Goal: Task Accomplishment & Management: Manage account settings

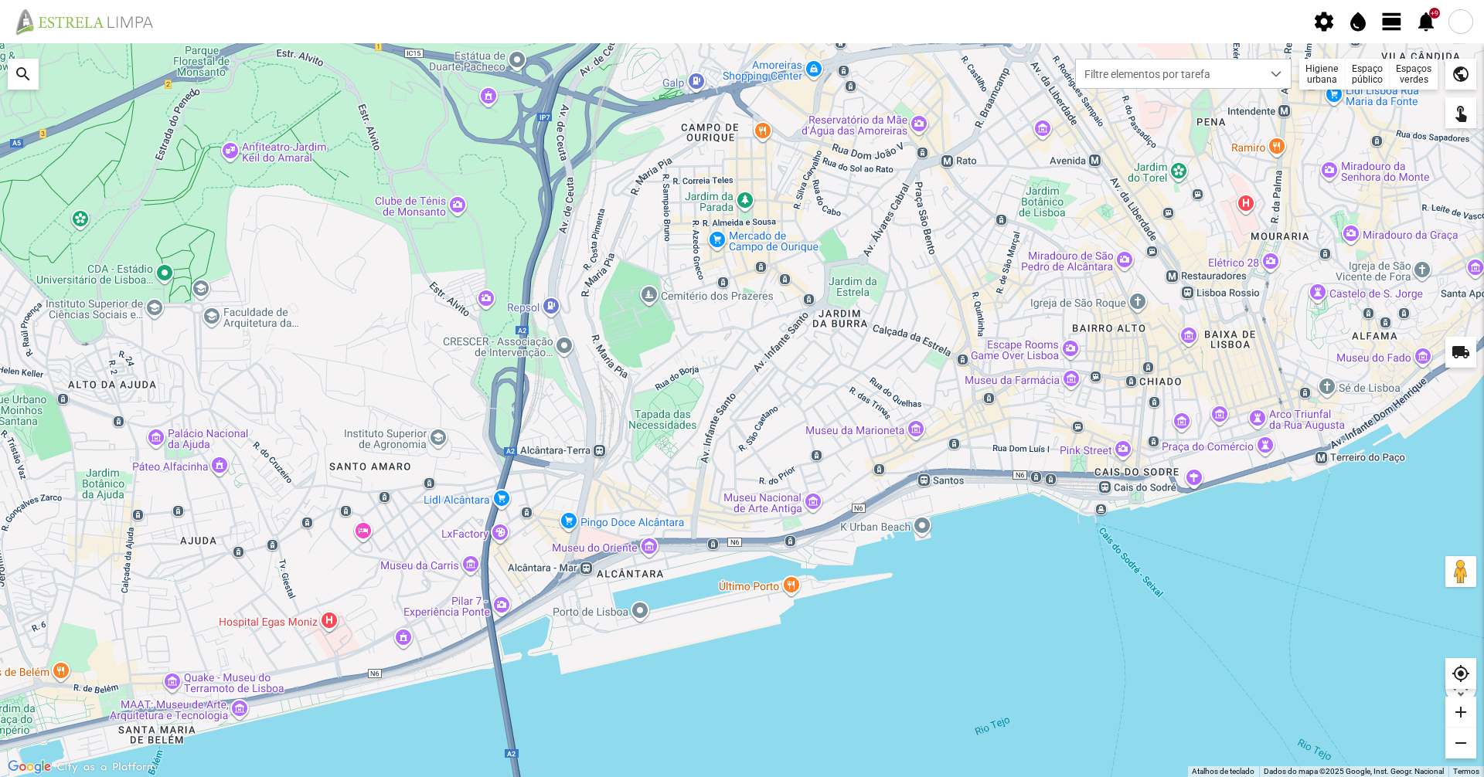
click at [1314, 76] on div "Higiene urbana" at bounding box center [1322, 74] width 46 height 31
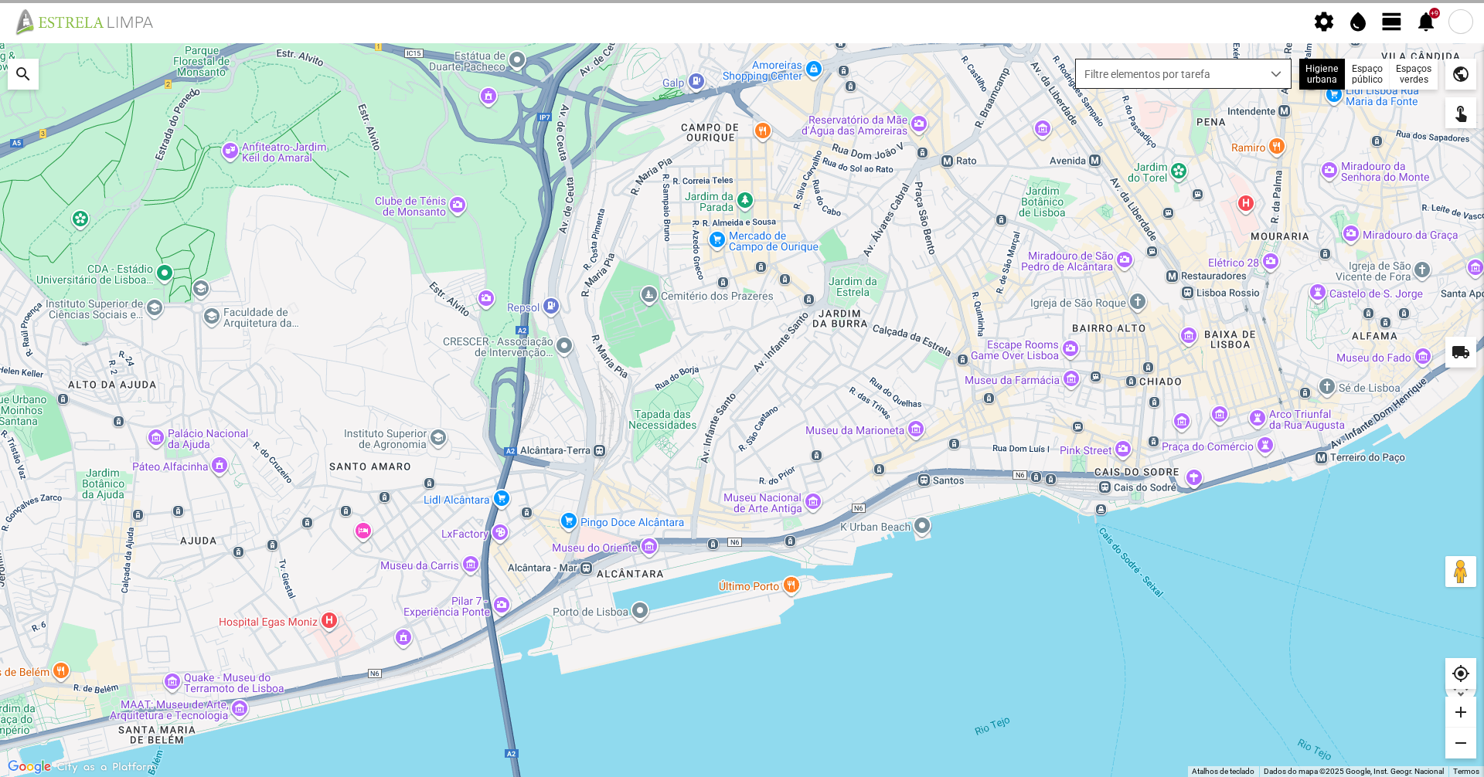
click at [1269, 77] on div "dropdown trigger" at bounding box center [1276, 74] width 30 height 29
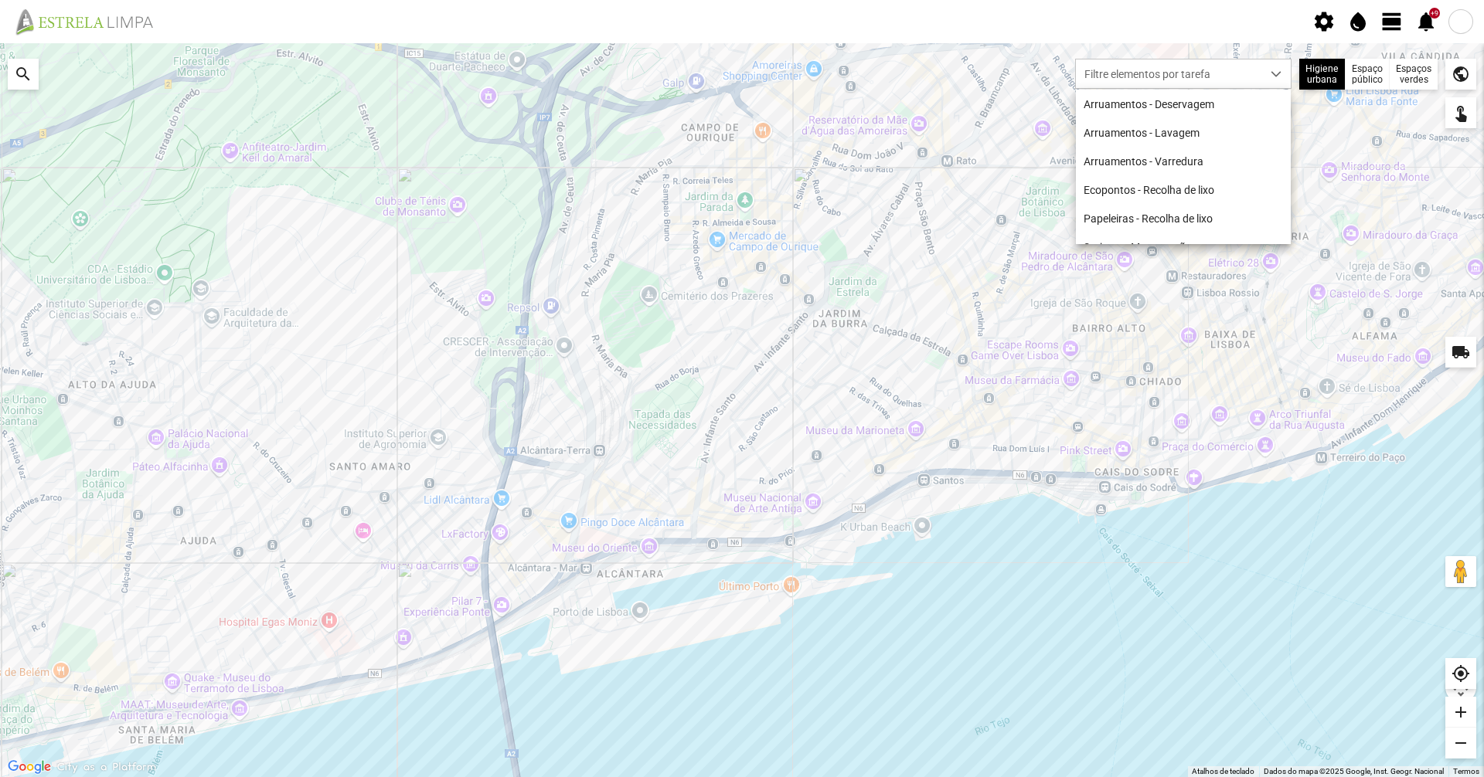
click at [1399, 34] on fbc-header "settings water_drop view_day +9 notifications" at bounding box center [742, 21] width 1484 height 43
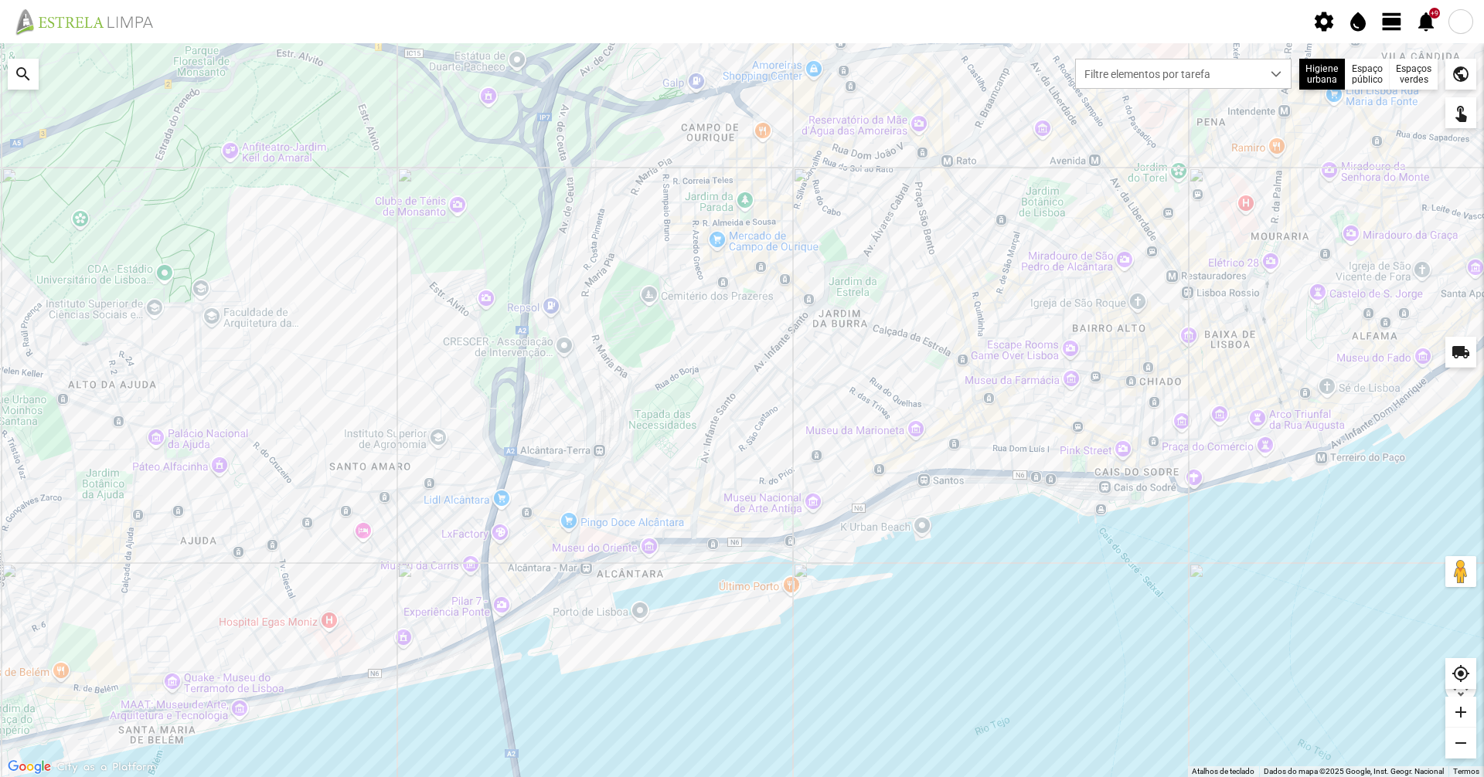
click at [1386, 23] on span "view_day" at bounding box center [1391, 21] width 23 height 23
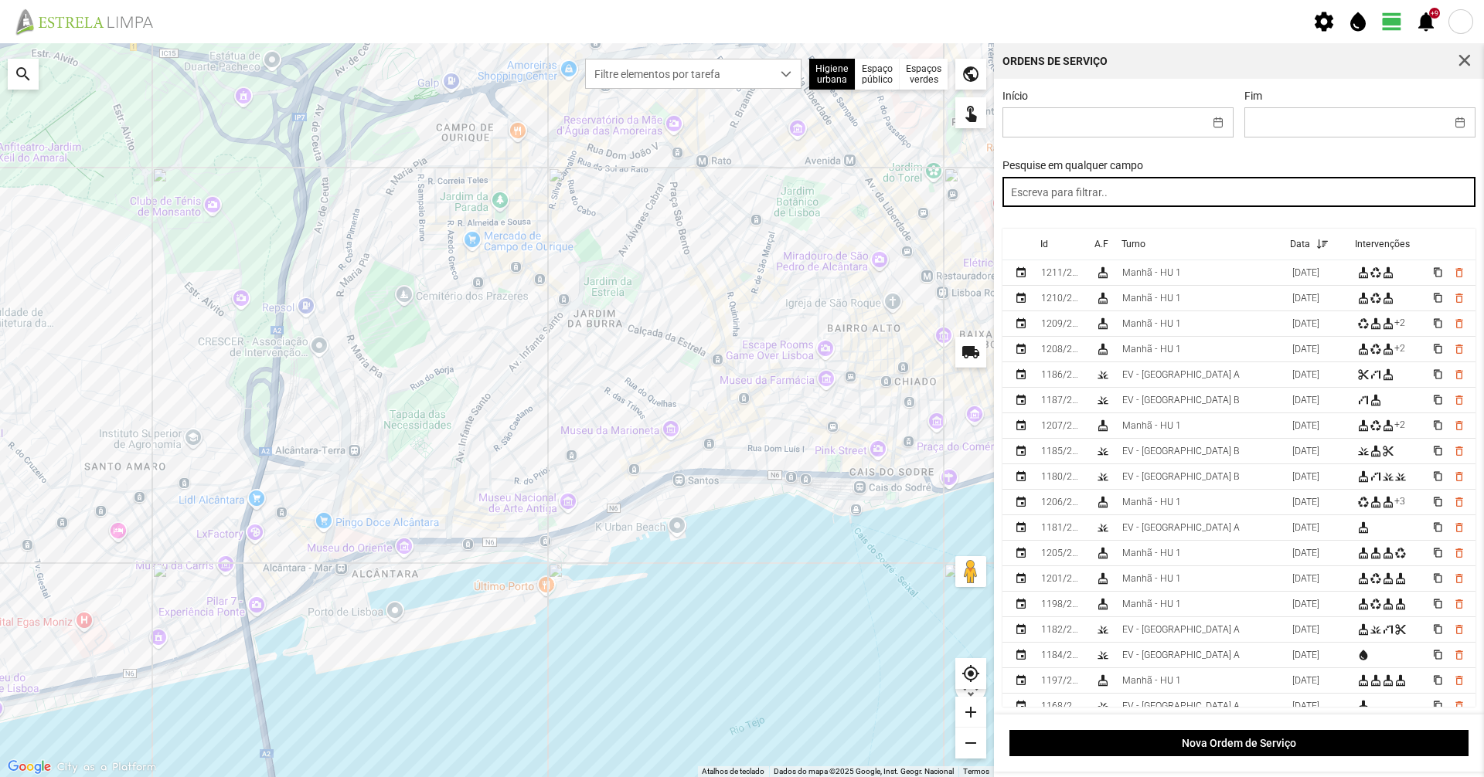
click at [1218, 194] on input "text" at bounding box center [1239, 192] width 474 height 30
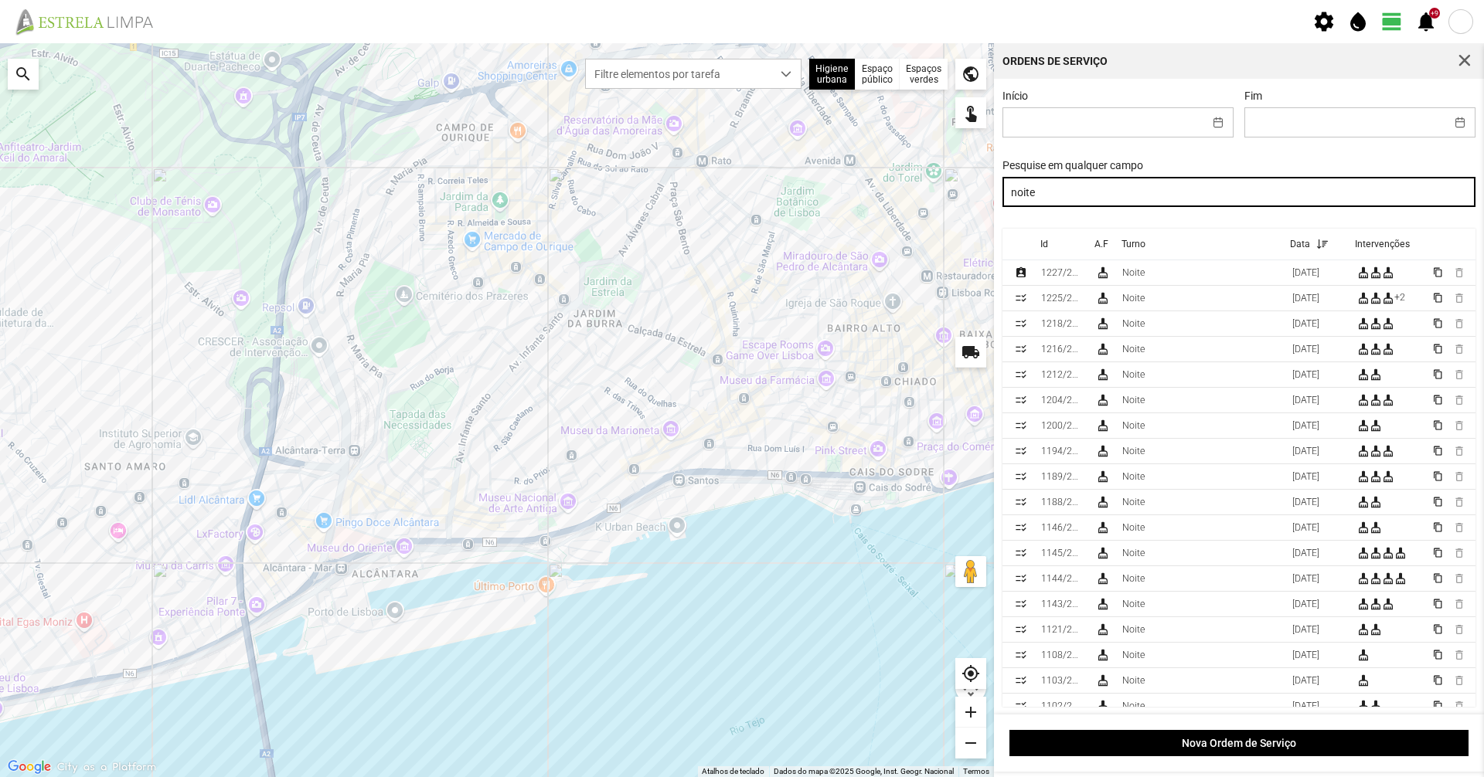
drag, startPoint x: 1088, startPoint y: 191, endPoint x: 979, endPoint y: 189, distance: 109.0
click at [979, 189] on div "Para navegar no mapa com gestos de toque, toque duas vezes sem soltar no mapa e…" at bounding box center [742, 410] width 1484 height 734
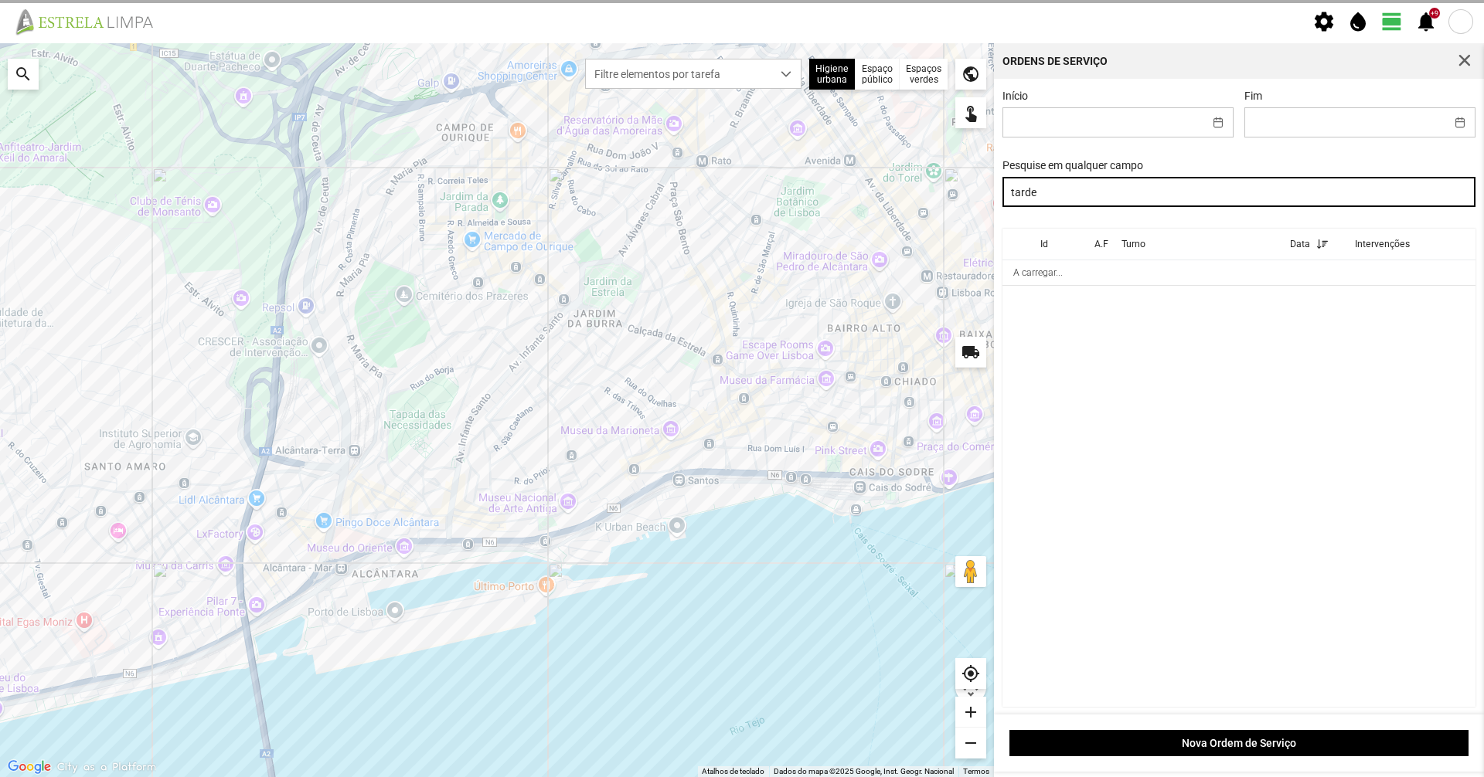
type input "tarde"
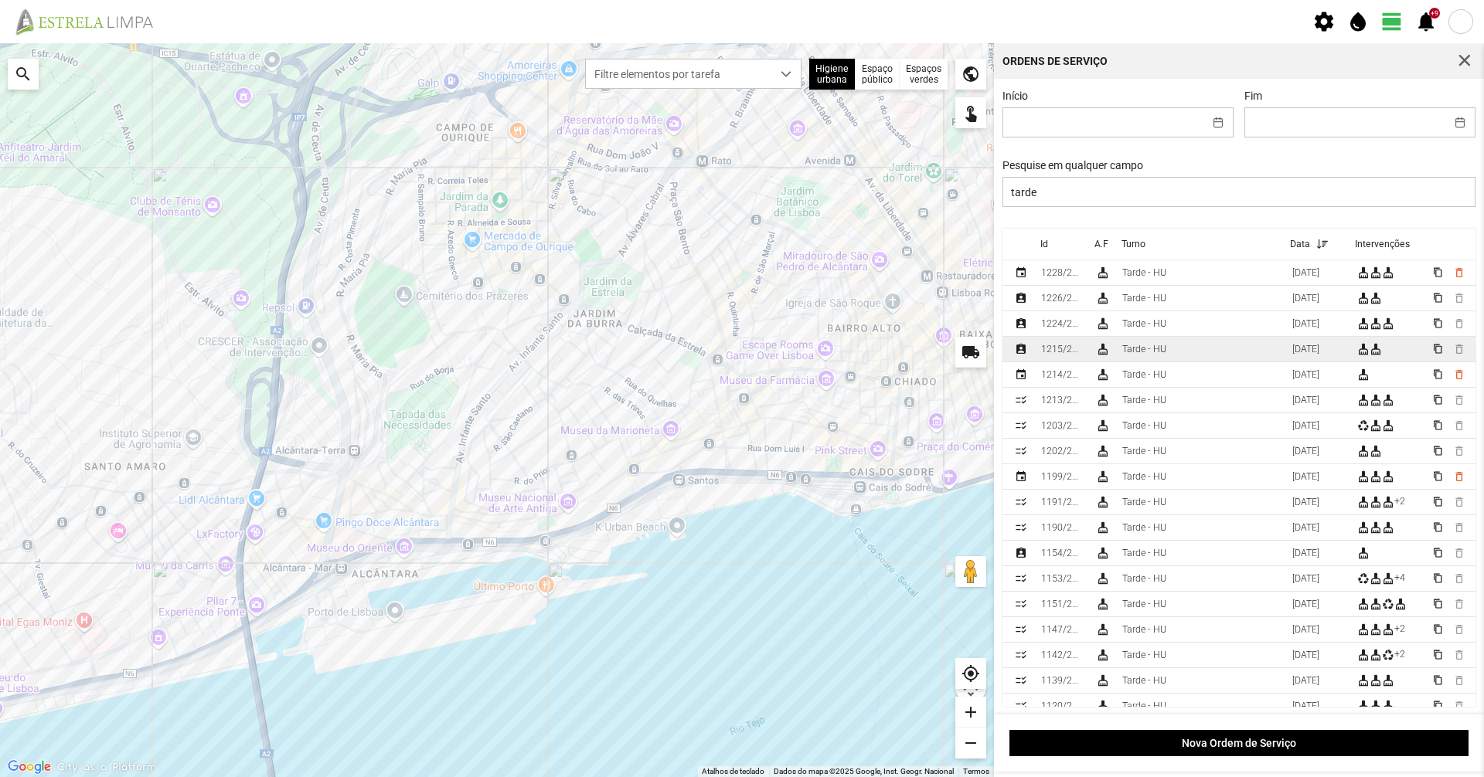
click at [1159, 360] on td "Tarde - HU" at bounding box center [1201, 350] width 170 height 26
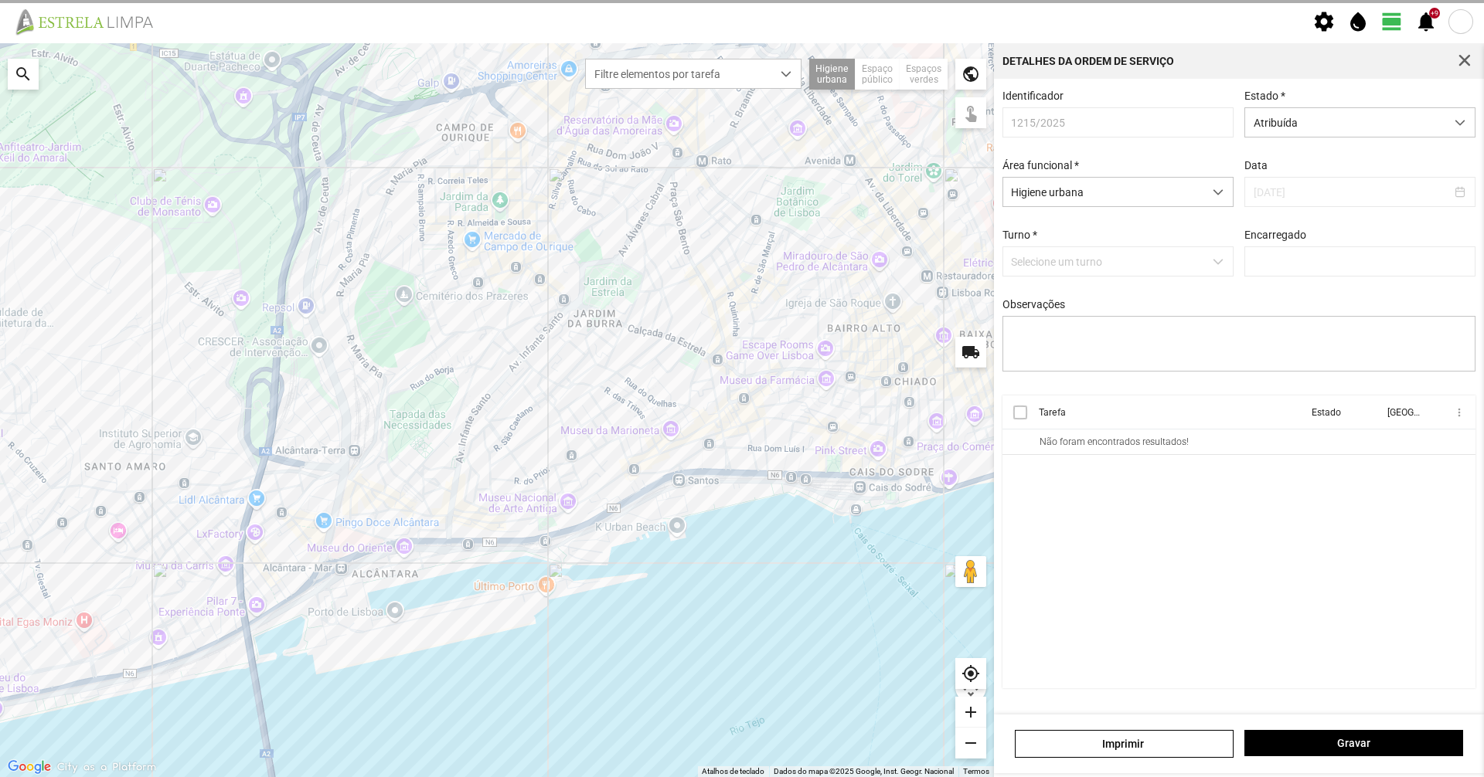
type input "[PERSON_NAME]"
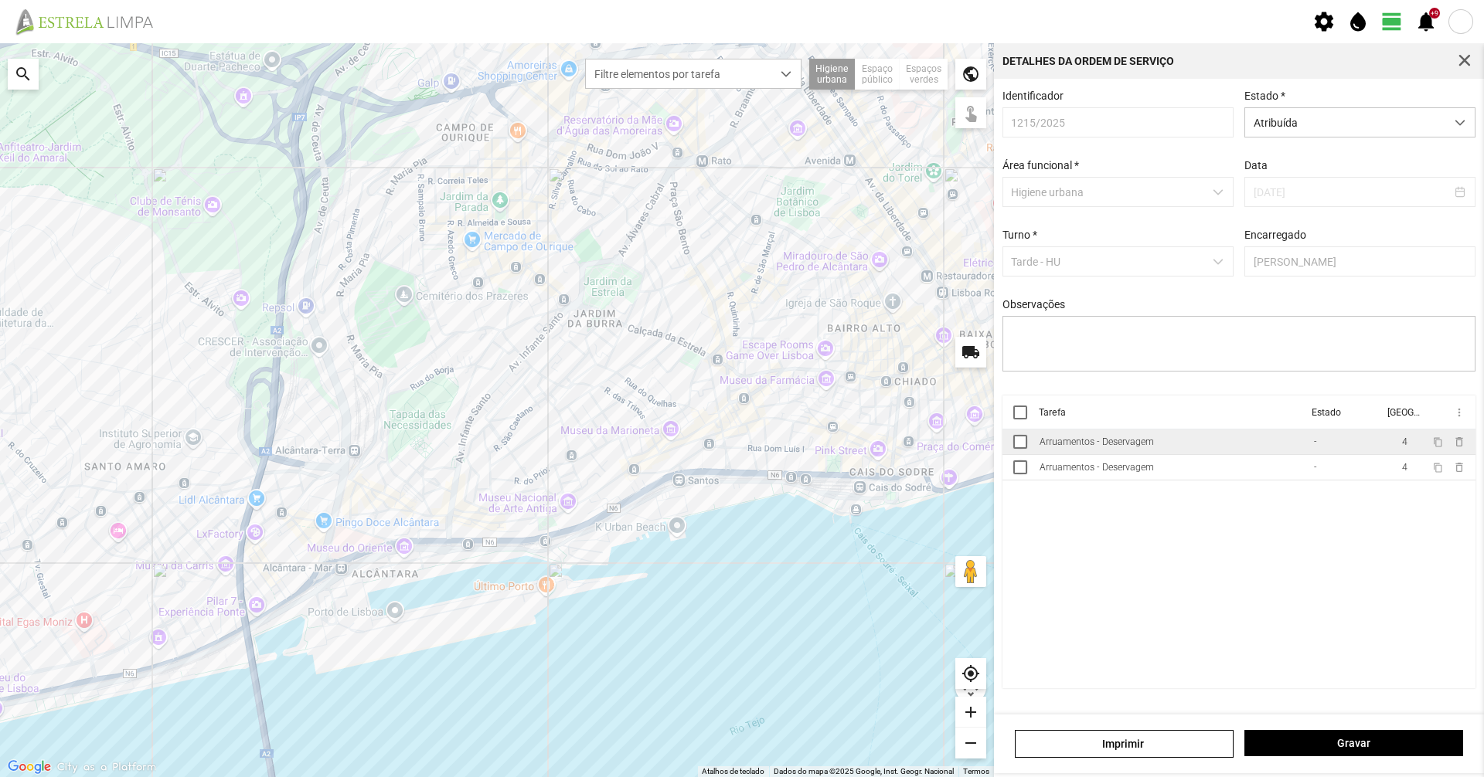
click at [1161, 455] on td "Arruamentos - Deservagem" at bounding box center [1170, 443] width 274 height 26
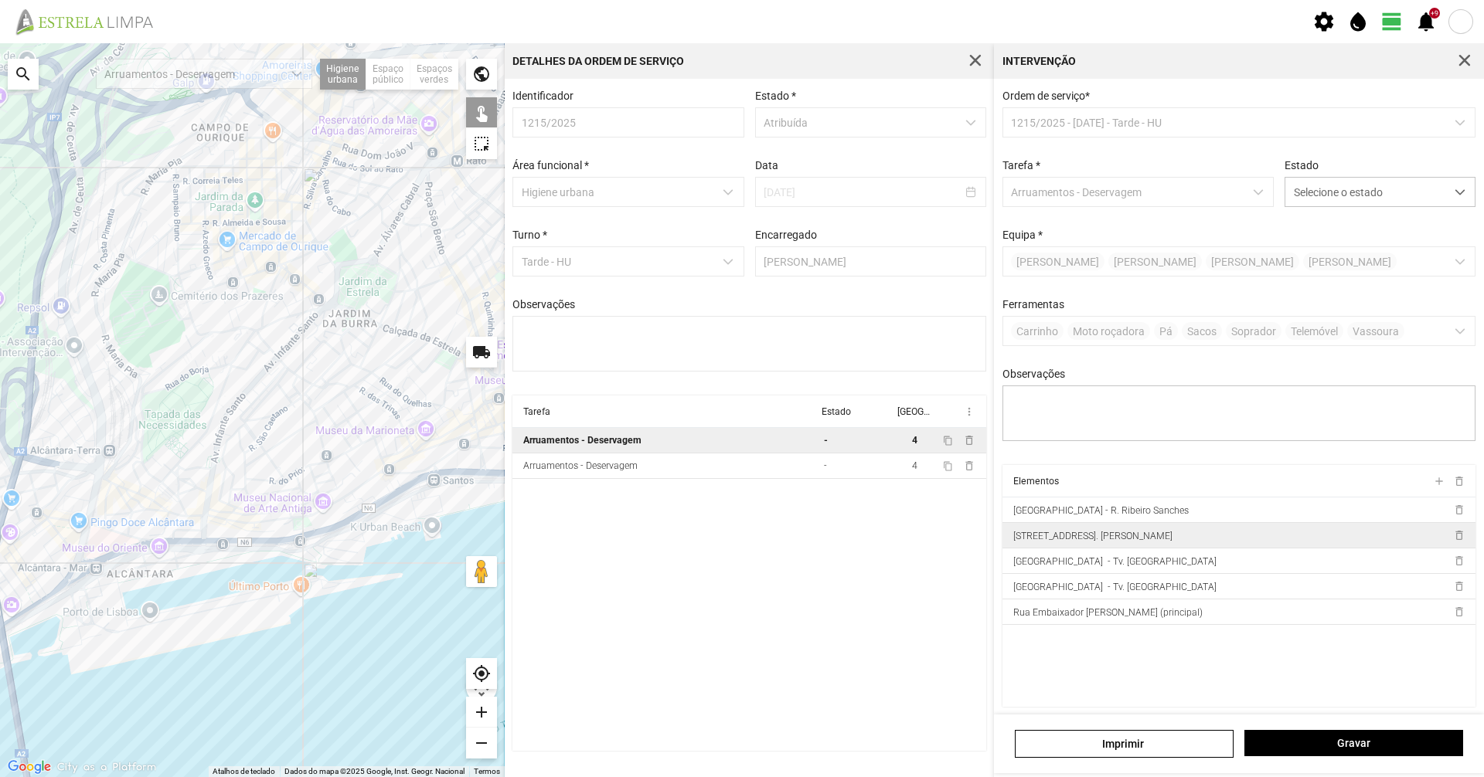
click at [1229, 532] on td "[STREET_ADDRESS]. [PERSON_NAME]" at bounding box center [1224, 536] width 444 height 26
click at [1471, 57] on span "button" at bounding box center [1464, 61] width 14 height 14
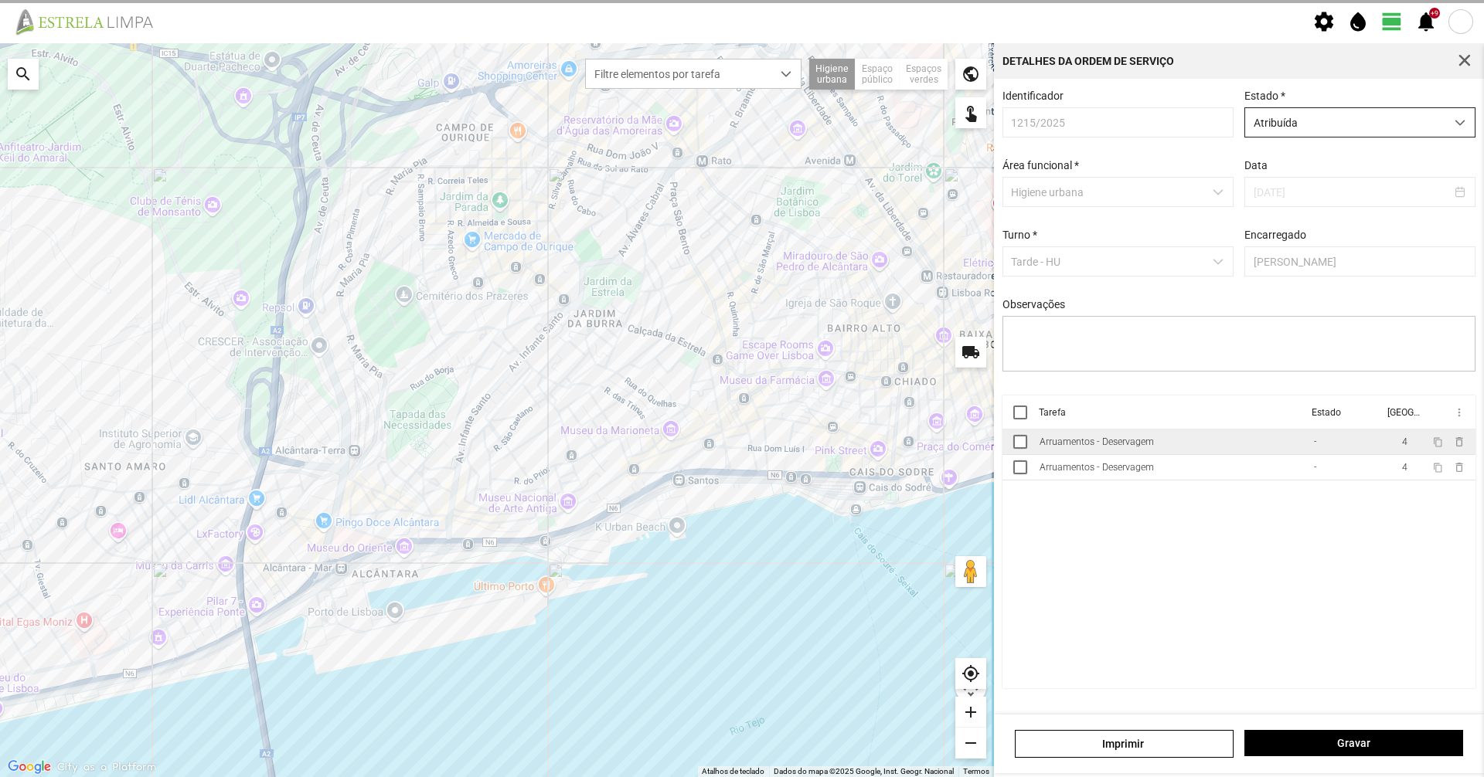
click at [1432, 114] on span "Atribuída" at bounding box center [1345, 122] width 200 height 29
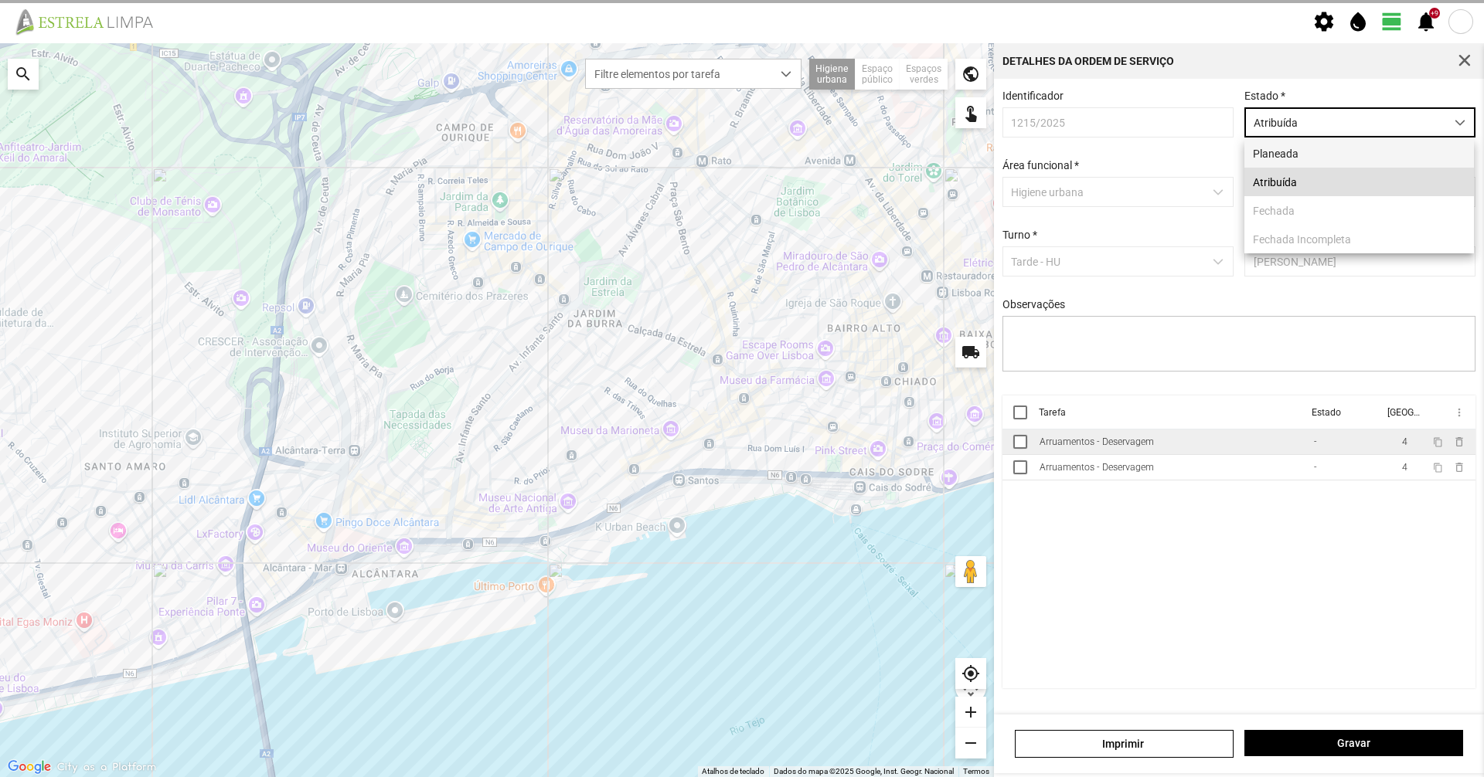
scroll to position [9, 69]
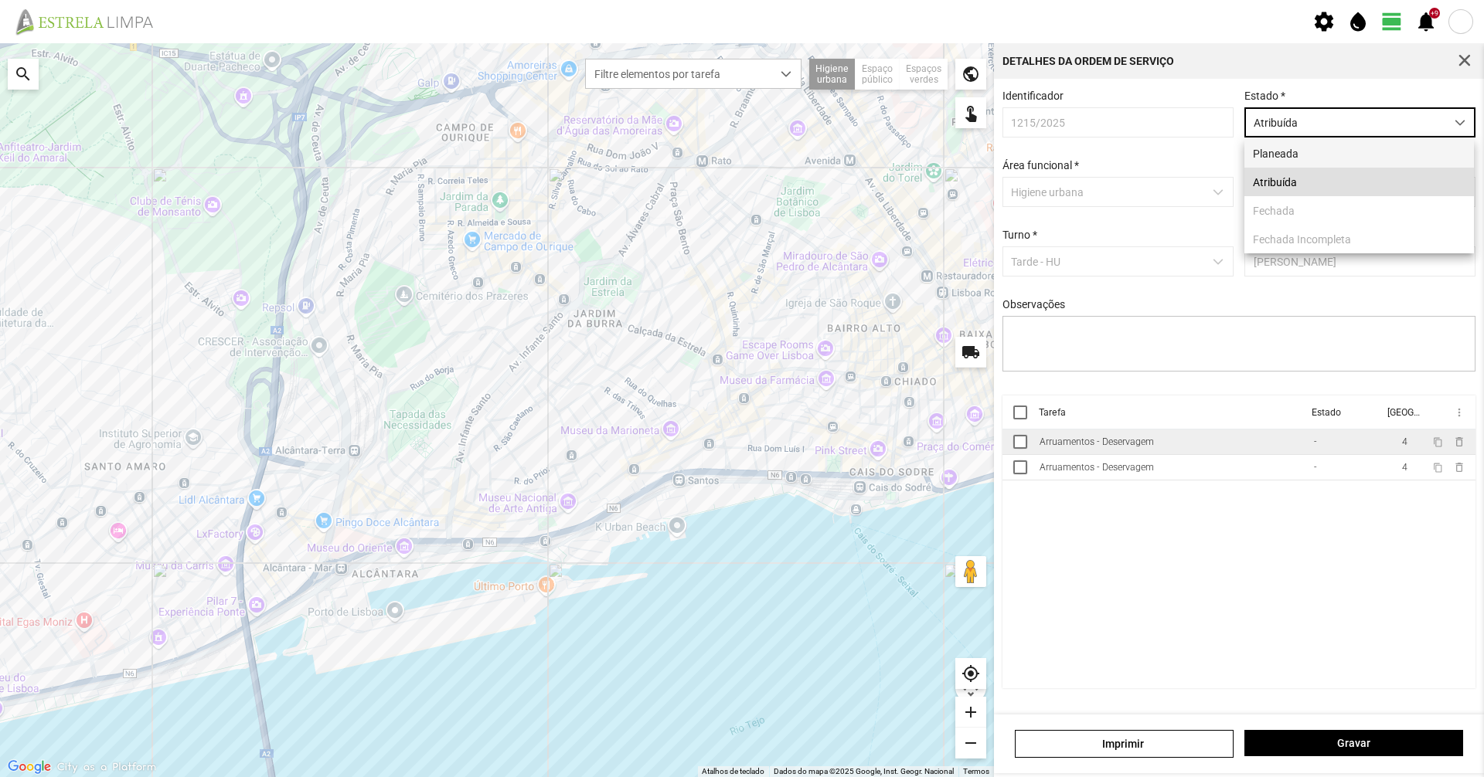
click at [1399, 158] on li "Planeada" at bounding box center [1359, 153] width 230 height 29
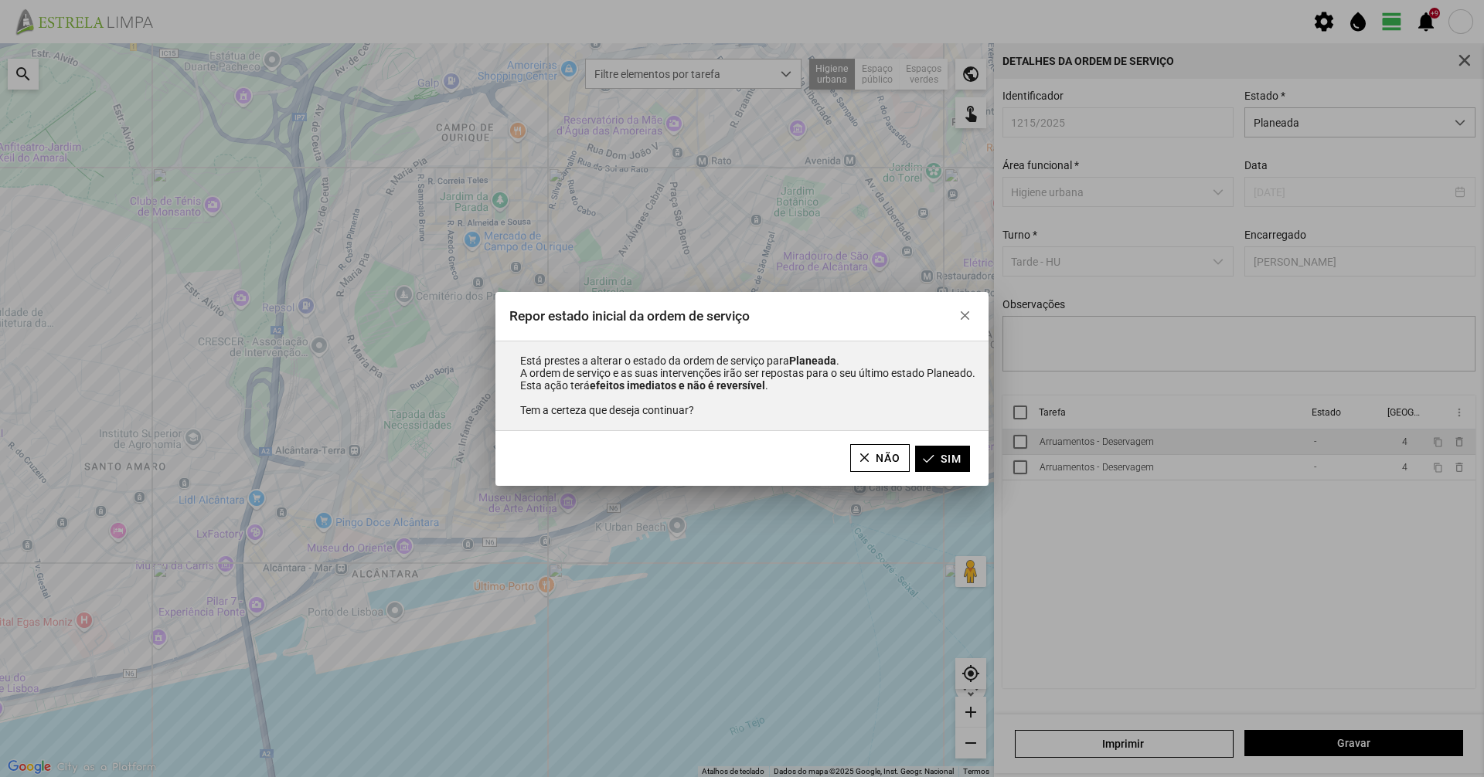
click at [964, 443] on div "Não Sim" at bounding box center [741, 458] width 493 height 55
click at [959, 452] on button "Sim" at bounding box center [942, 459] width 55 height 26
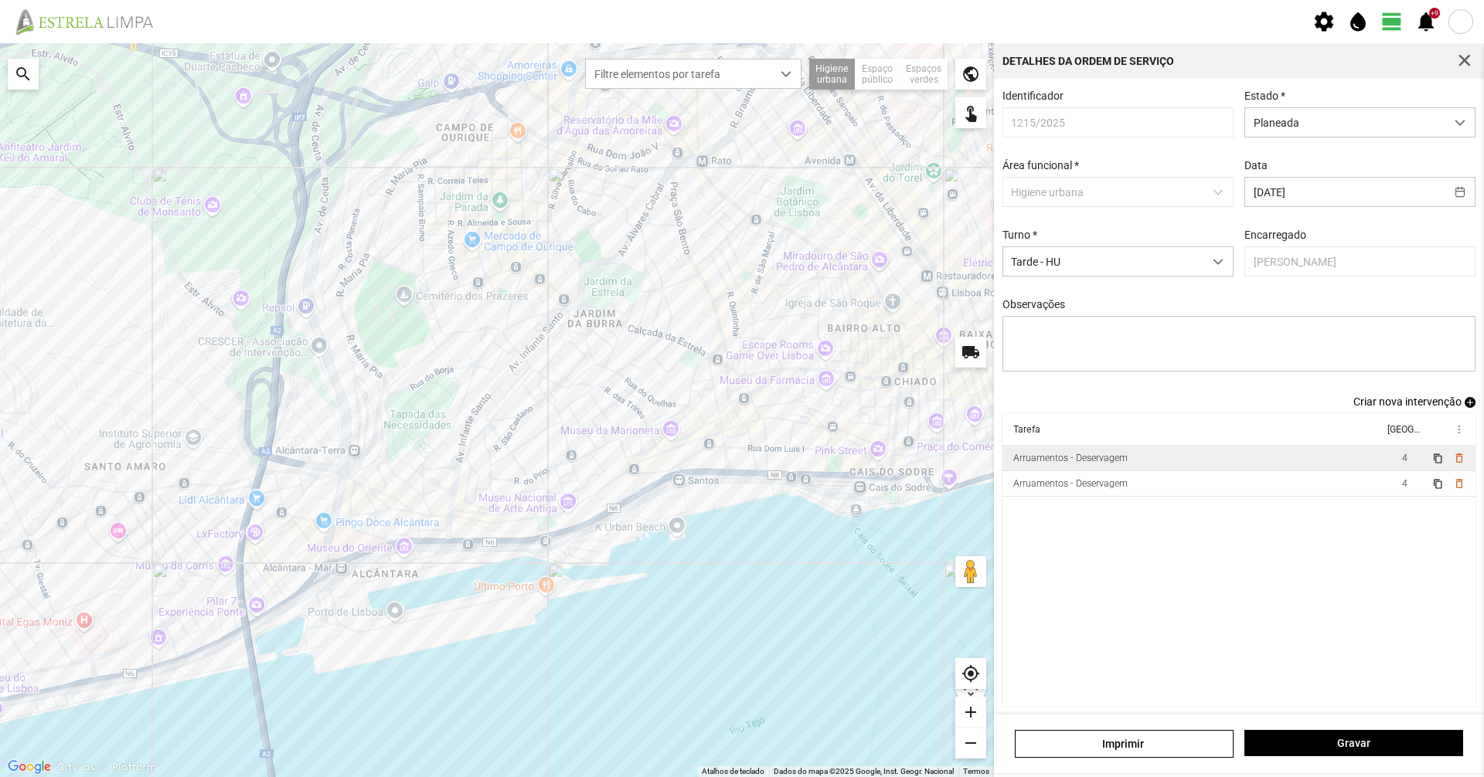
click at [1156, 470] on td "Arruamentos - Deservagem" at bounding box center [1192, 459] width 381 height 26
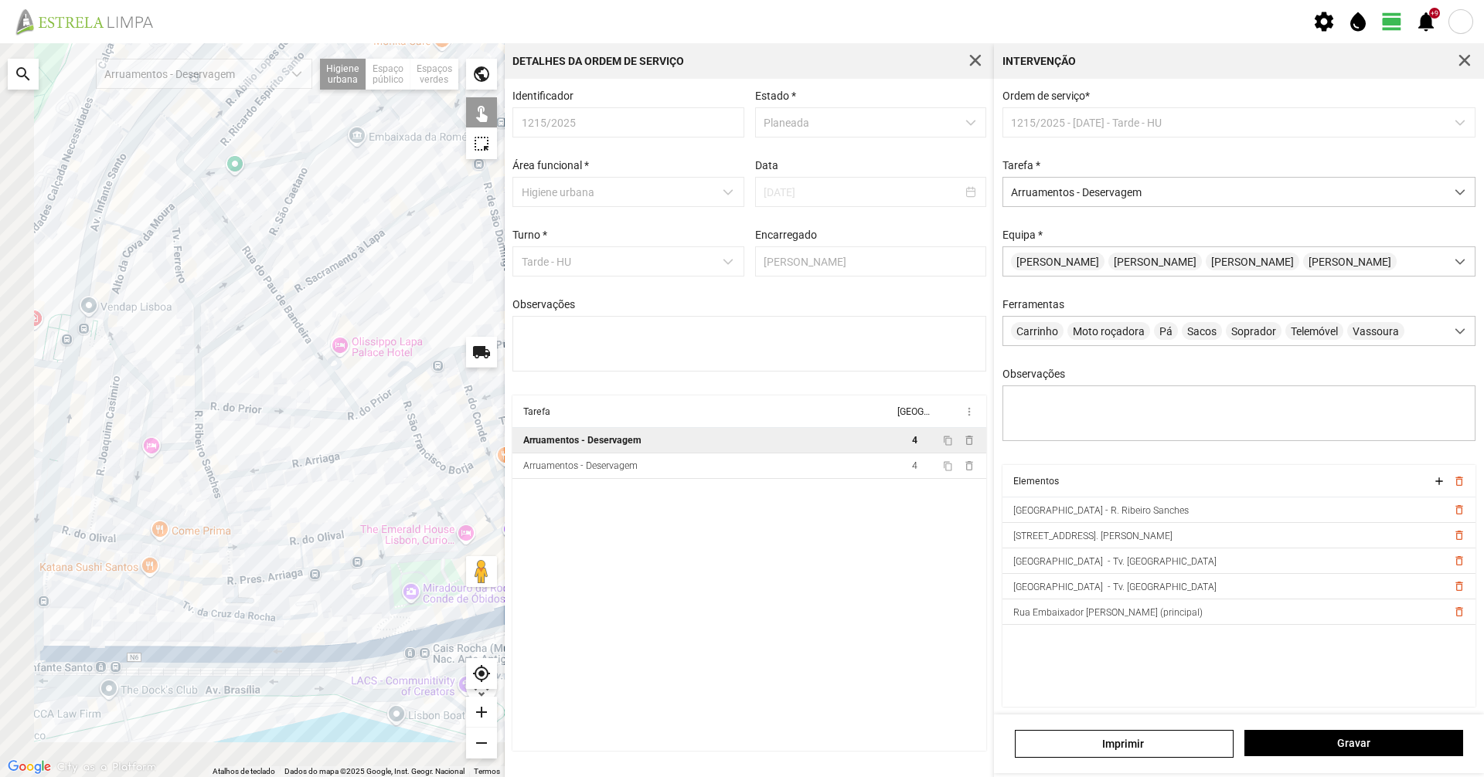
drag, startPoint x: 267, startPoint y: 516, endPoint x: 332, endPoint y: 473, distance: 78.0
click at [335, 473] on div at bounding box center [252, 410] width 505 height 734
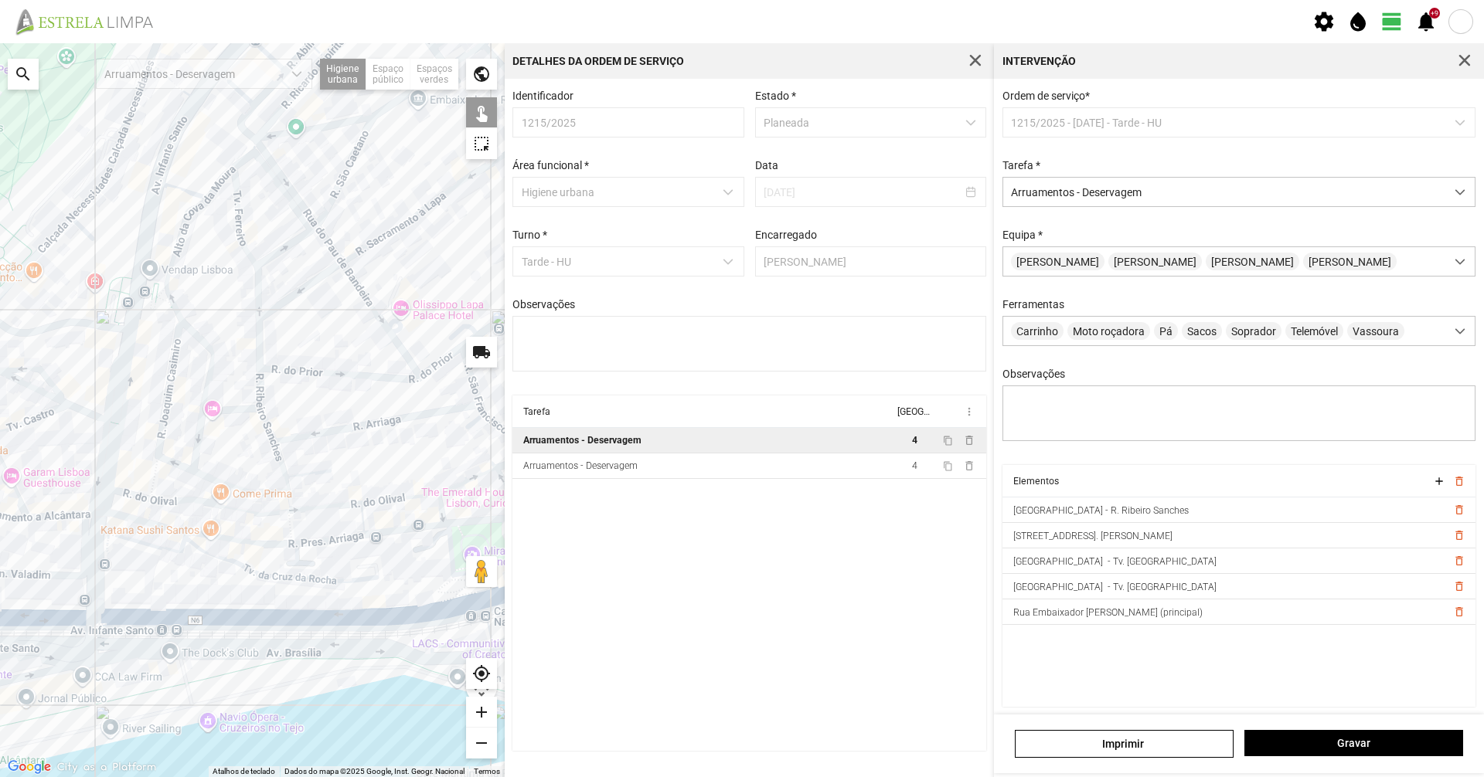
click at [316, 508] on div at bounding box center [252, 410] width 505 height 734
click at [264, 512] on div at bounding box center [252, 410] width 505 height 734
click at [179, 499] on div at bounding box center [252, 410] width 505 height 734
click at [141, 496] on div at bounding box center [252, 410] width 505 height 734
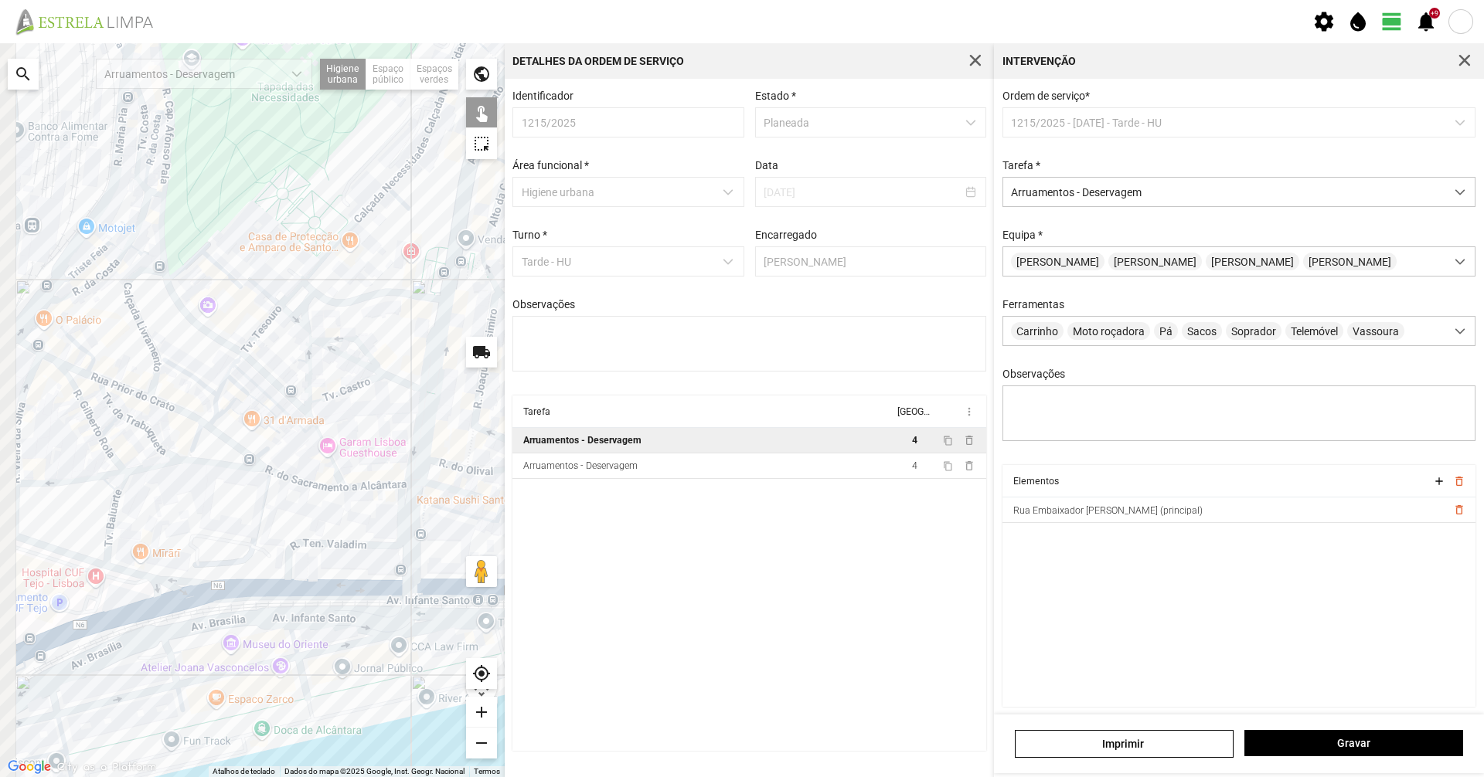
drag, startPoint x: 100, startPoint y: 240, endPoint x: 417, endPoint y: 213, distance: 318.0
click at [427, 213] on div at bounding box center [252, 410] width 505 height 734
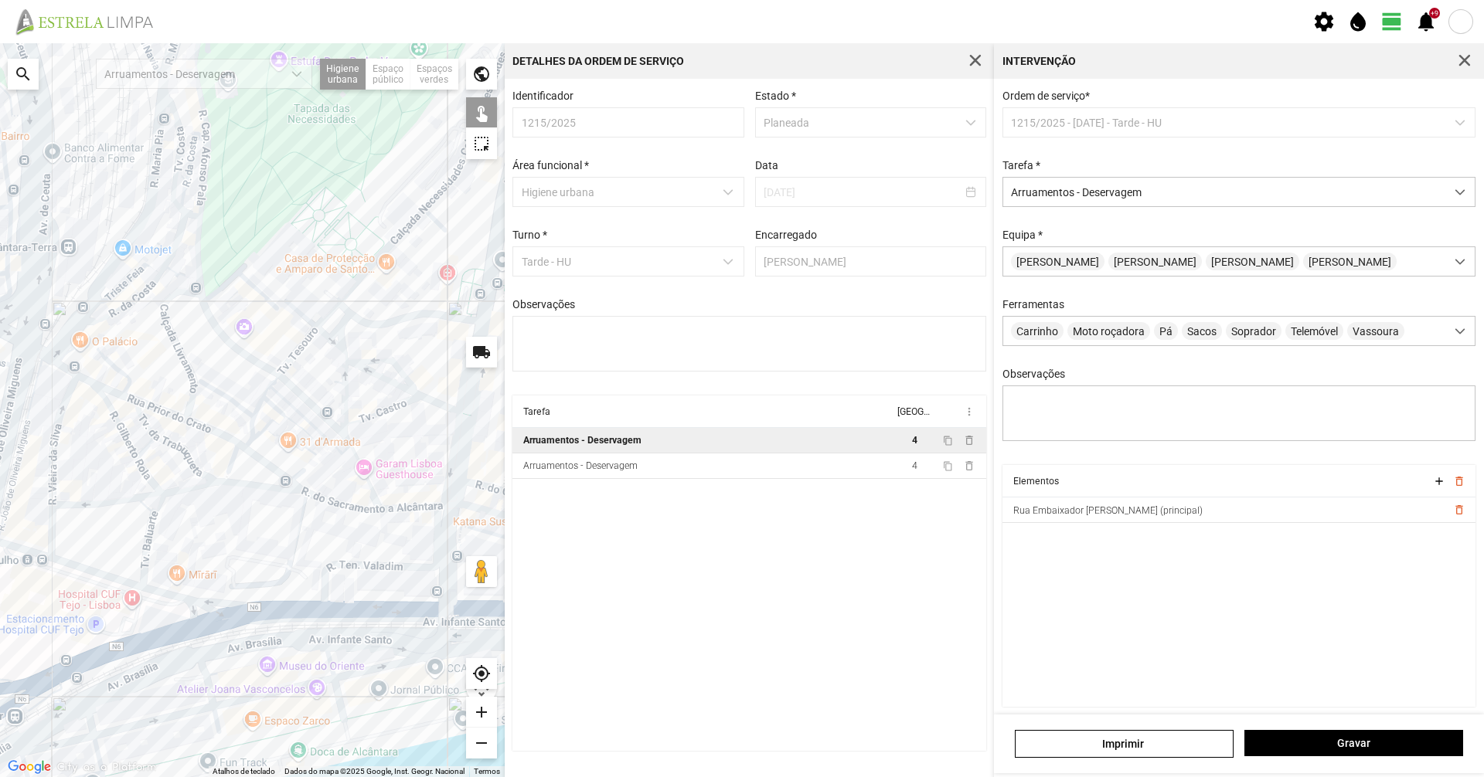
drag, startPoint x: 275, startPoint y: 231, endPoint x: 325, endPoint y: 296, distance: 82.1
click at [325, 296] on div at bounding box center [252, 410] width 505 height 734
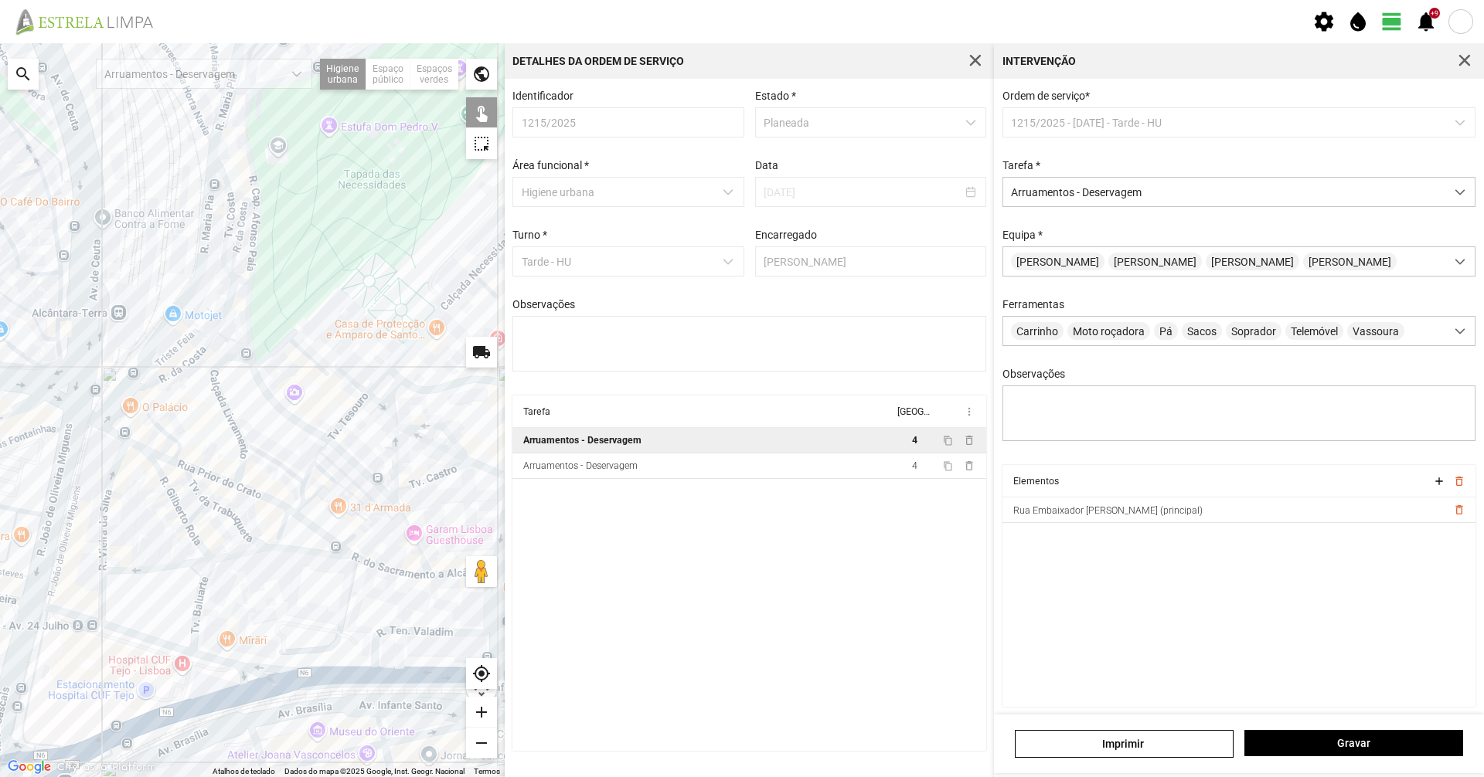
click at [256, 183] on div at bounding box center [252, 410] width 505 height 734
click at [253, 236] on div at bounding box center [252, 410] width 505 height 734
click at [247, 292] on div at bounding box center [252, 410] width 505 height 734
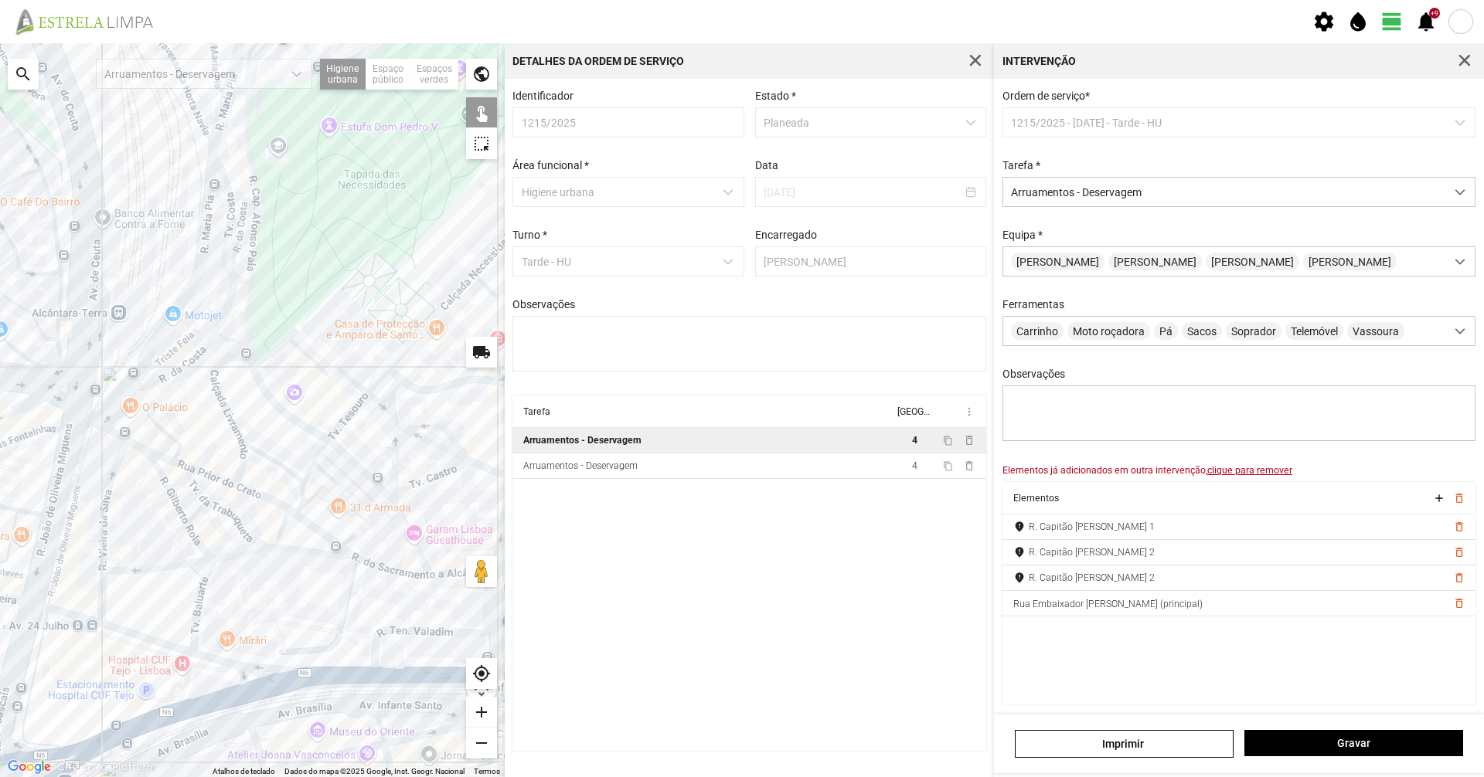
click at [1218, 476] on u "clique para remover" at bounding box center [1249, 470] width 85 height 11
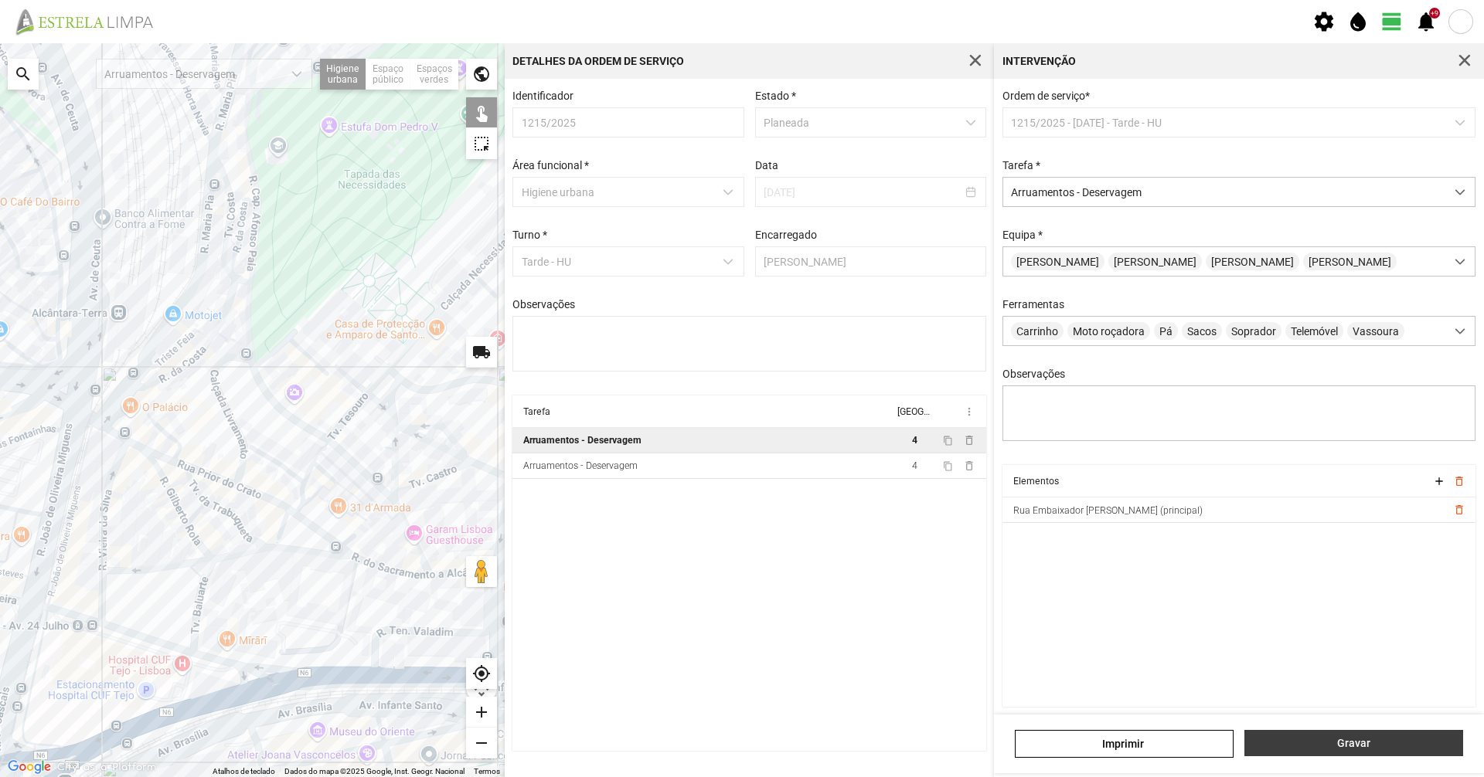
click at [1352, 733] on button "Gravar" at bounding box center [1353, 743] width 219 height 26
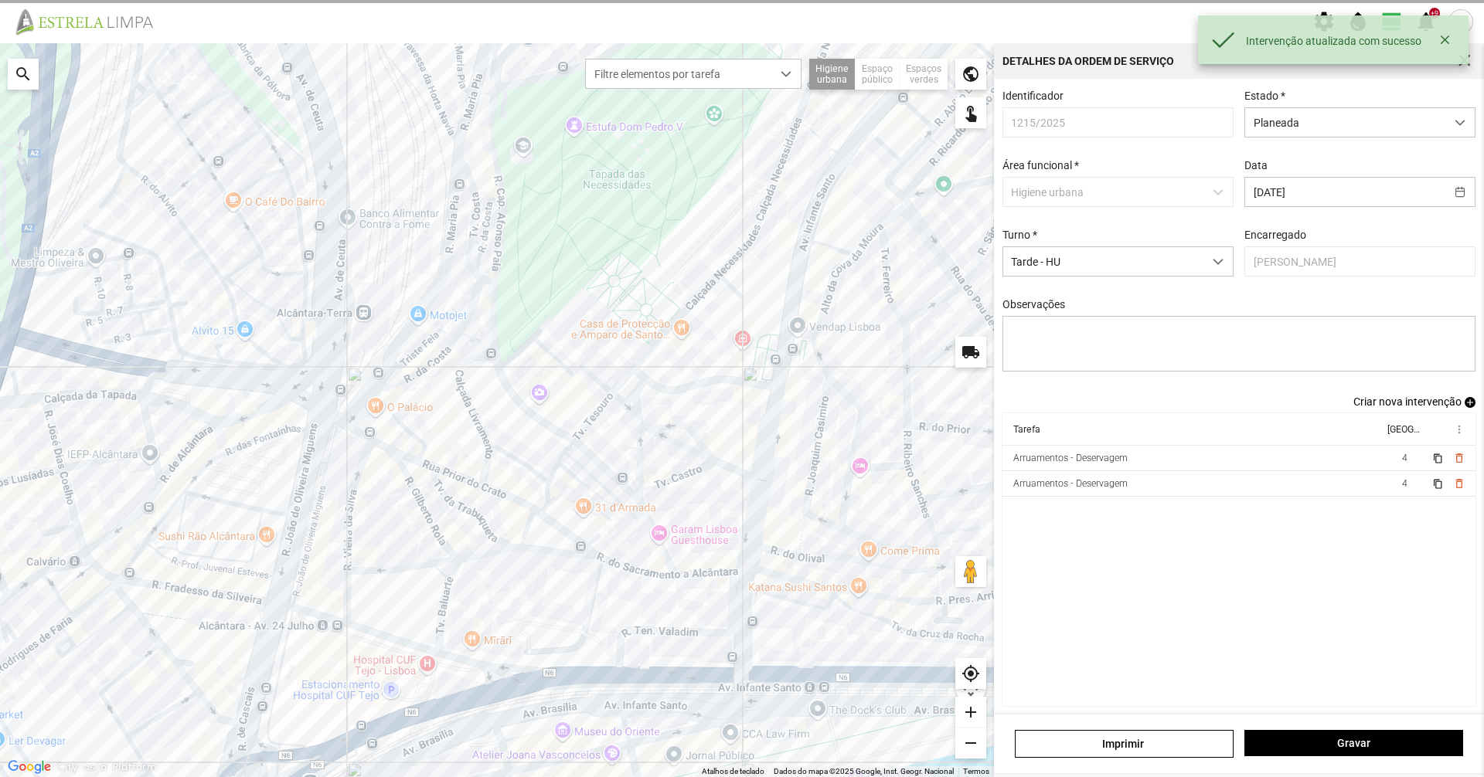
click at [1198, 505] on cdk-virtual-scroll-viewport "Tarefa Equipa more_vert Arruamentos - Deservagem 4 content_copy delete_outline …" at bounding box center [1239, 559] width 474 height 293
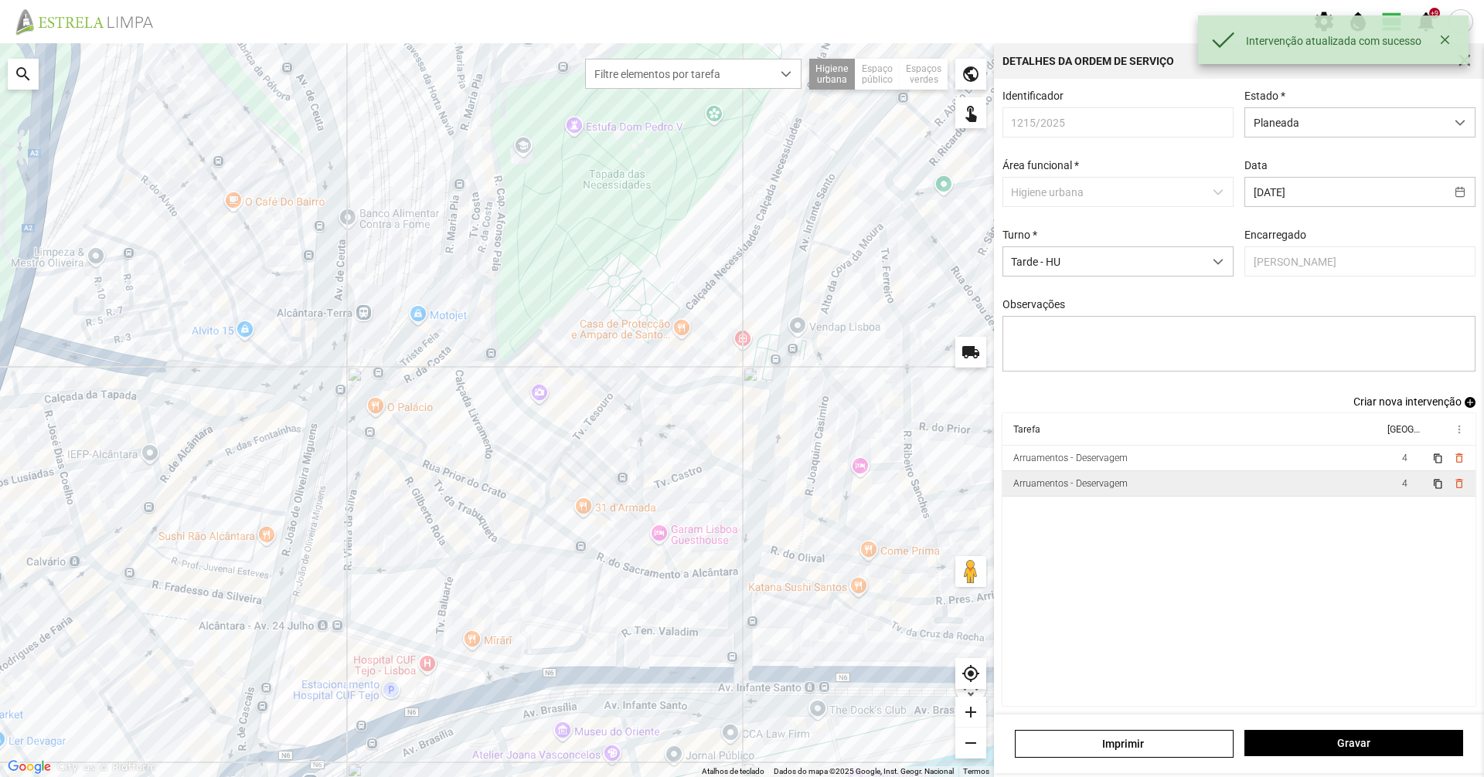
click at [1194, 492] on td "Arruamentos - Deservagem" at bounding box center [1192, 484] width 381 height 26
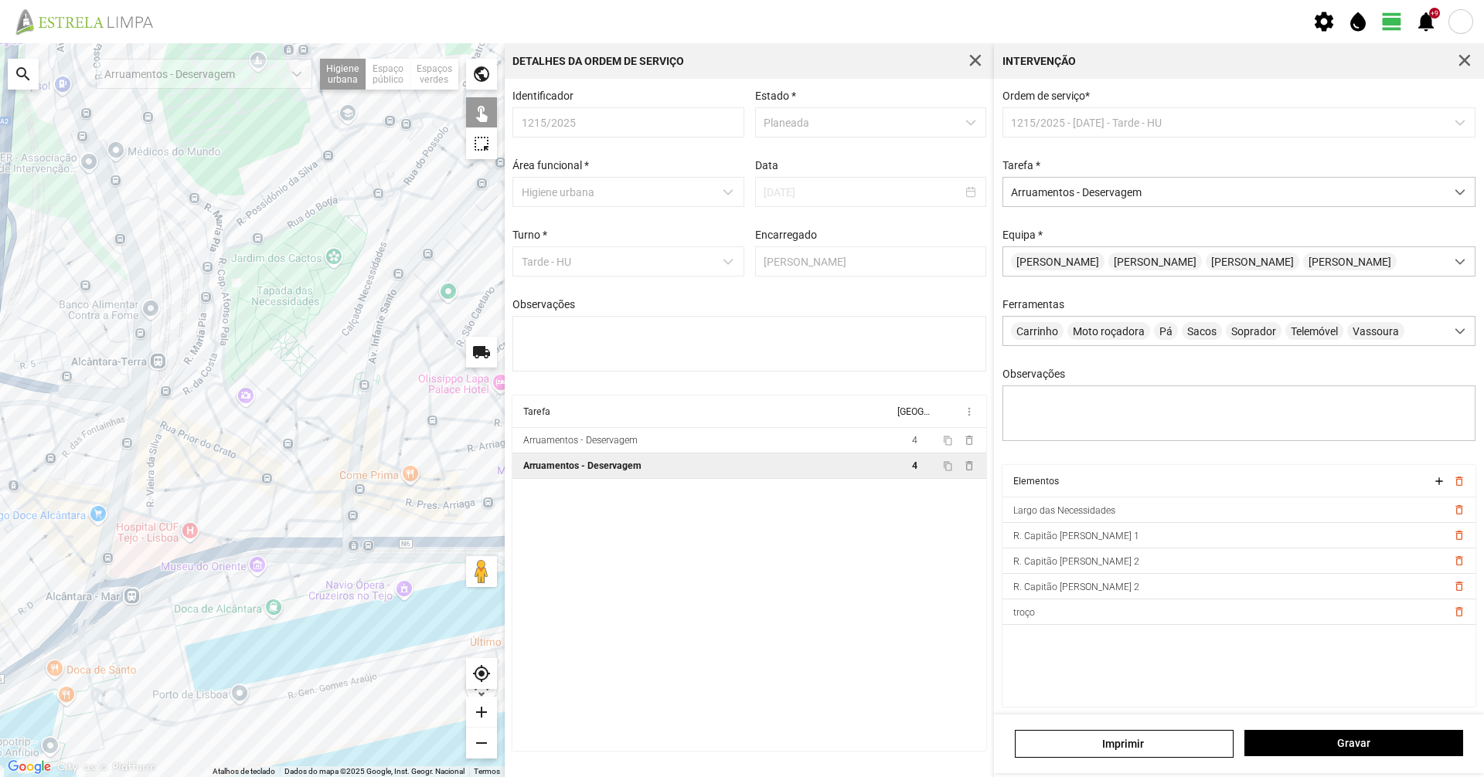
drag, startPoint x: 345, startPoint y: 356, endPoint x: 275, endPoint y: 319, distance: 78.8
click at [275, 319] on div at bounding box center [252, 410] width 505 height 734
click at [1372, 743] on span "Gravar" at bounding box center [1354, 743] width 202 height 12
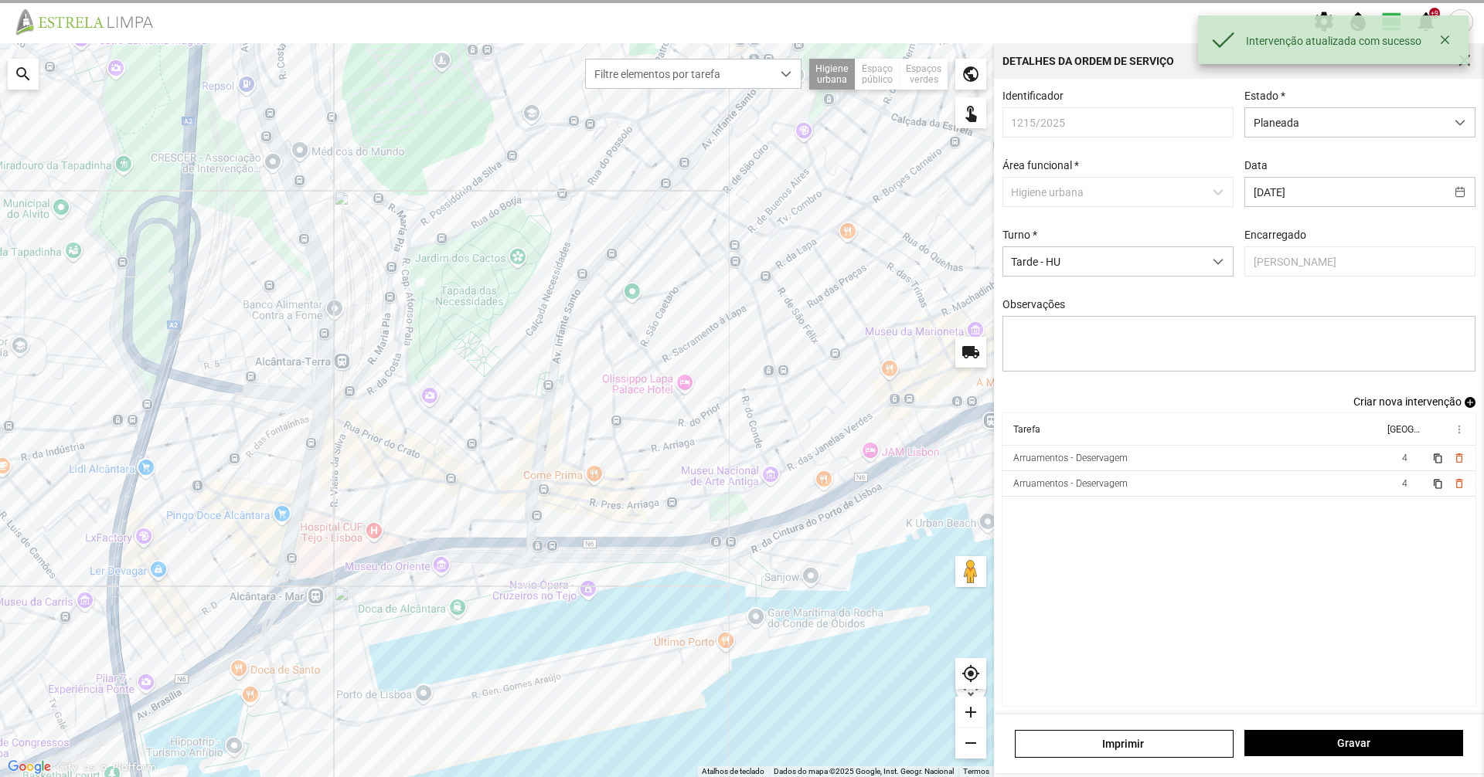
click at [1396, 408] on span "Criar nova intervenção" at bounding box center [1407, 402] width 108 height 12
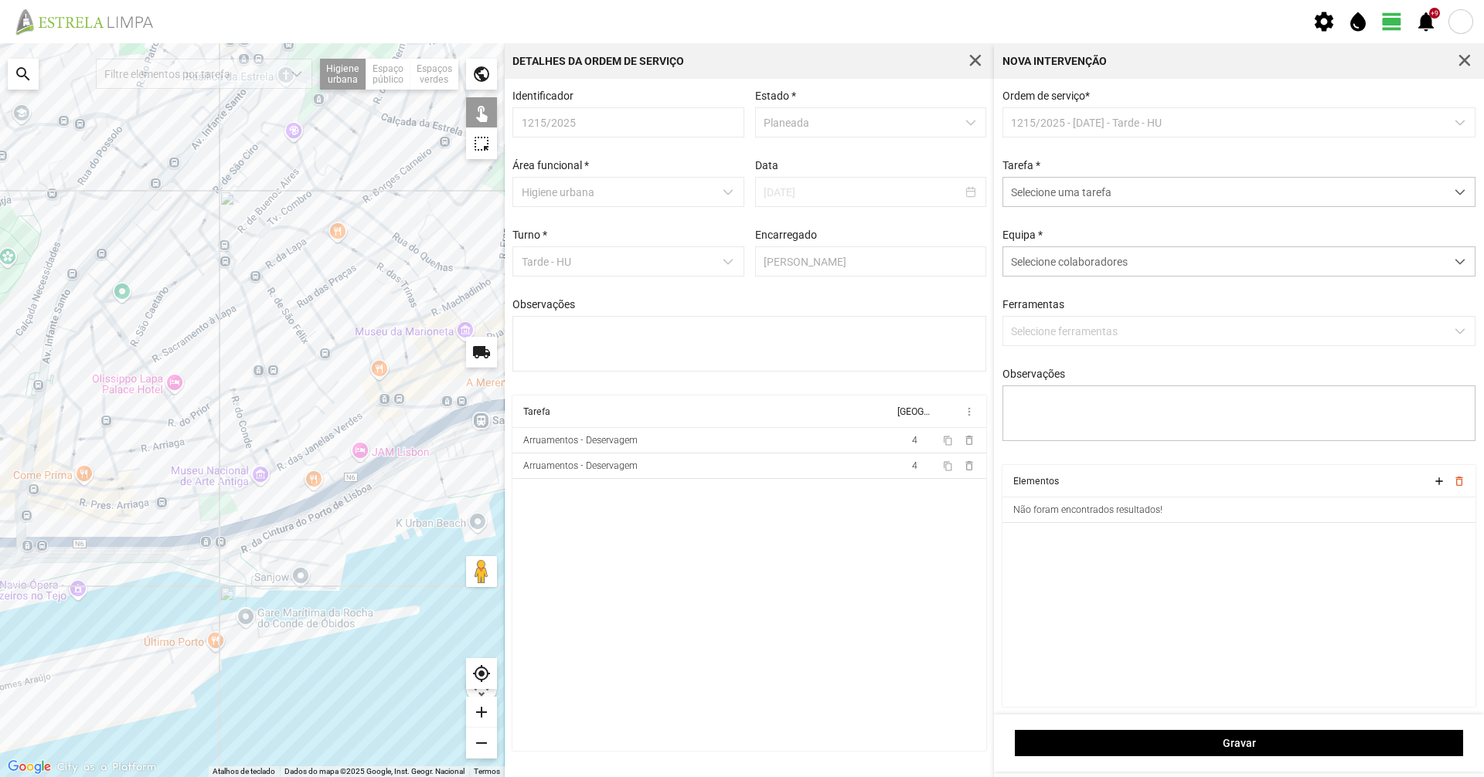
drag, startPoint x: 241, startPoint y: 381, endPoint x: 157, endPoint y: 381, distance: 84.2
click at [157, 381] on div at bounding box center [252, 410] width 505 height 734
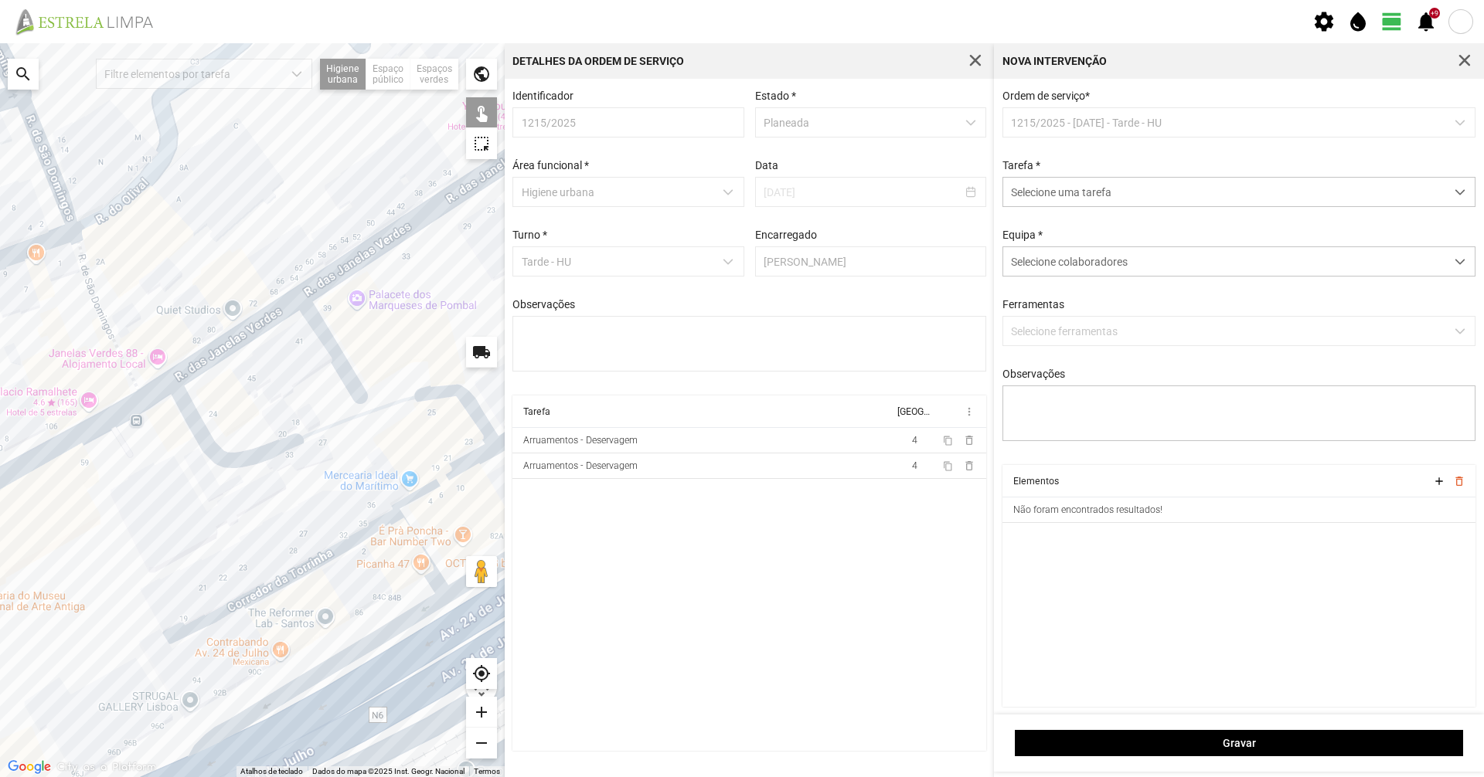
drag, startPoint x: 362, startPoint y: 488, endPoint x: 158, endPoint y: 488, distance: 204.0
click at [158, 488] on div at bounding box center [252, 410] width 505 height 734
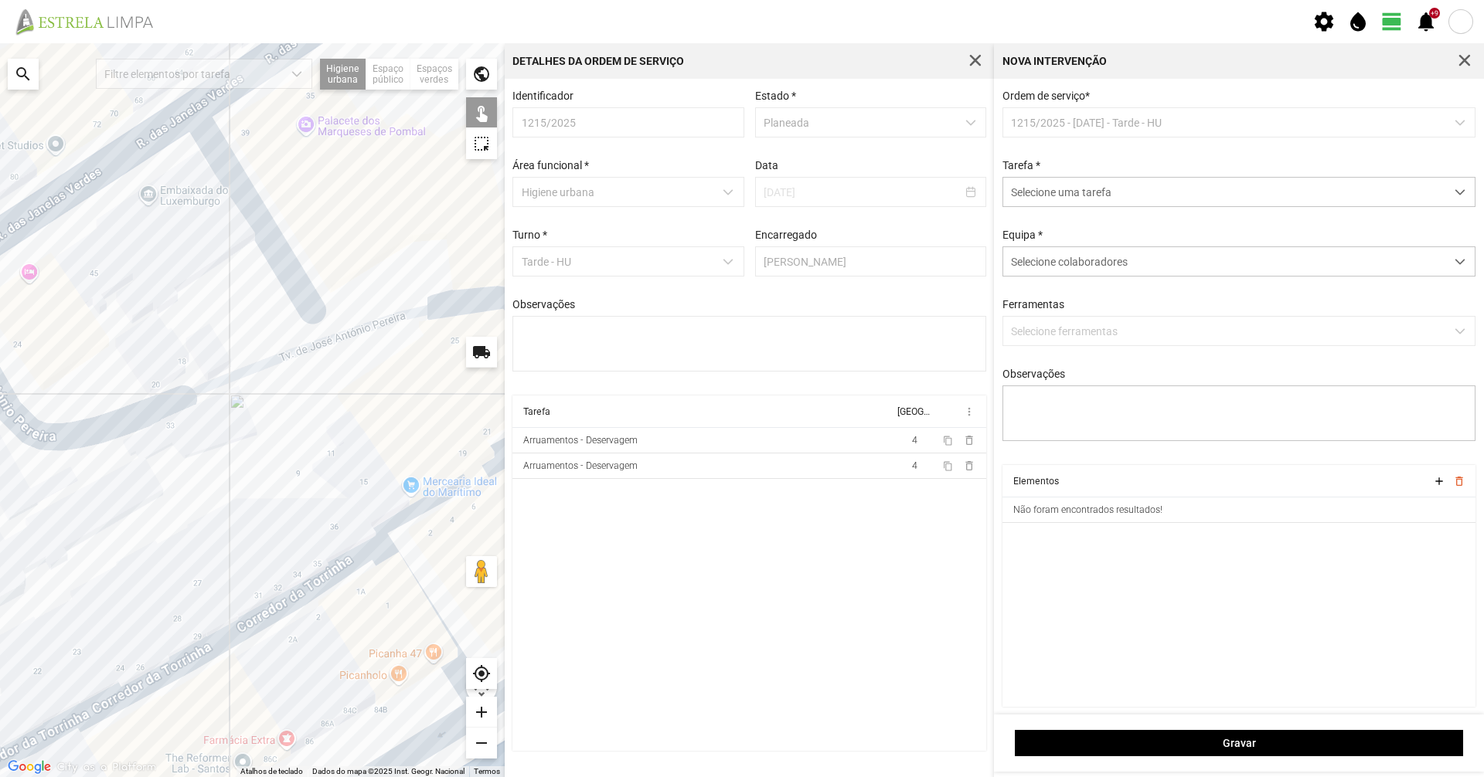
click at [221, 383] on div at bounding box center [252, 410] width 505 height 734
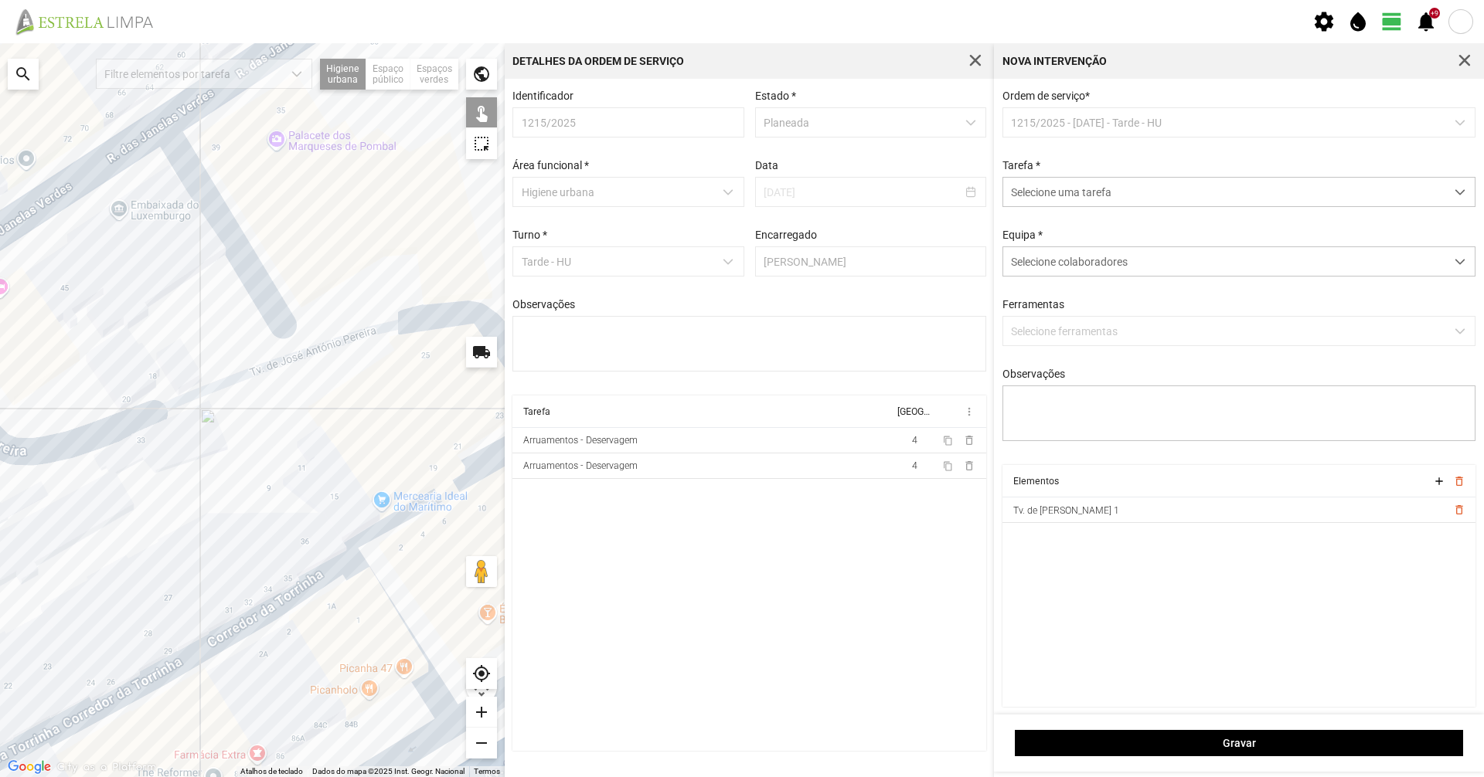
drag, startPoint x: 376, startPoint y: 385, endPoint x: 338, endPoint y: 411, distance: 46.1
click at [335, 399] on div at bounding box center [252, 410] width 505 height 734
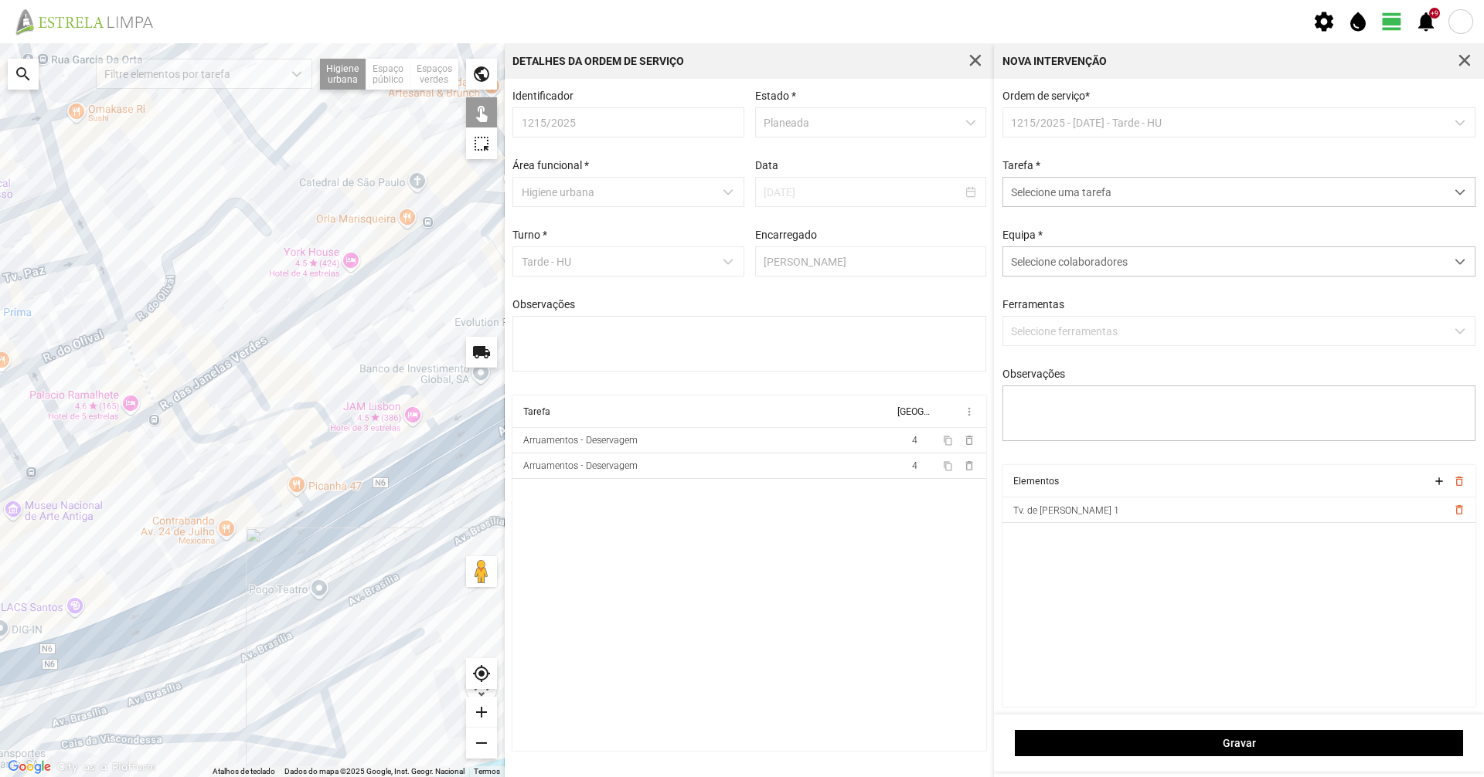
drag, startPoint x: 407, startPoint y: 355, endPoint x: 427, endPoint y: 344, distance: 22.5
click at [437, 336] on div at bounding box center [252, 410] width 505 height 734
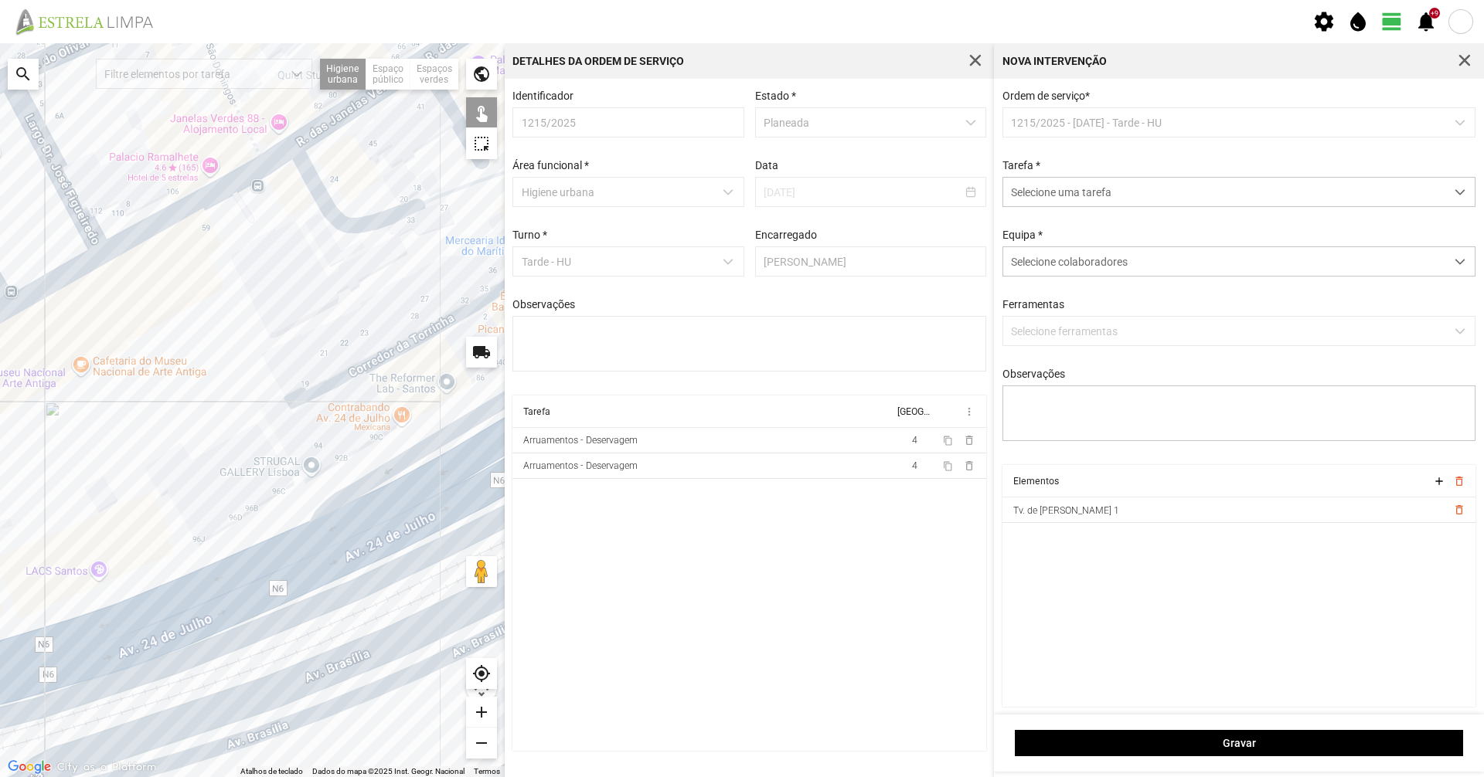
drag, startPoint x: 362, startPoint y: 359, endPoint x: 143, endPoint y: 290, distance: 229.2
click at [129, 274] on div at bounding box center [252, 410] width 505 height 734
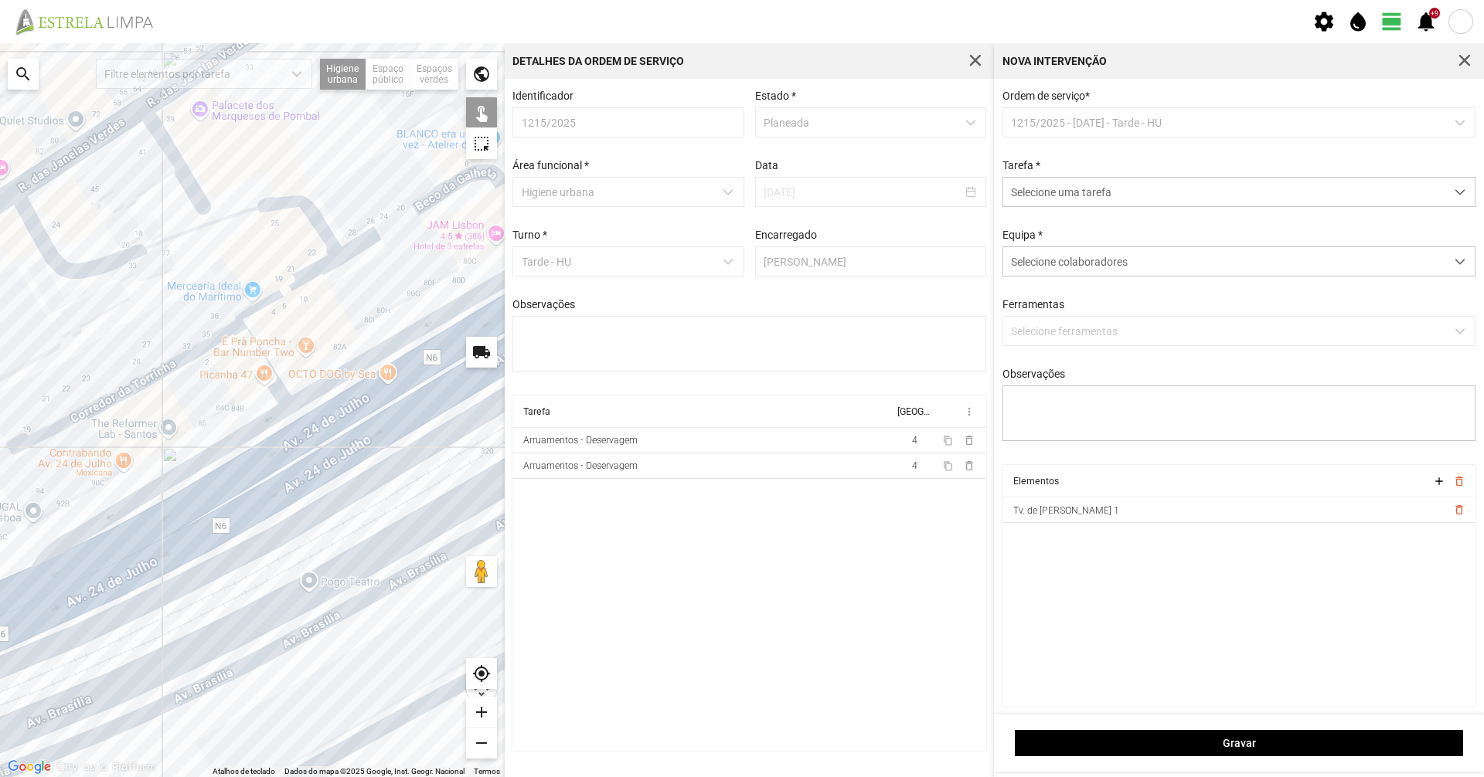
drag, startPoint x: 242, startPoint y: 341, endPoint x: 102, endPoint y: 386, distance: 146.9
click at [0, 410] on div at bounding box center [252, 410] width 505 height 734
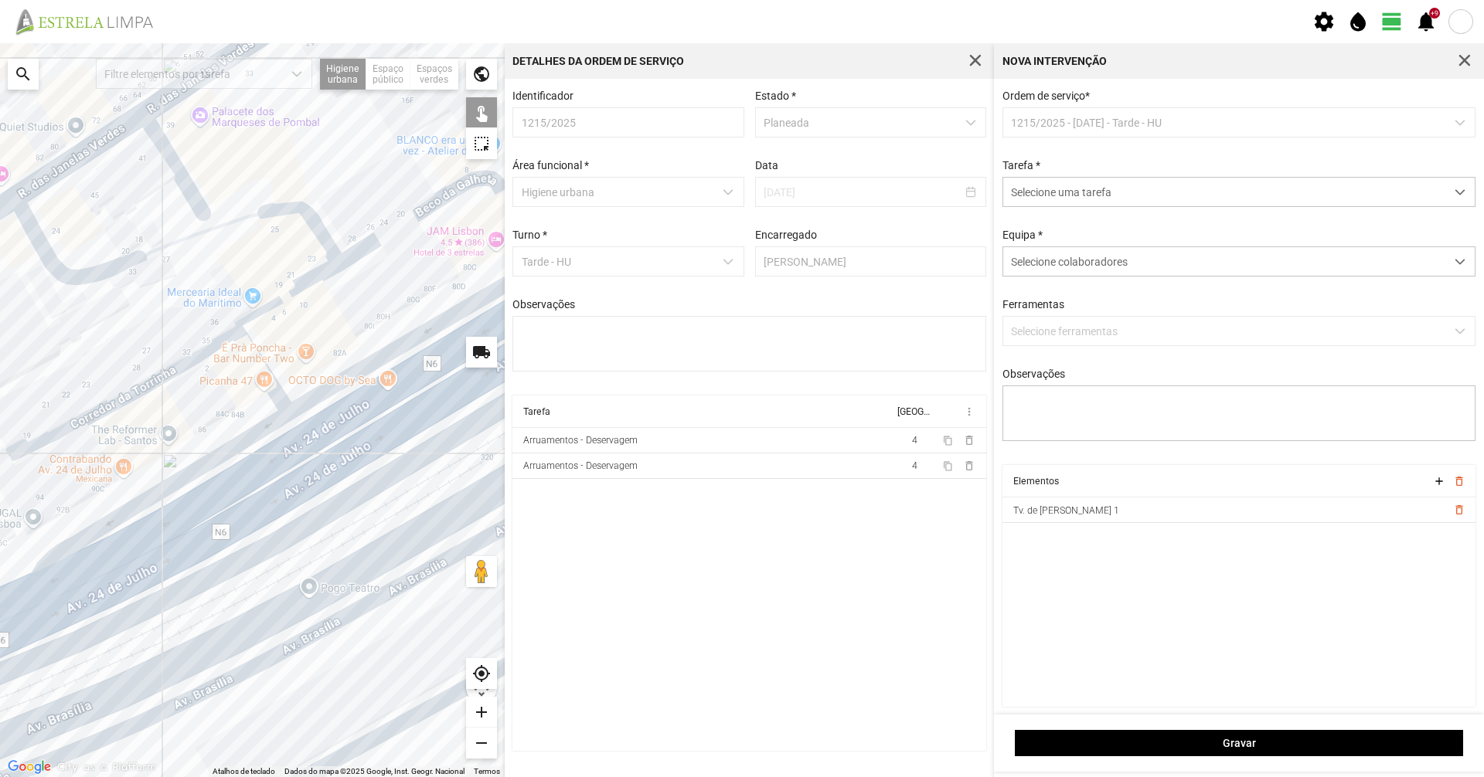
click at [418, 214] on div at bounding box center [252, 410] width 505 height 734
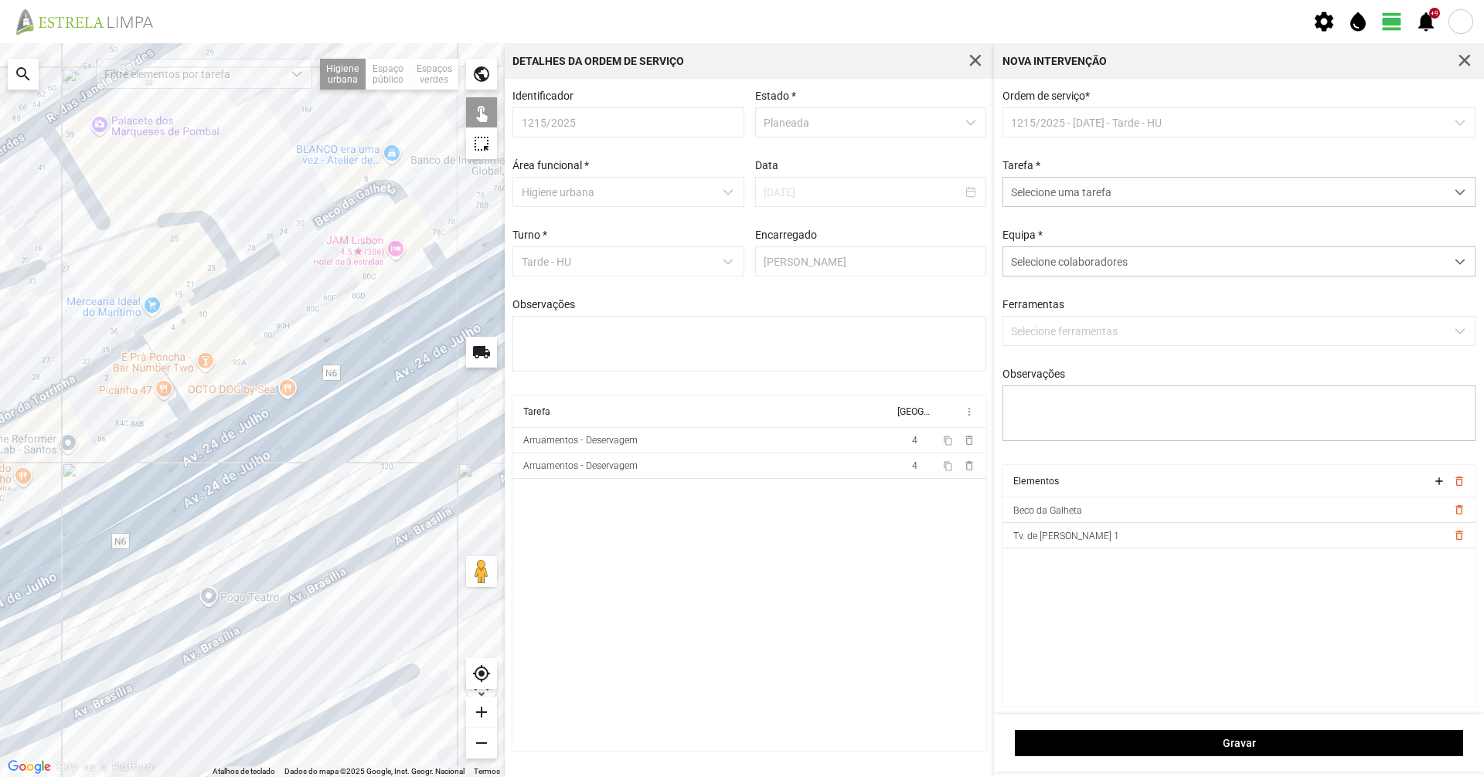
drag, startPoint x: 351, startPoint y: 265, endPoint x: 320, endPoint y: 268, distance: 31.1
click at [320, 268] on div at bounding box center [252, 410] width 505 height 734
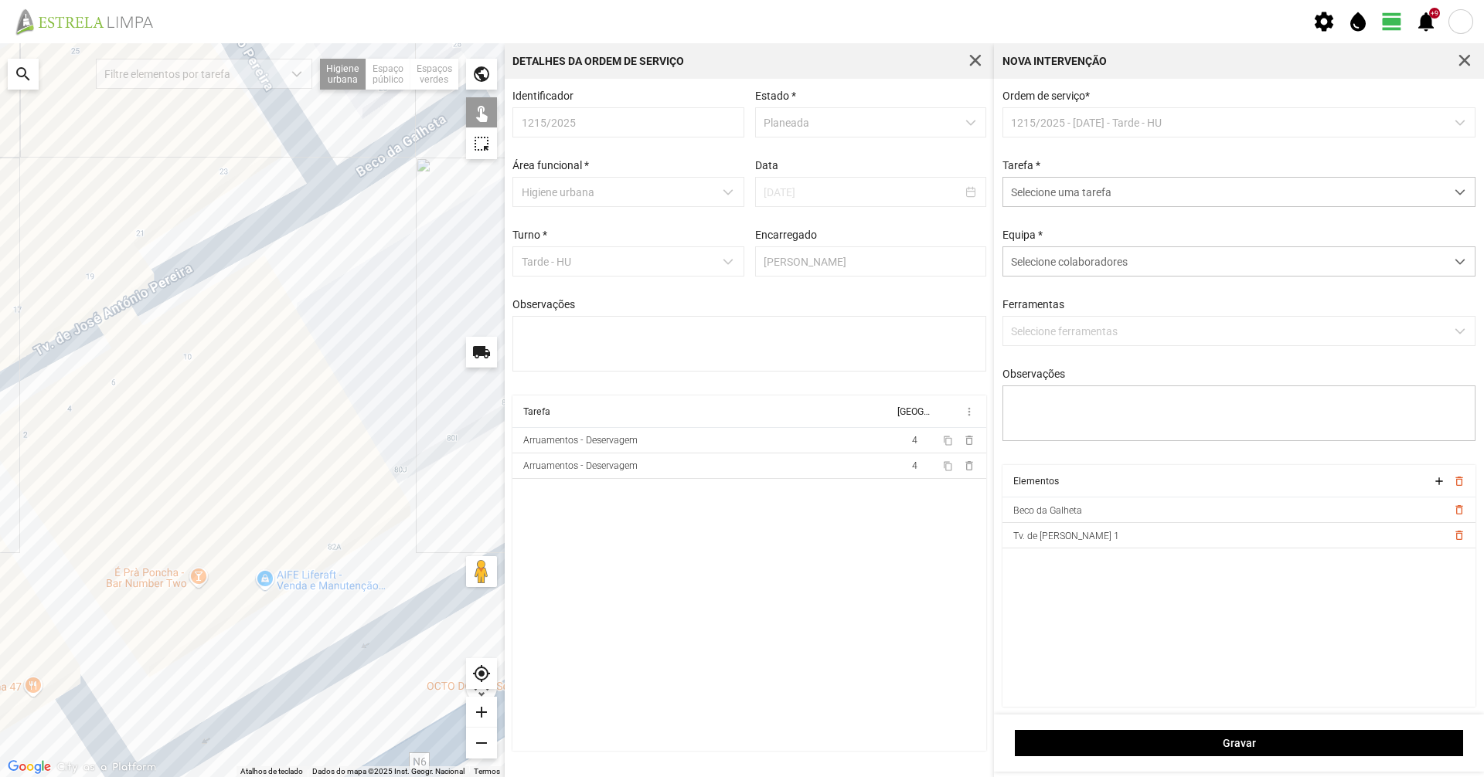
click at [179, 282] on div at bounding box center [252, 410] width 505 height 734
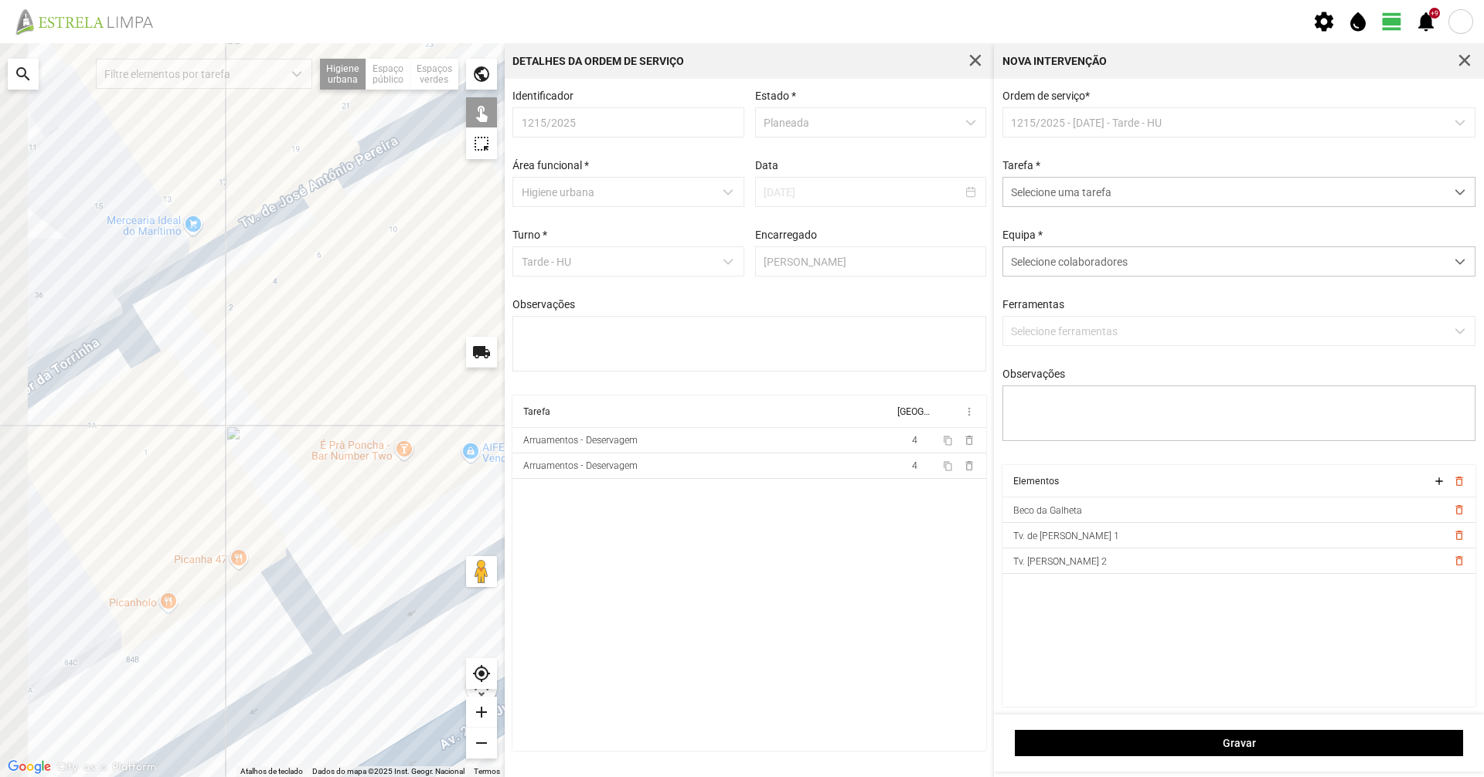
drag, startPoint x: 294, startPoint y: 273, endPoint x: 372, endPoint y: 241, distance: 83.5
click at [372, 241] on div at bounding box center [252, 410] width 505 height 734
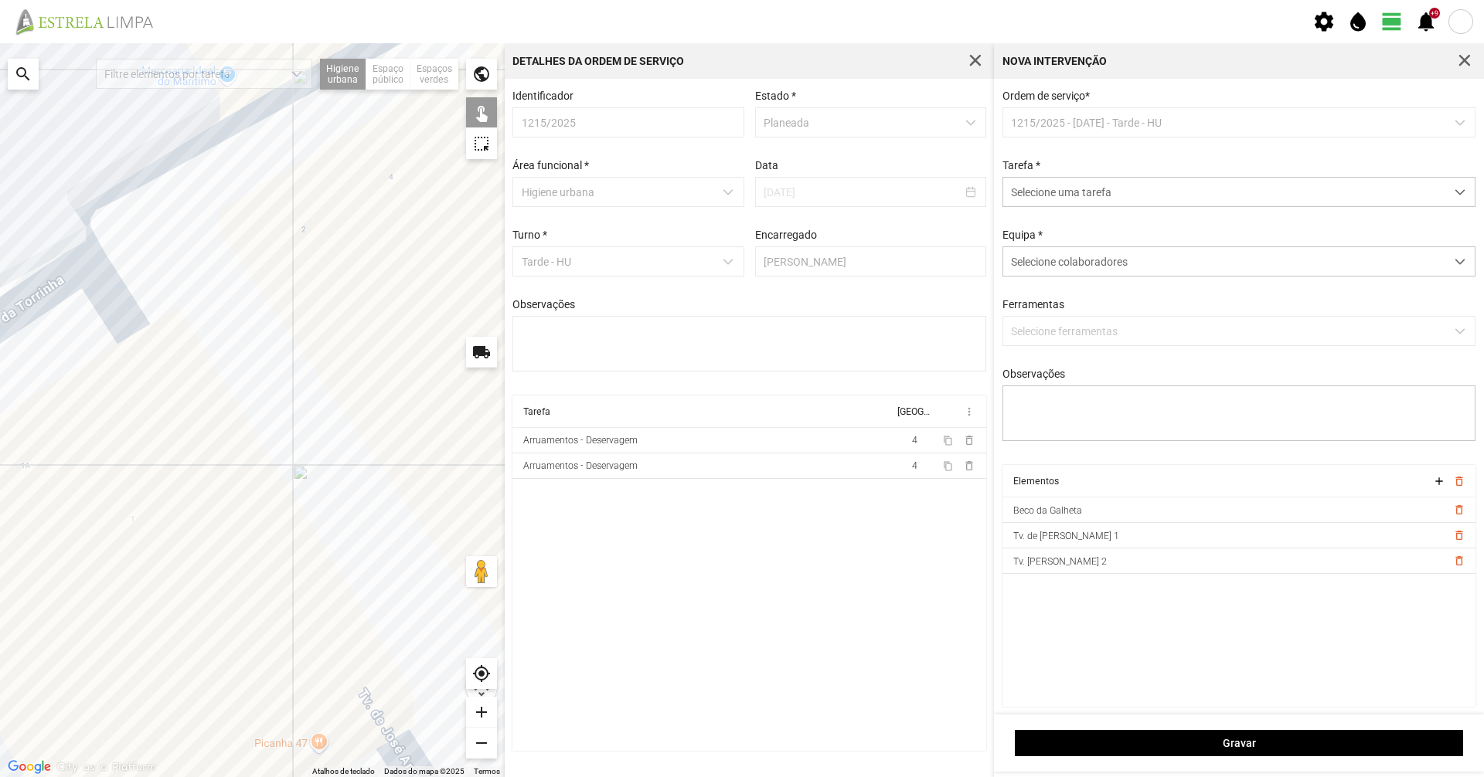
click at [264, 513] on div at bounding box center [252, 410] width 505 height 734
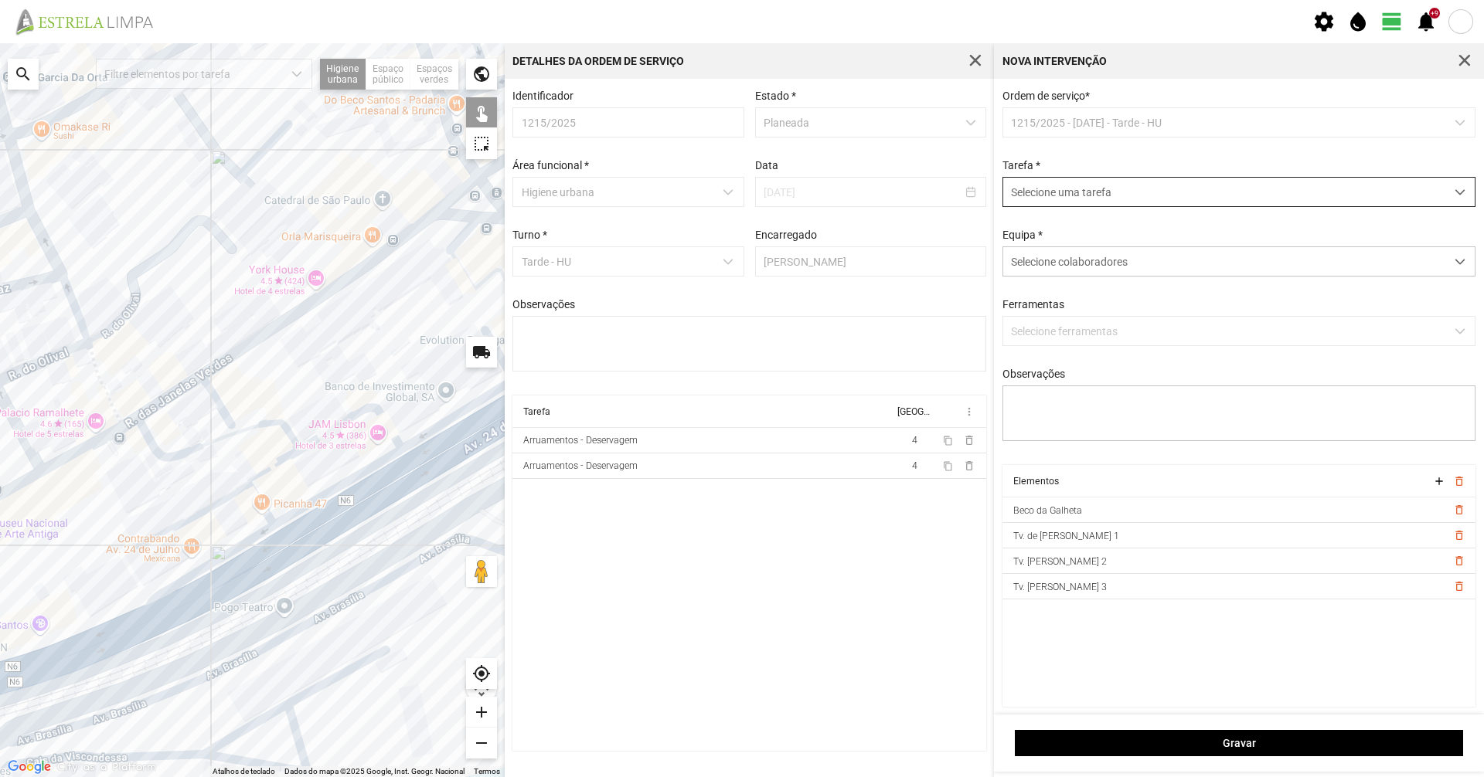
click at [1070, 196] on span "Selecione uma tarefa" at bounding box center [1224, 192] width 442 height 29
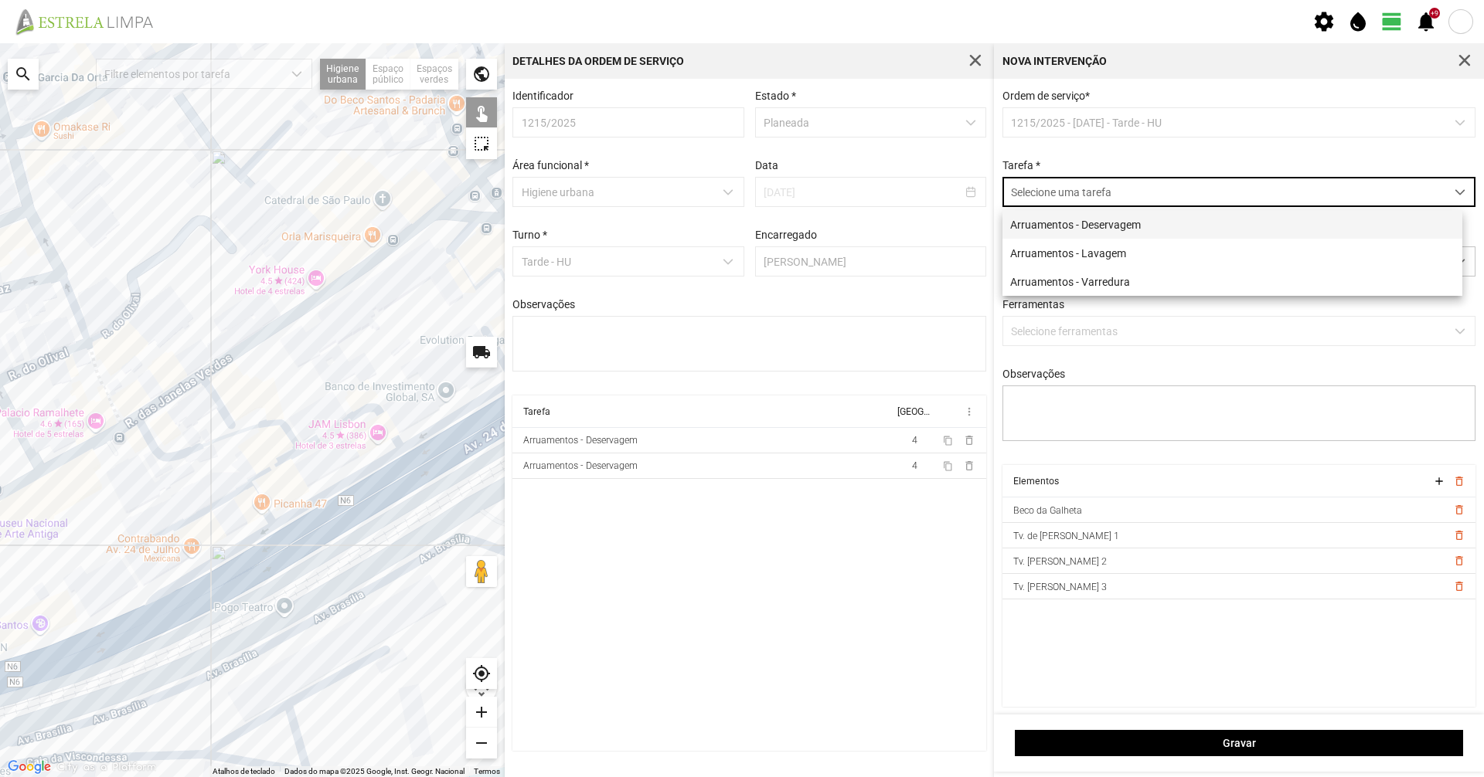
click at [1057, 226] on li "Arruamentos - Deservagem" at bounding box center [1232, 224] width 460 height 29
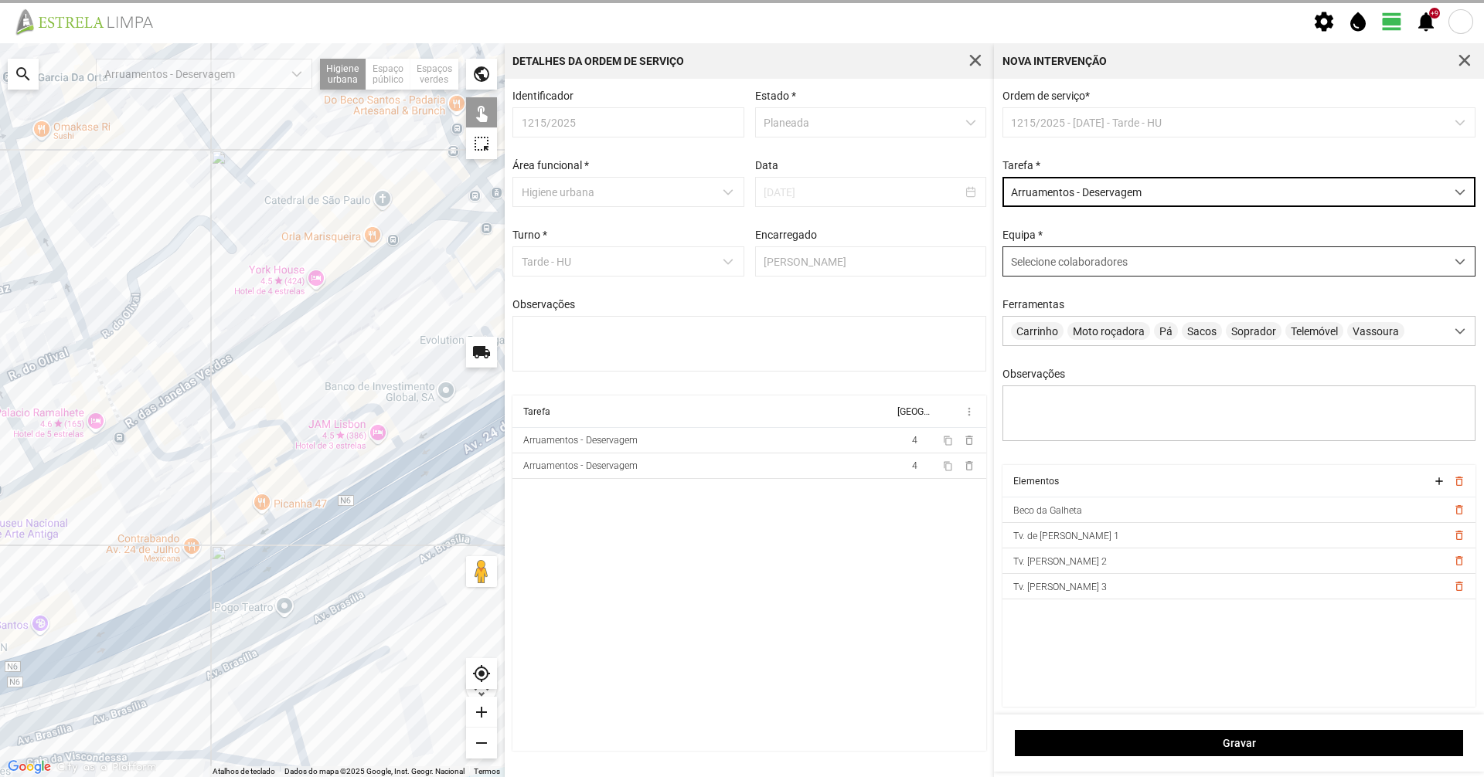
click at [1037, 267] on span "Selecione colaboradores" at bounding box center [1069, 262] width 117 height 12
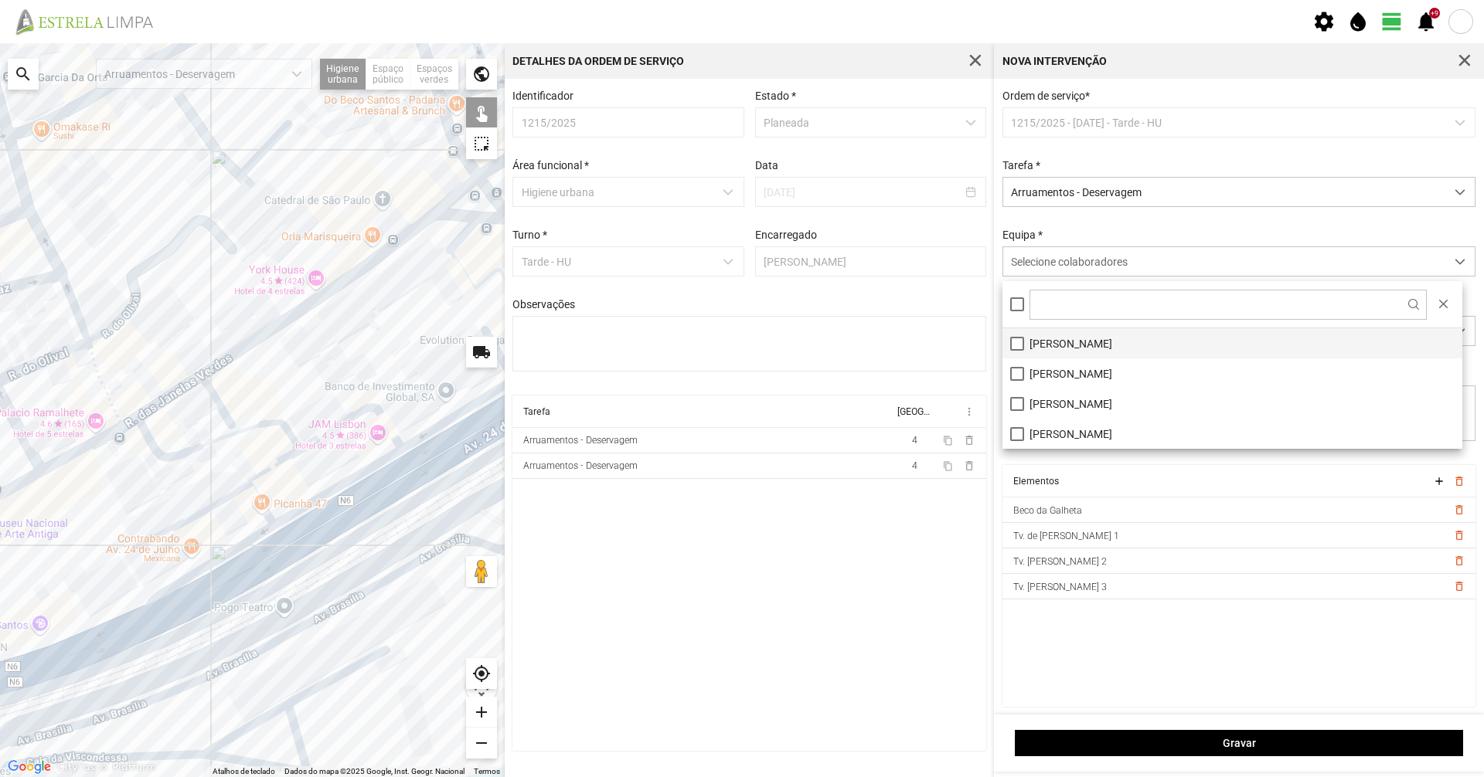
click at [1015, 352] on li "[PERSON_NAME]" at bounding box center [1232, 343] width 460 height 30
click at [1114, 230] on div "Ordem de serviço * 1215/2025 - [DATE] - Tarde - HU Tarefa * Arruamentos - Deser…" at bounding box center [1239, 278] width 485 height 376
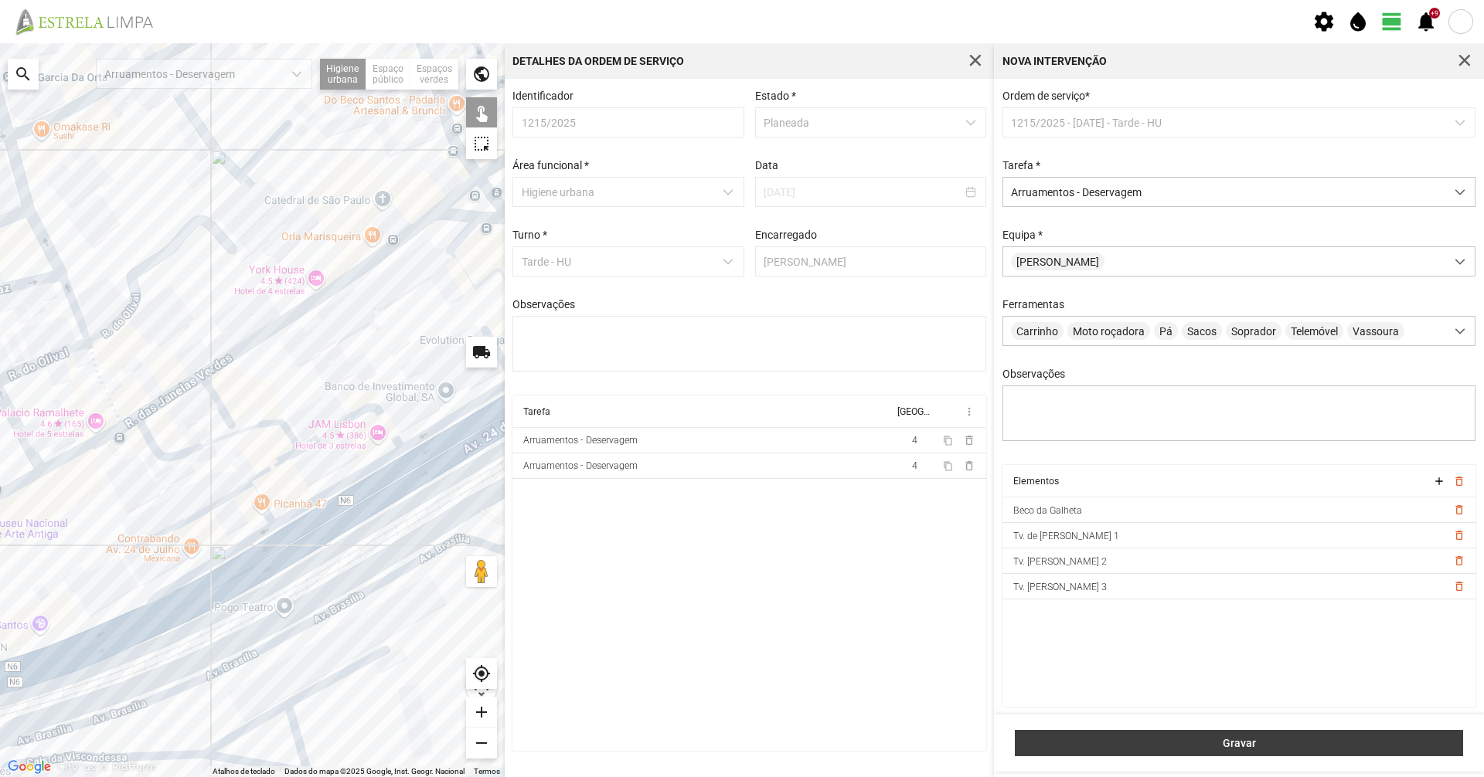
click at [1194, 742] on span "Gravar" at bounding box center [1239, 743] width 432 height 12
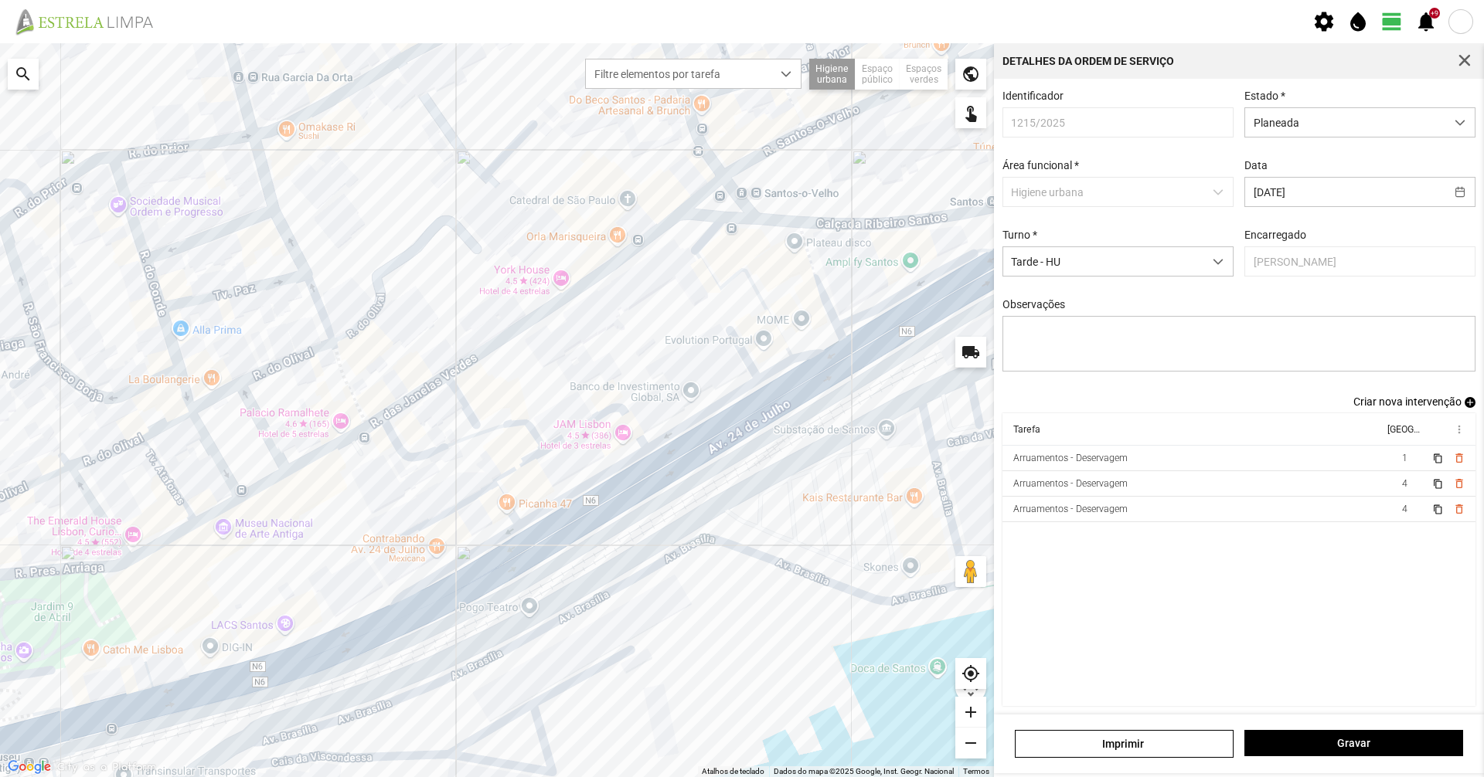
click at [1282, 140] on div "Identificador 1215/2025 Estado * Planeada Área funcional * Higiene urbana Data …" at bounding box center [1239, 243] width 485 height 306
click at [1280, 128] on span "Planeada" at bounding box center [1345, 122] width 200 height 29
click at [1287, 185] on li "Atribuída" at bounding box center [1349, 182] width 223 height 29
click at [1331, 749] on span "Gravar" at bounding box center [1354, 743] width 202 height 12
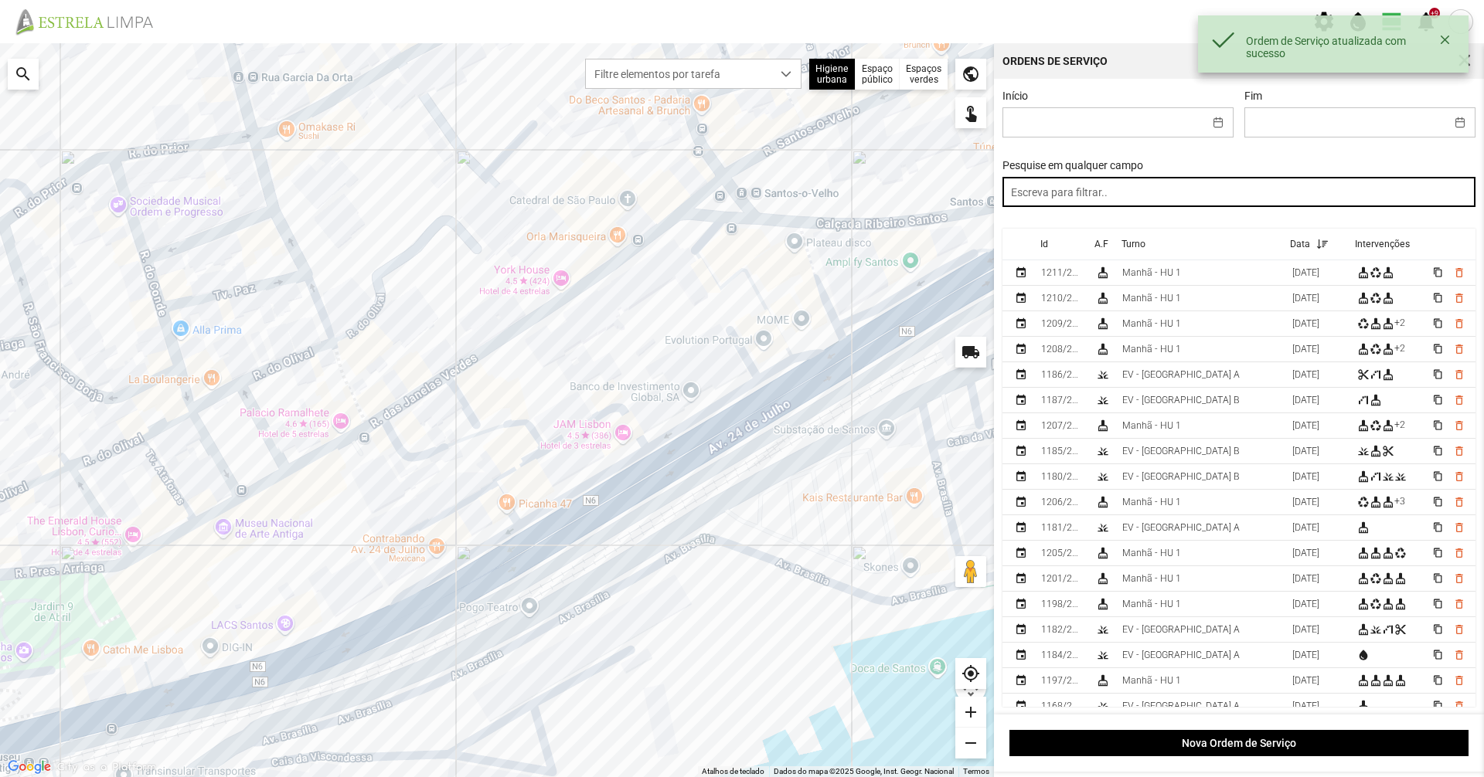
click at [1128, 197] on input "text" at bounding box center [1239, 192] width 474 height 30
paste input "Ao Sr. [PERSON_NAME], Segue processo com a informação dos serviços do Gabinete …"
type input "Ao Sr. [PERSON_NAME], Segue processo com a informação dos serviços do Gabinete …"
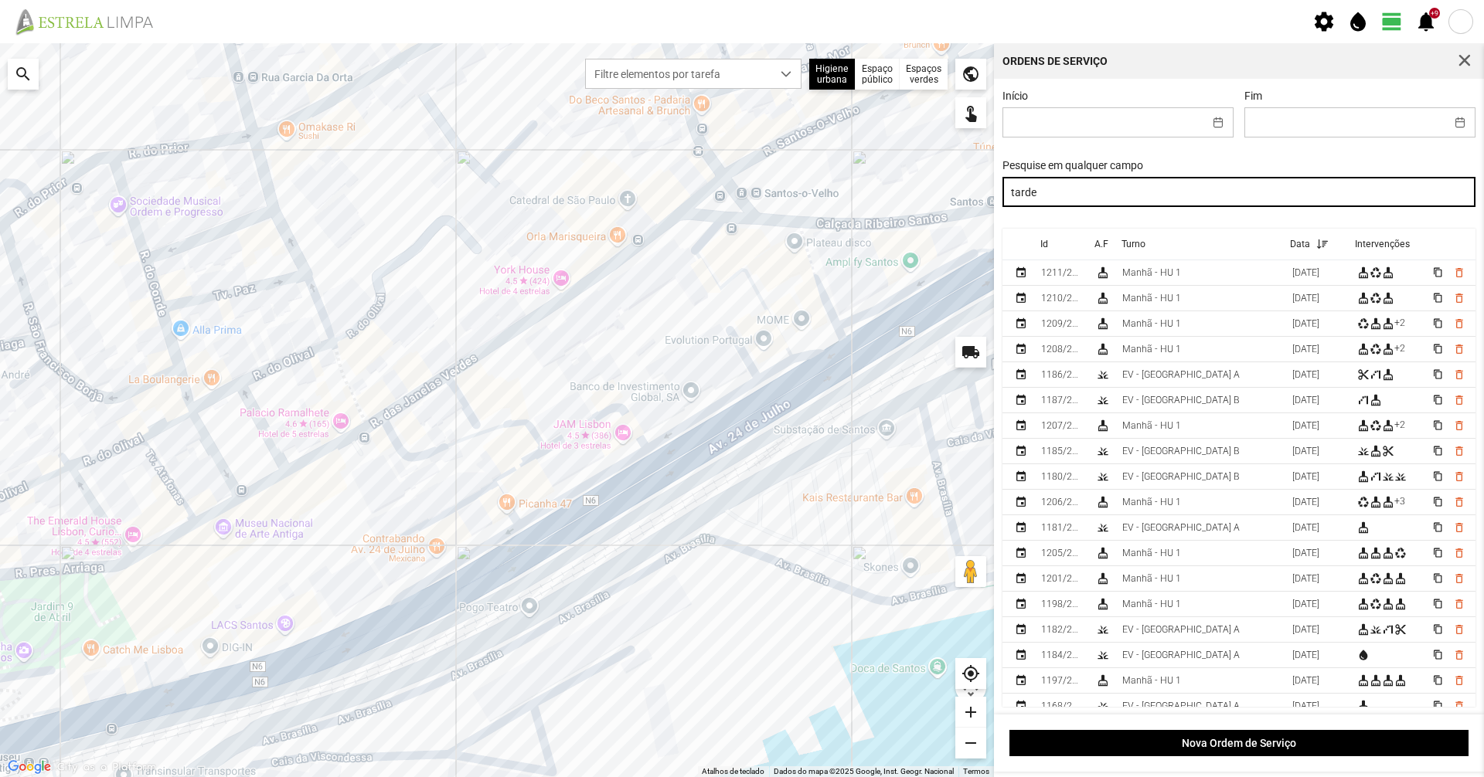
type input "tarde"
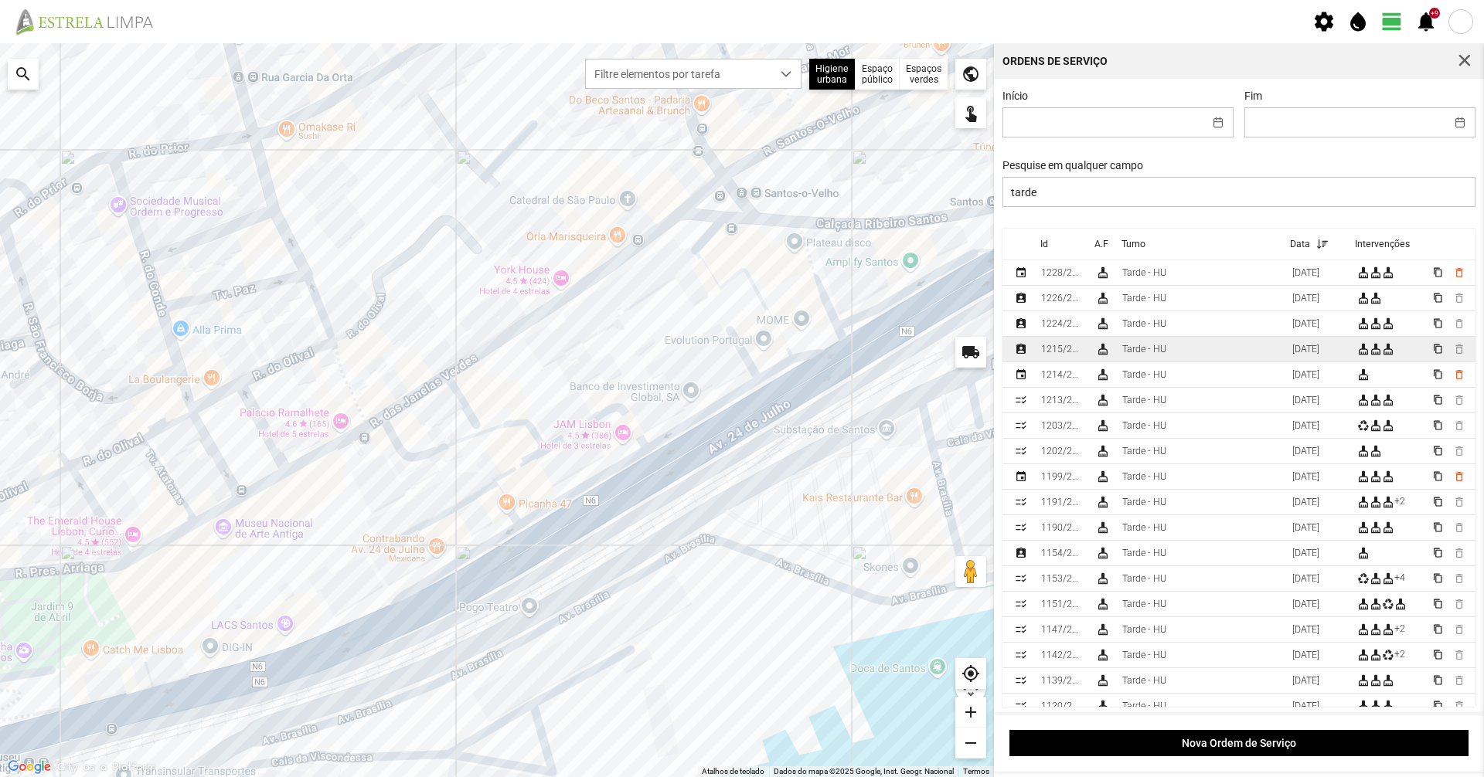
click at [1216, 361] on td "Tarde - HU" at bounding box center [1201, 350] width 170 height 26
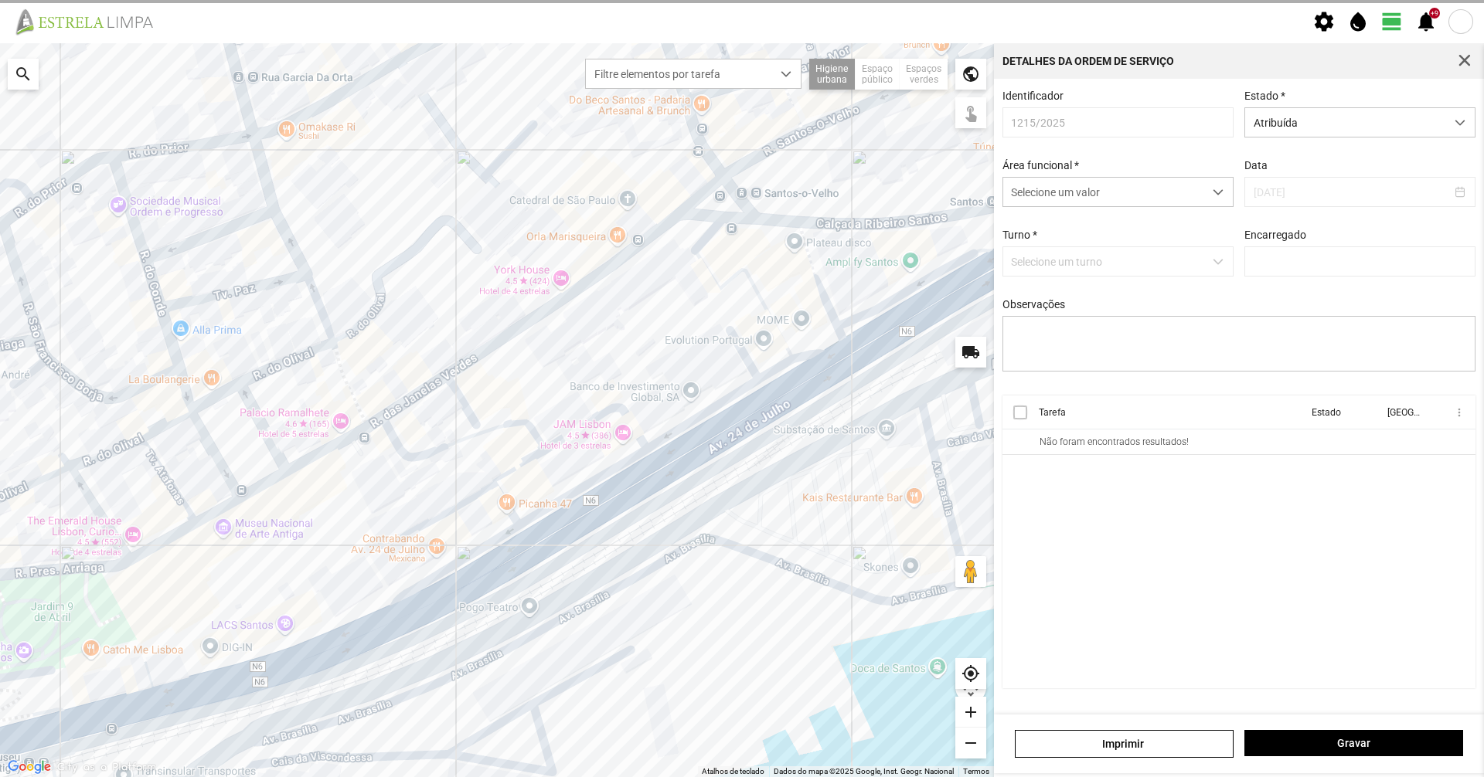
type input "[PERSON_NAME]"
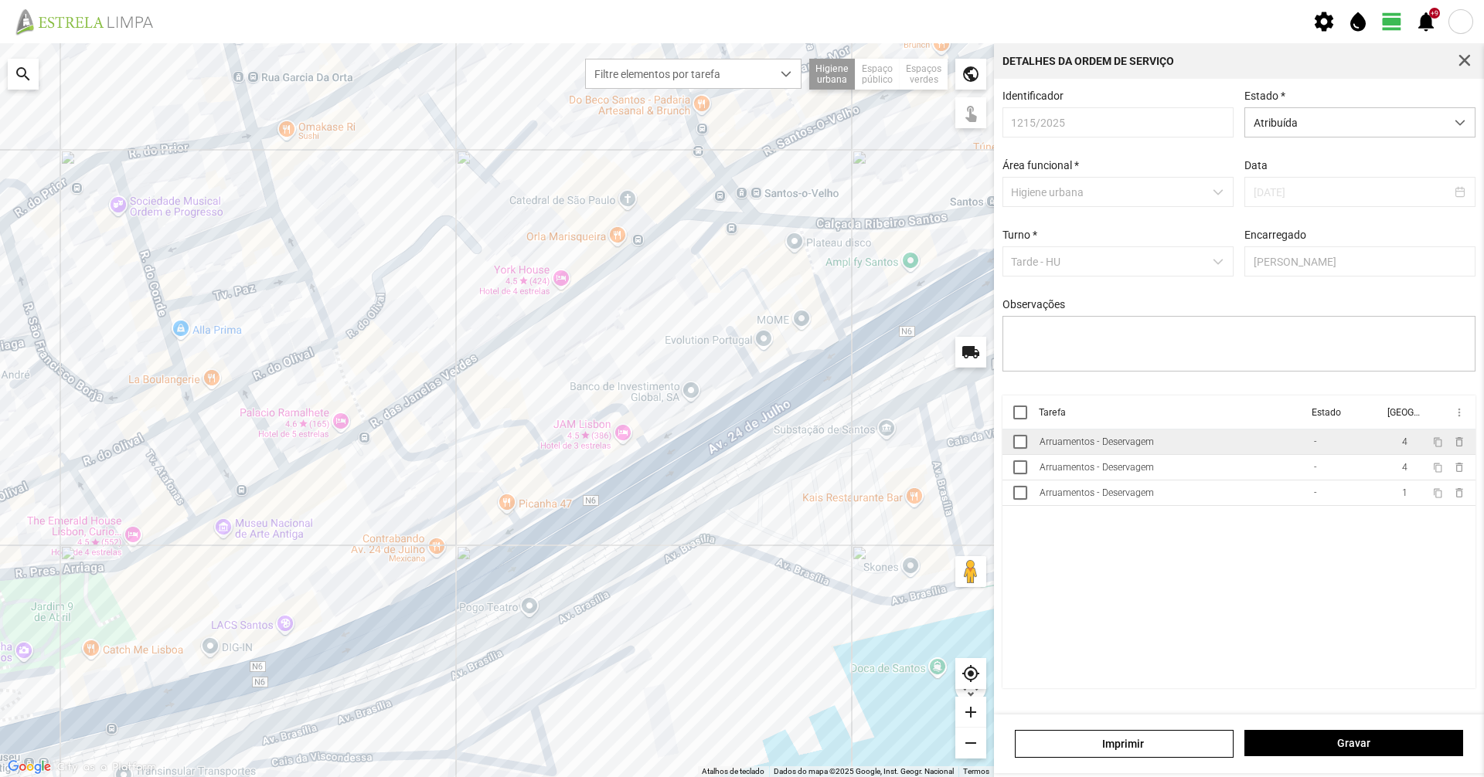
click at [1188, 449] on td "Arruamentos - Deservagem" at bounding box center [1170, 443] width 274 height 26
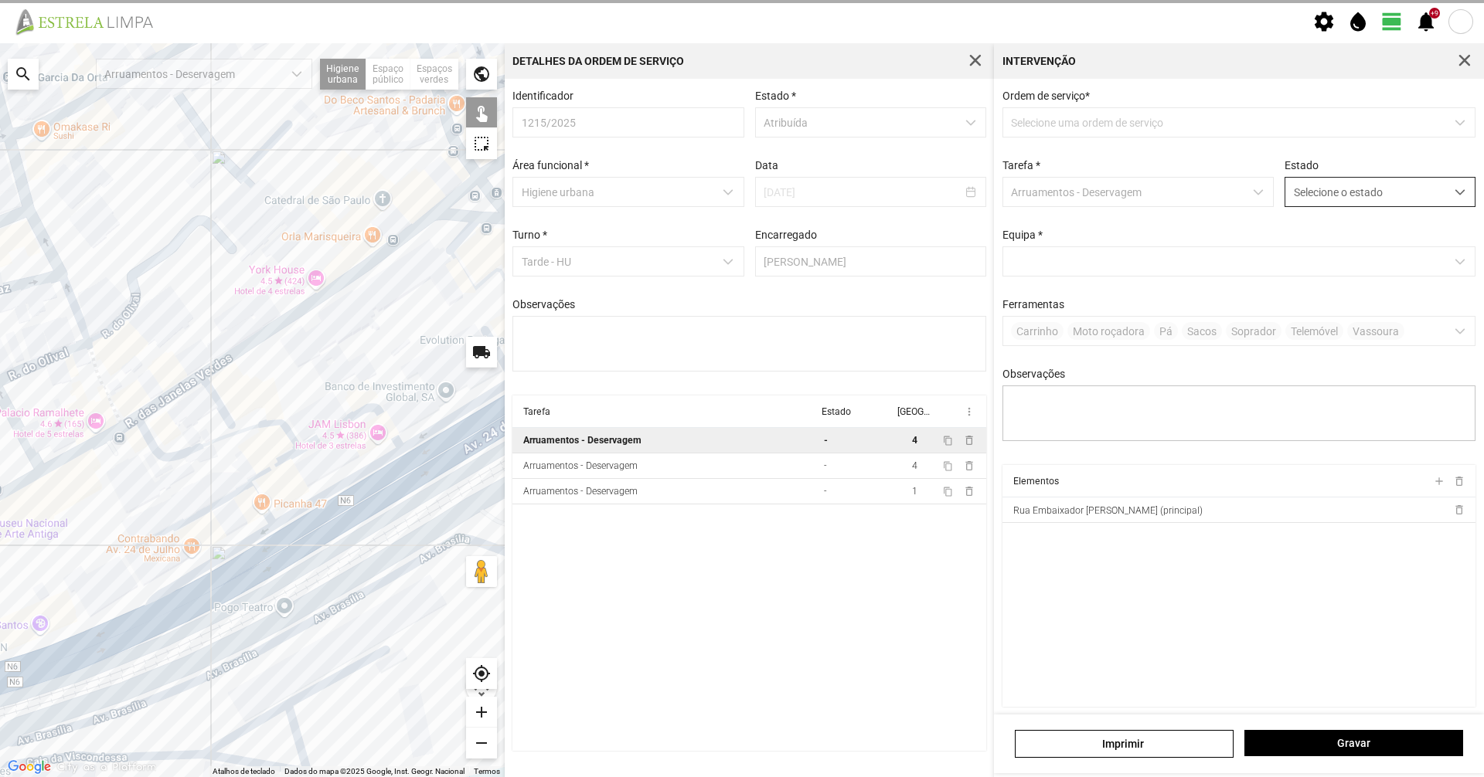
click at [1365, 196] on span "Selecione o estado" at bounding box center [1365, 192] width 160 height 29
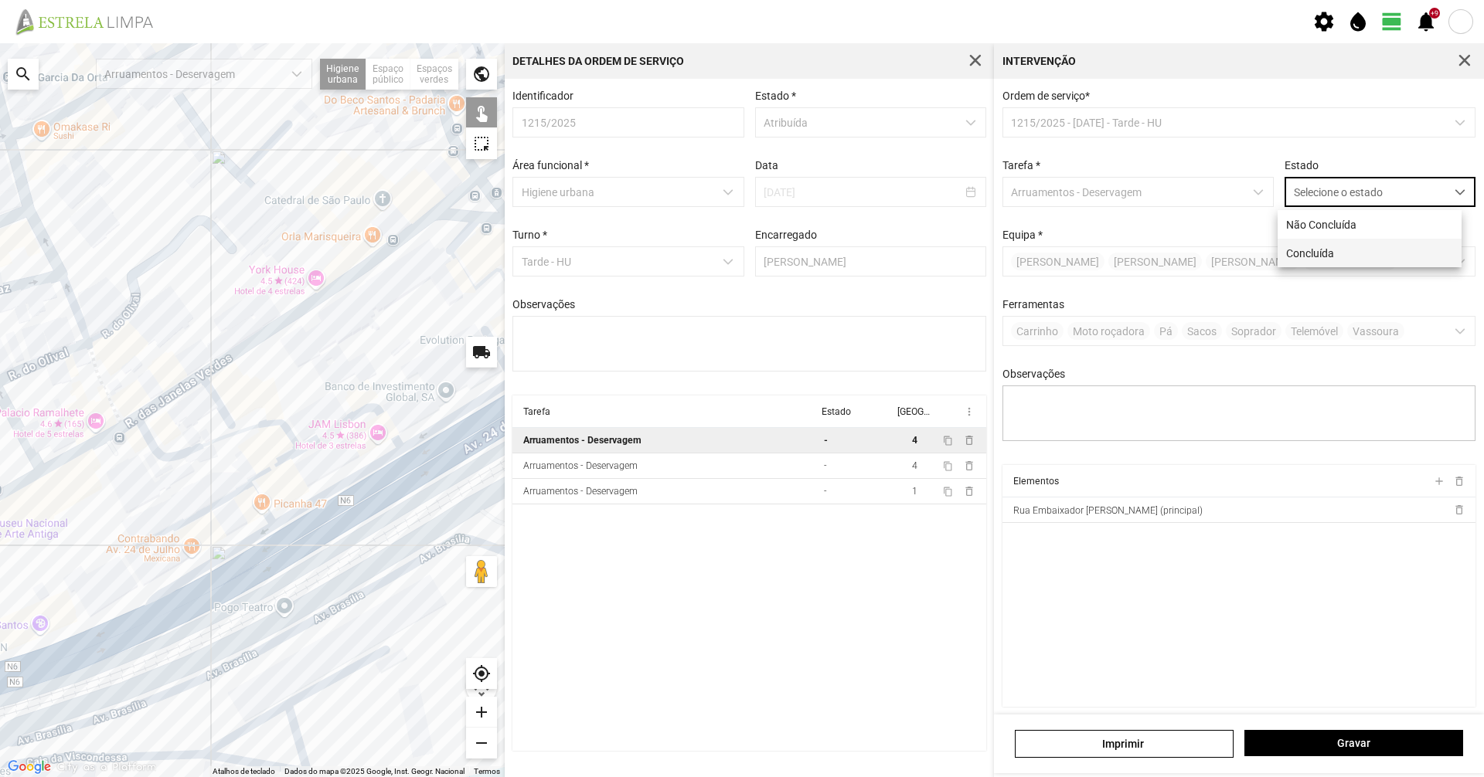
click at [1375, 241] on li "Concluída" at bounding box center [1369, 253] width 184 height 29
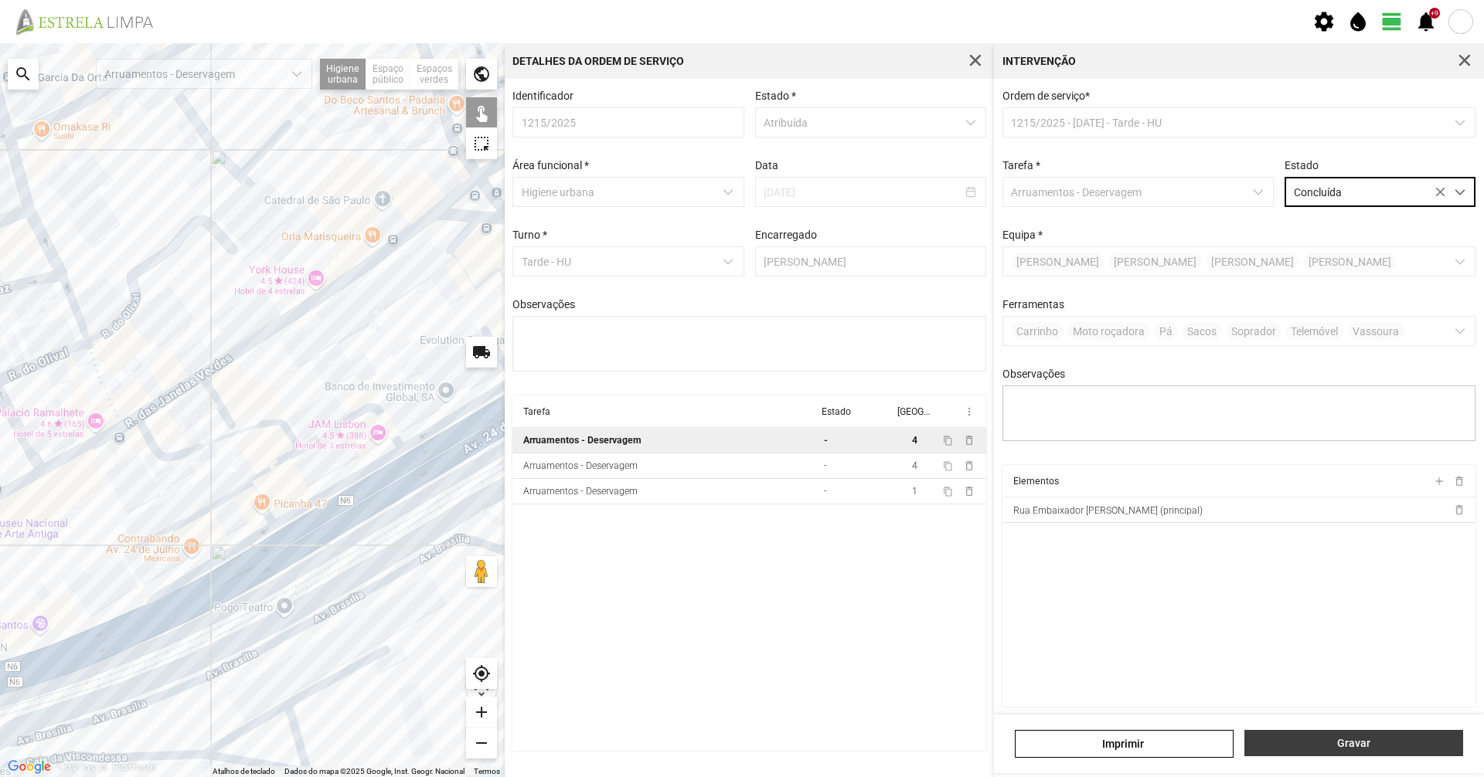
click at [1376, 736] on button "Gravar" at bounding box center [1353, 743] width 219 height 26
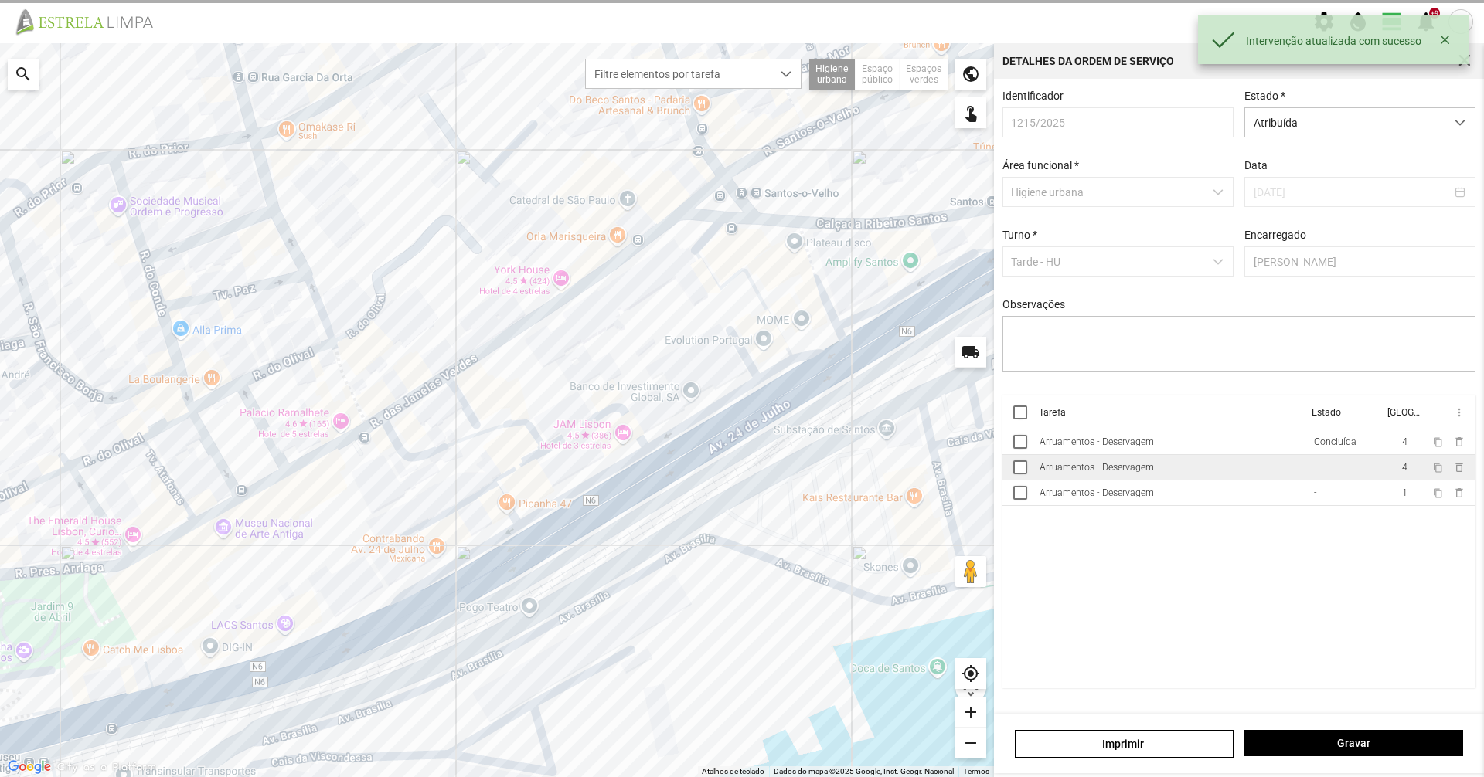
click at [1244, 469] on td "Arruamentos - Deservagem" at bounding box center [1170, 468] width 274 height 26
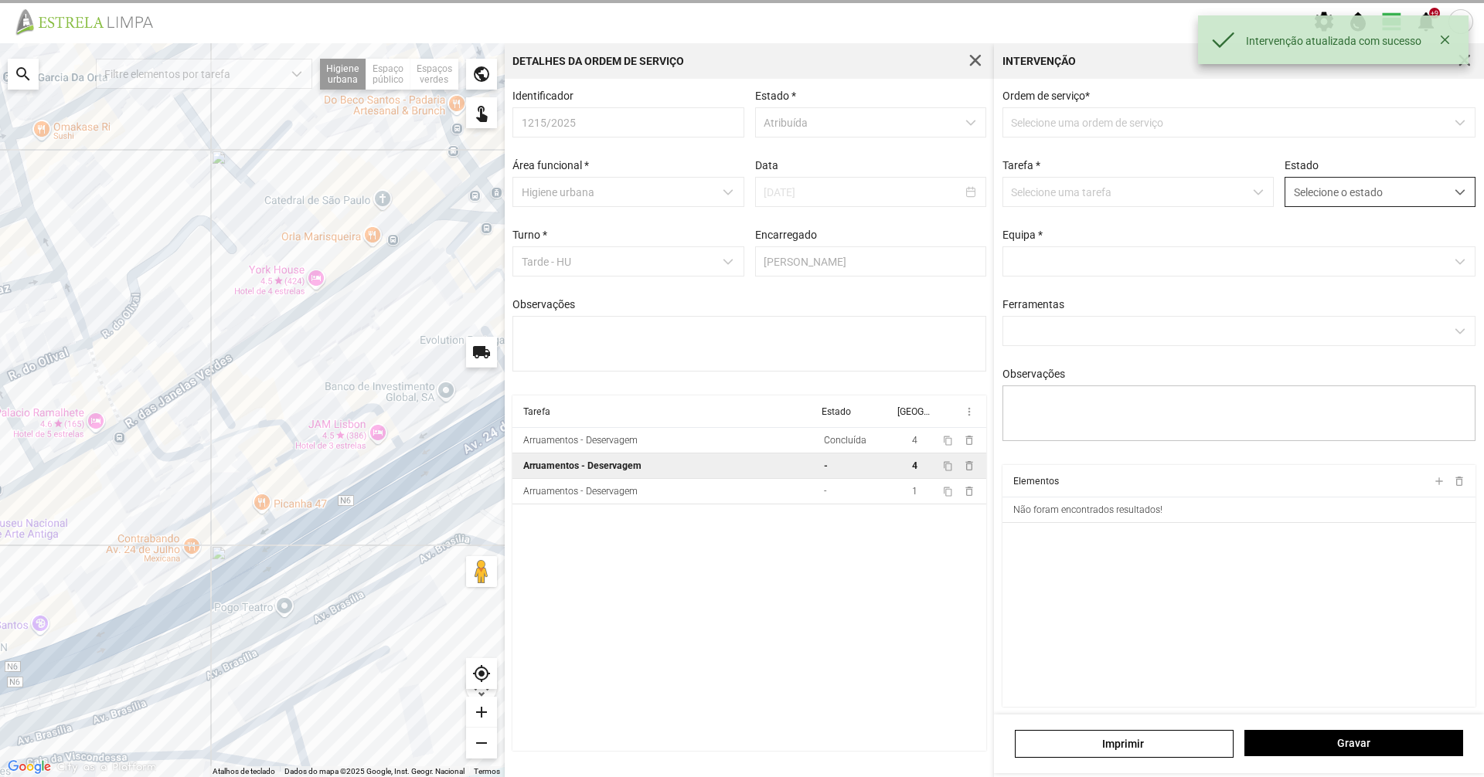
click at [1354, 183] on span "Selecione o estado" at bounding box center [1365, 192] width 160 height 29
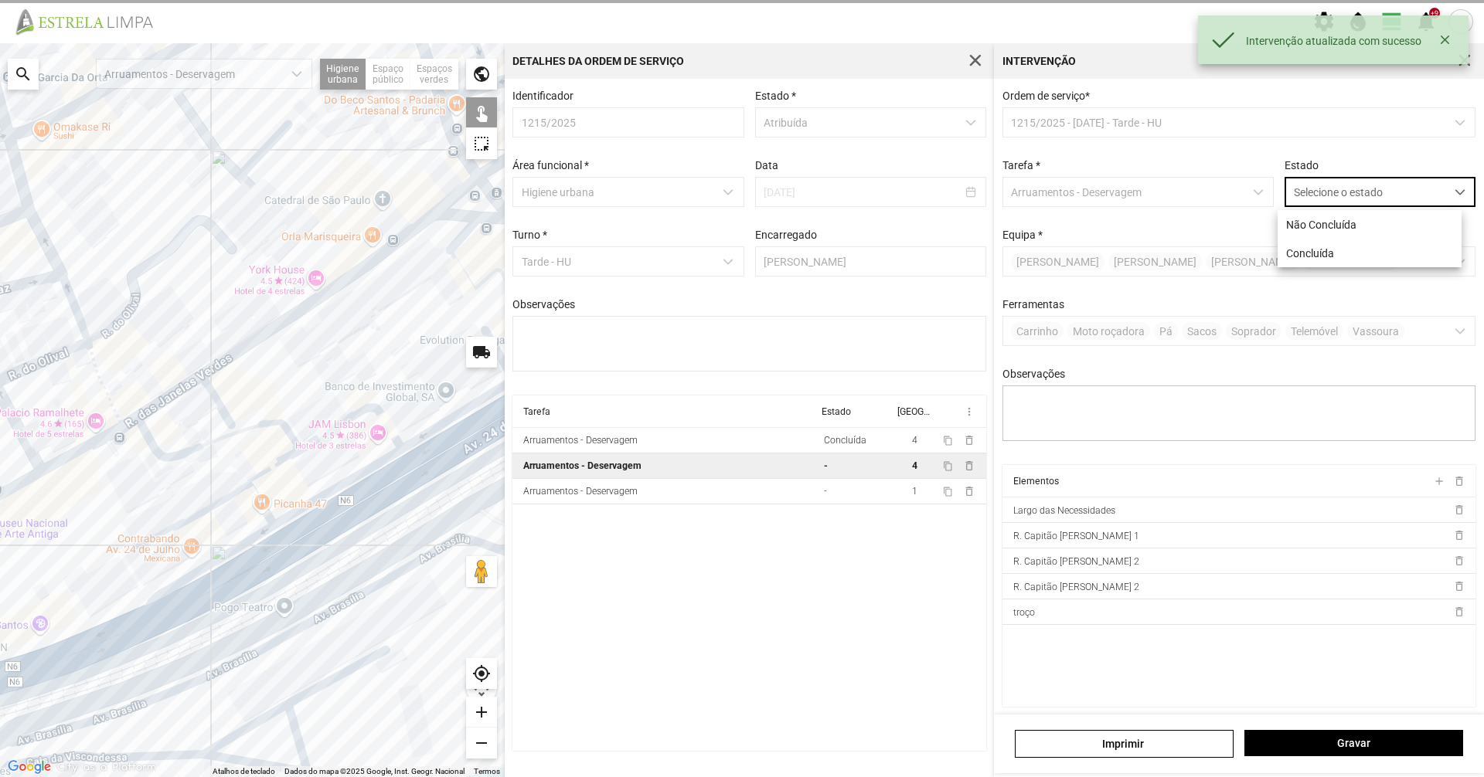
scroll to position [9, 69]
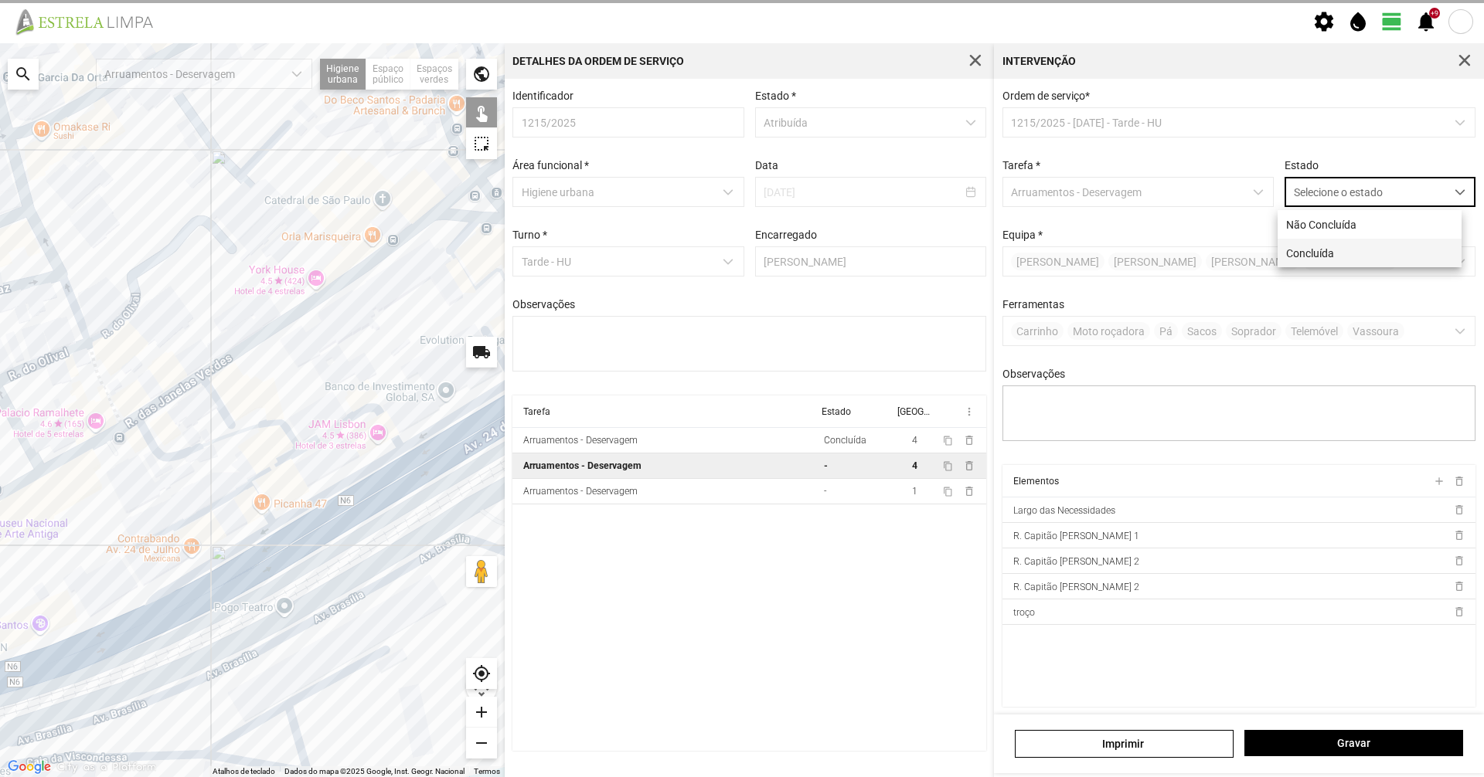
click at [1352, 243] on li "Concluída" at bounding box center [1369, 253] width 184 height 29
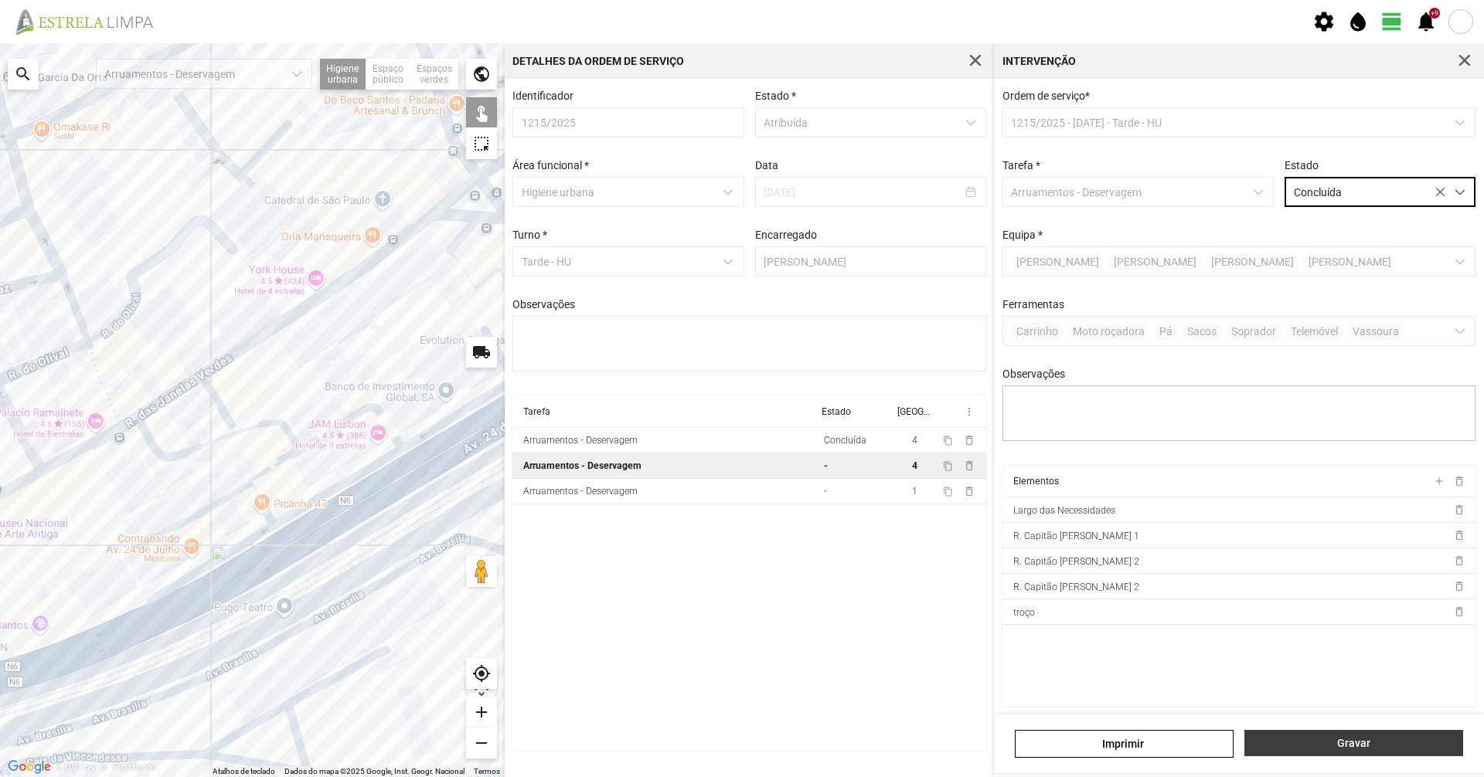
click at [1382, 740] on span "Gravar" at bounding box center [1354, 743] width 202 height 12
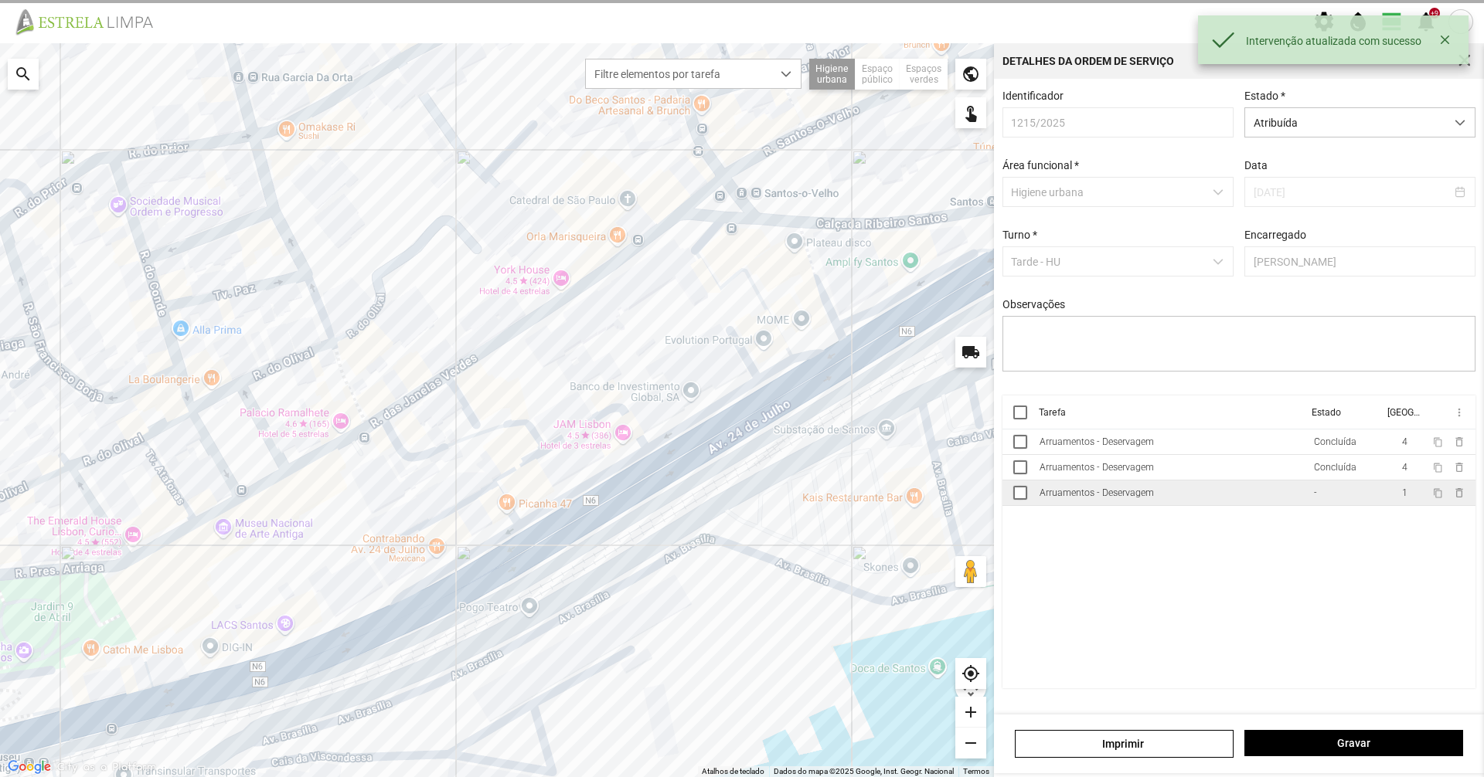
click at [1258, 506] on td "Arruamentos - Deservagem" at bounding box center [1170, 494] width 274 height 26
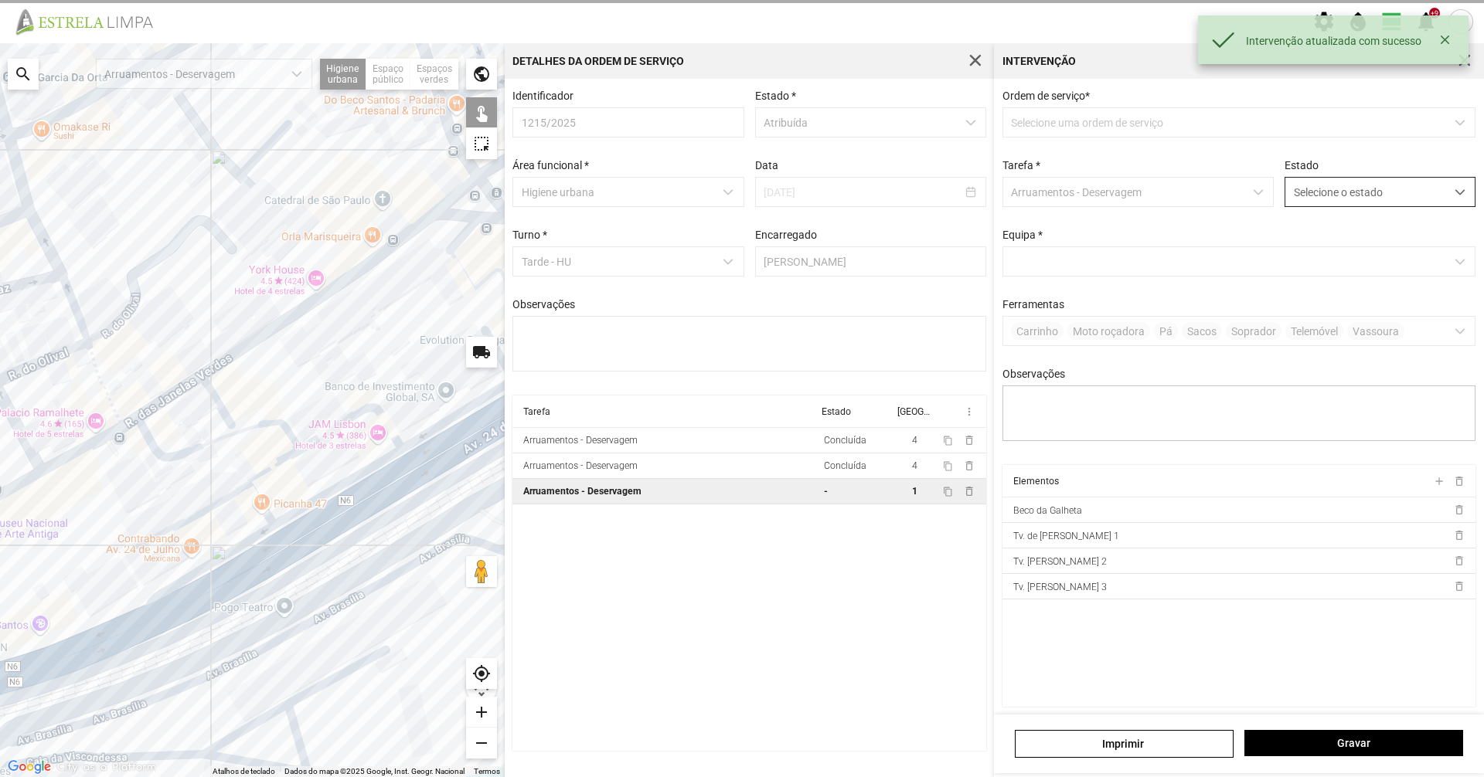
click at [1321, 190] on span "Selecione o estado" at bounding box center [1365, 192] width 160 height 29
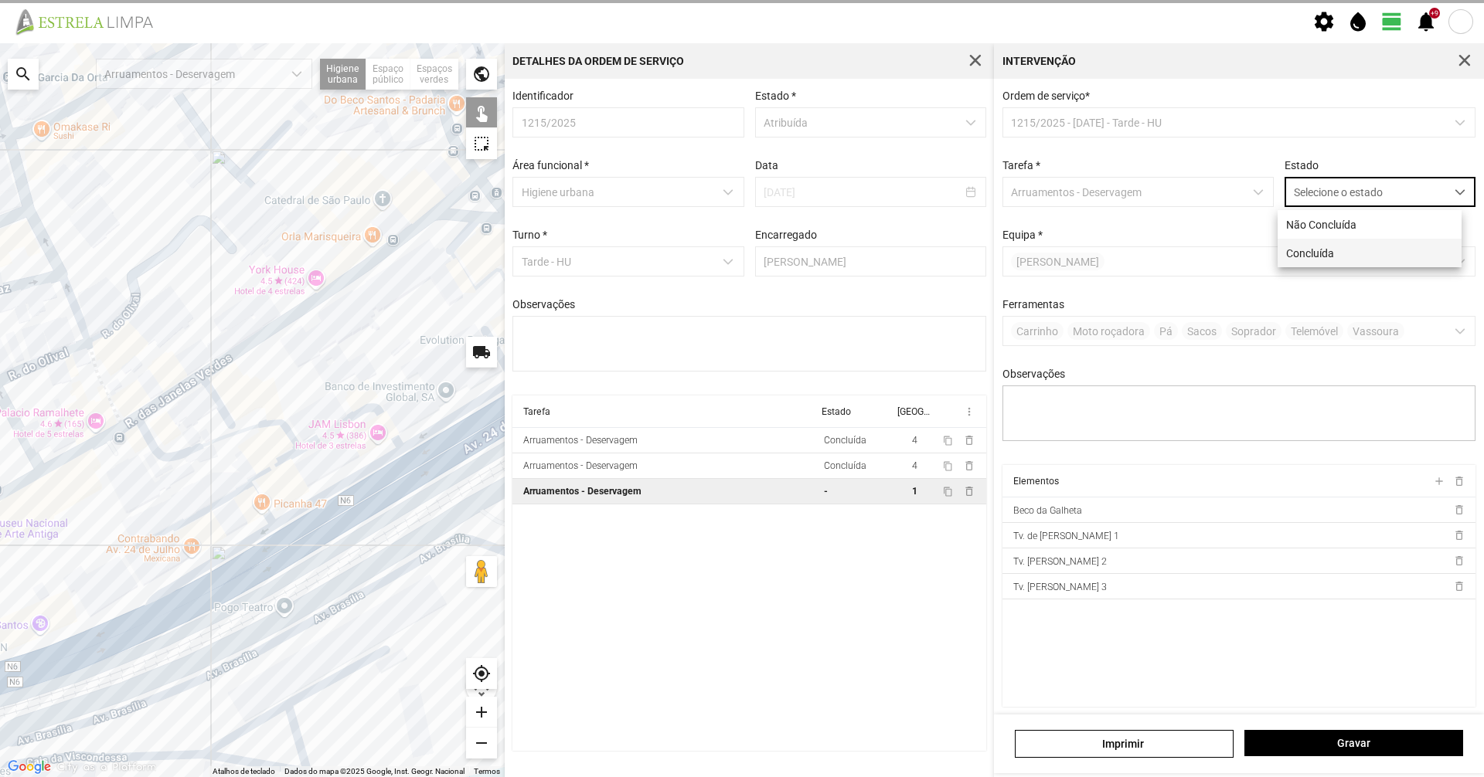
click at [1321, 258] on li "Concluída" at bounding box center [1369, 253] width 184 height 29
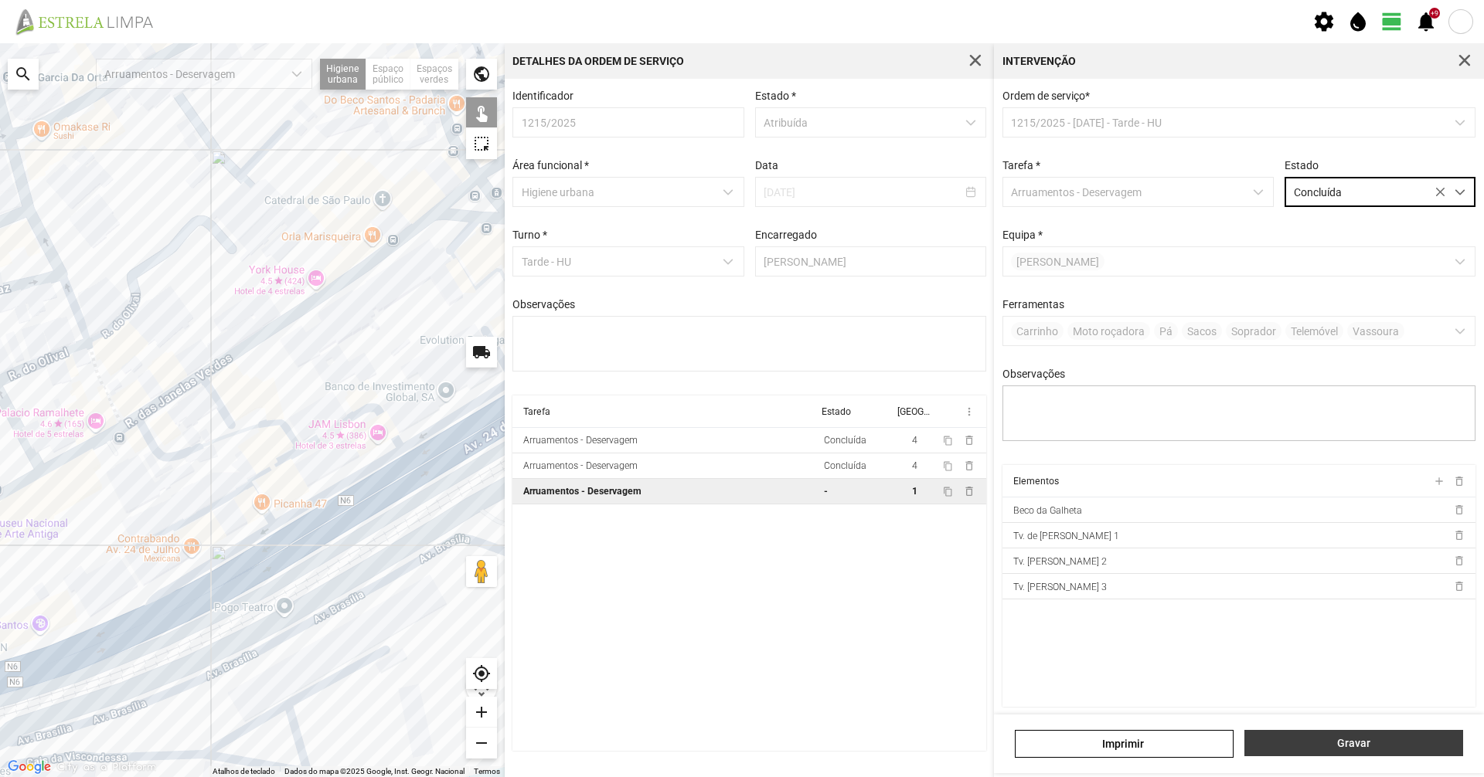
click at [1406, 741] on span "Gravar" at bounding box center [1354, 743] width 202 height 12
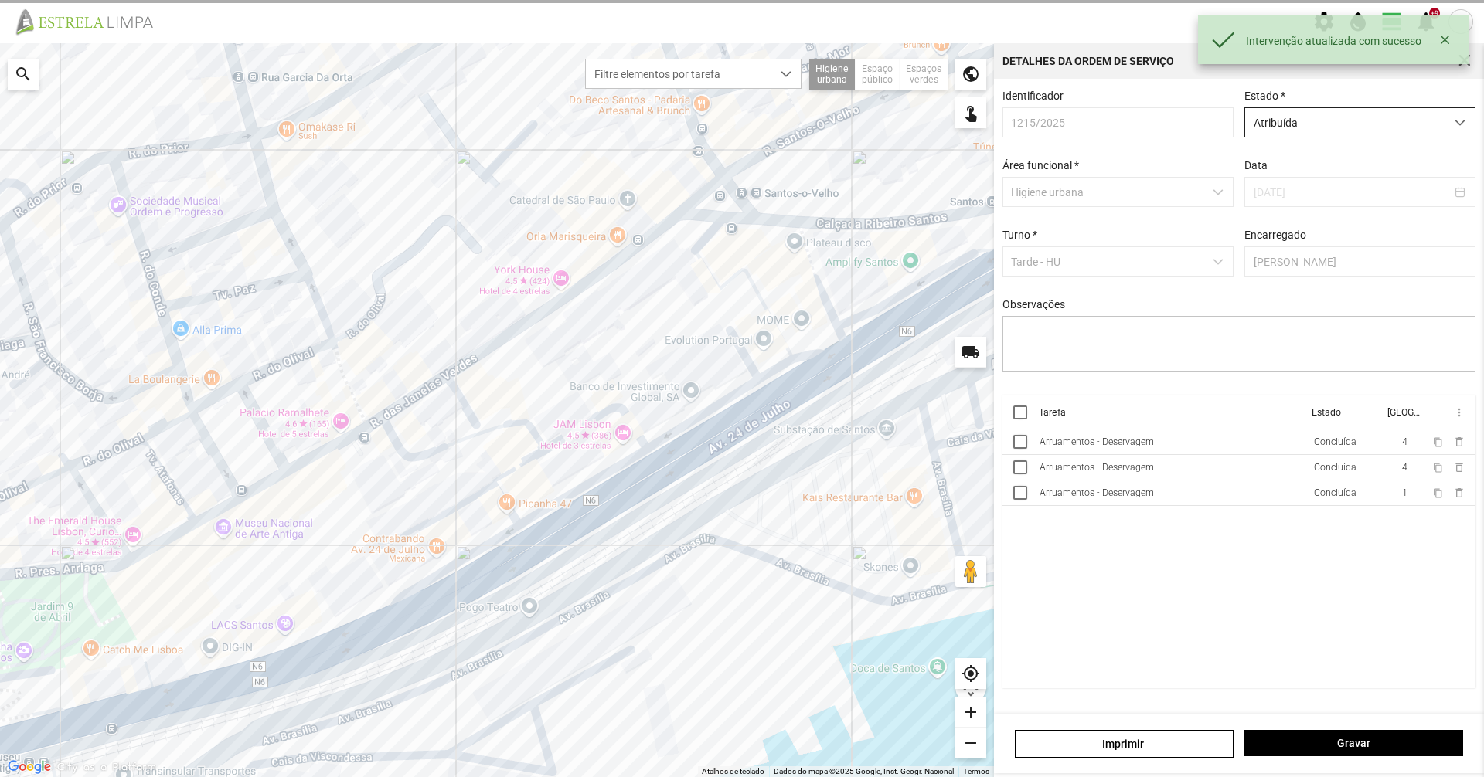
click at [1408, 113] on span "Atribuída" at bounding box center [1345, 122] width 200 height 29
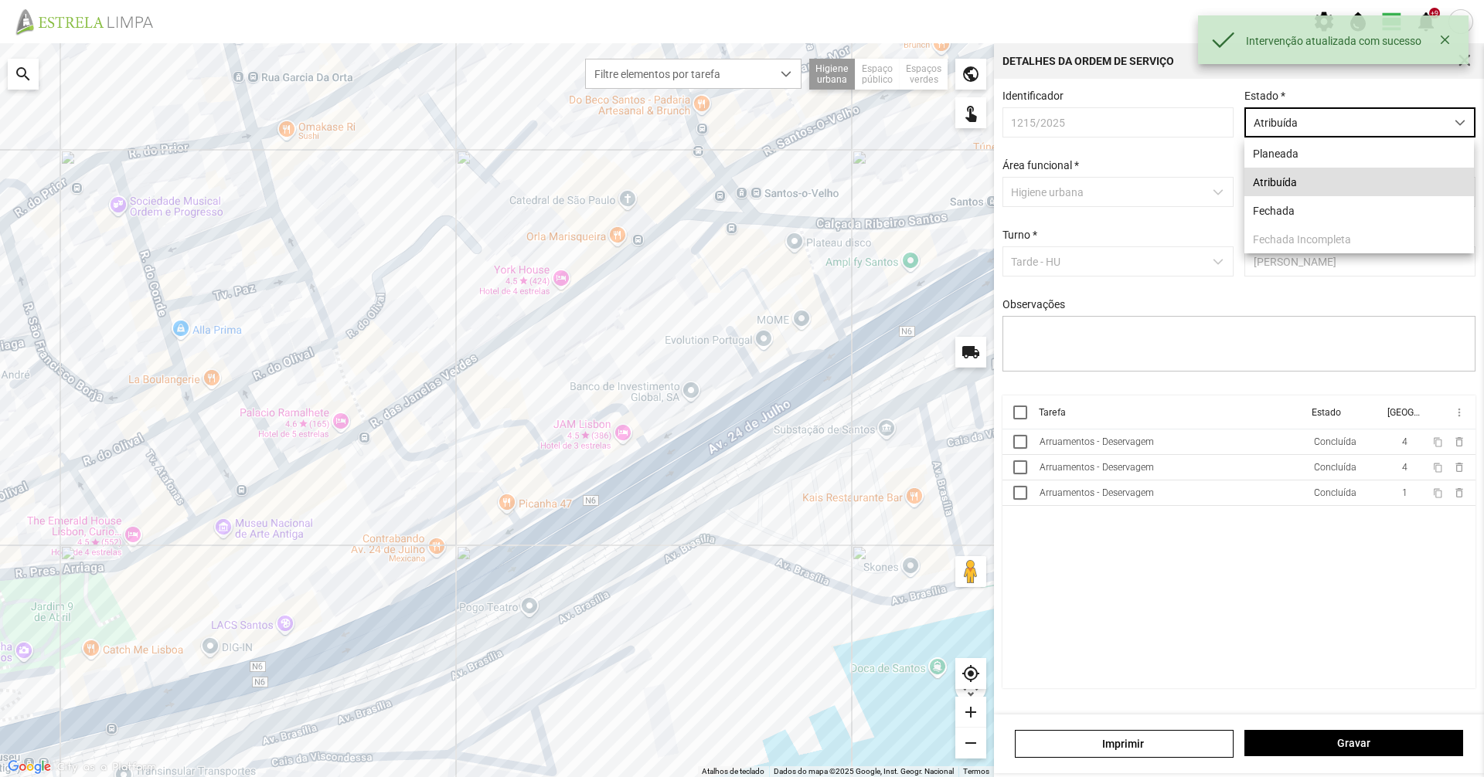
scroll to position [9, 69]
click at [1326, 217] on li "Fechada" at bounding box center [1359, 210] width 230 height 29
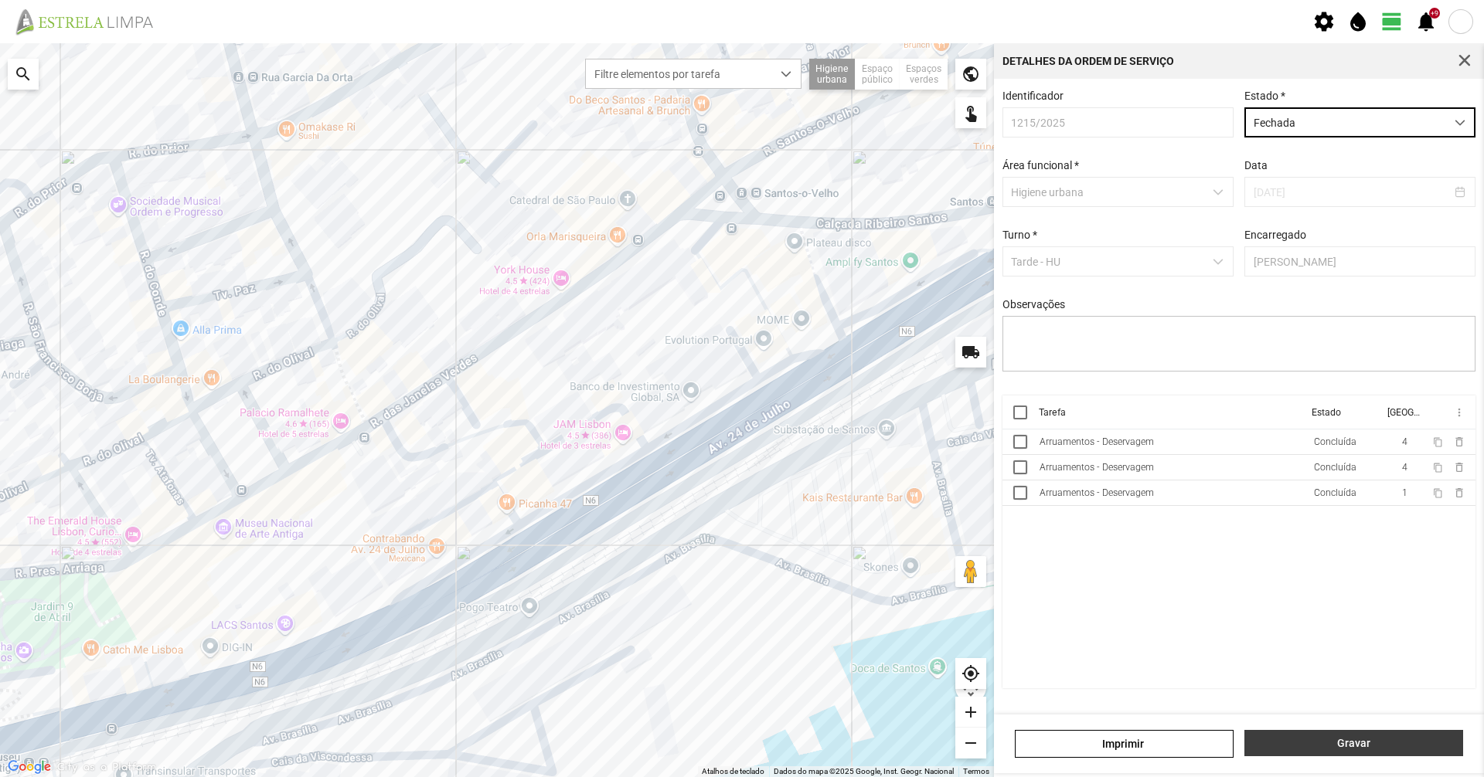
click at [1327, 740] on span "Gravar" at bounding box center [1354, 743] width 202 height 12
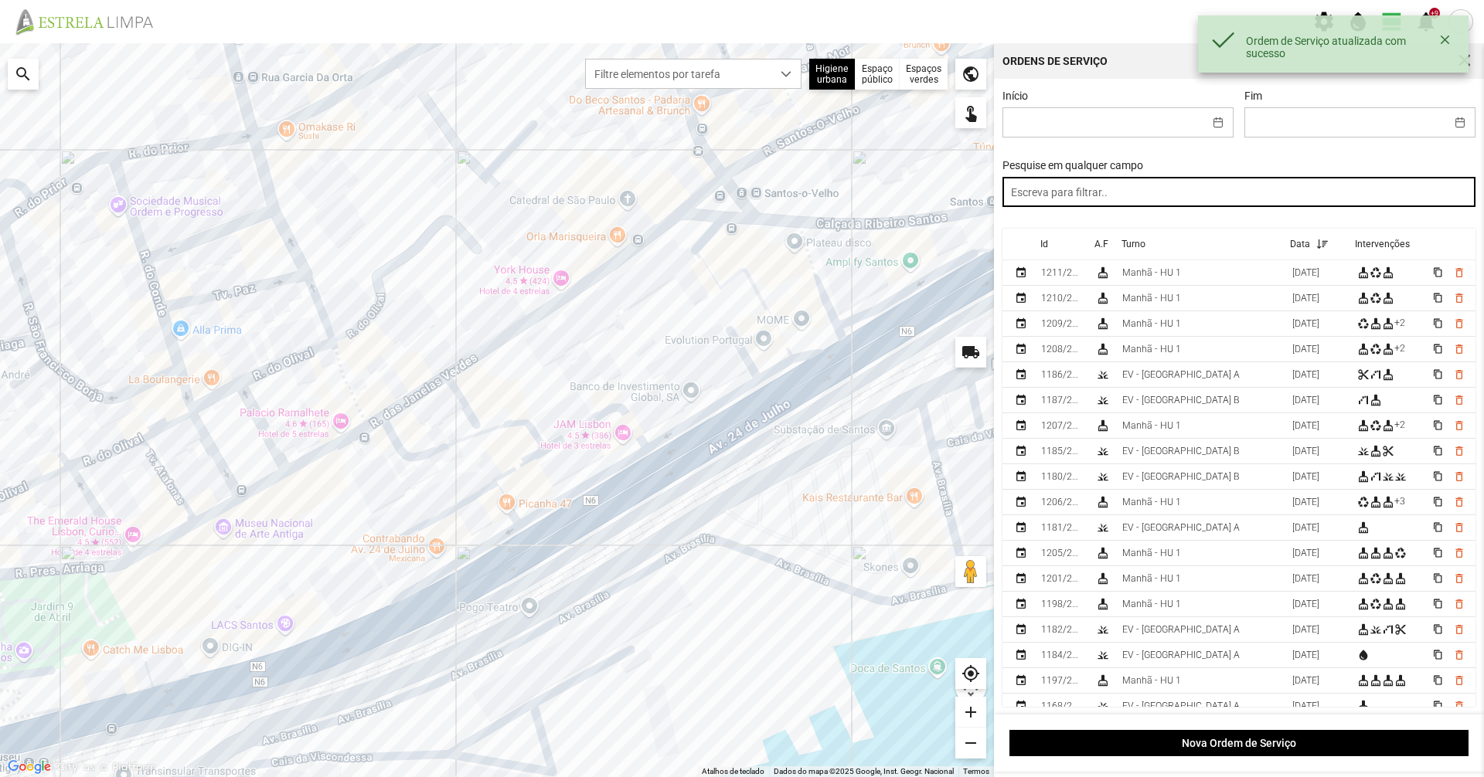
click at [1142, 188] on input "text" at bounding box center [1239, 192] width 474 height 30
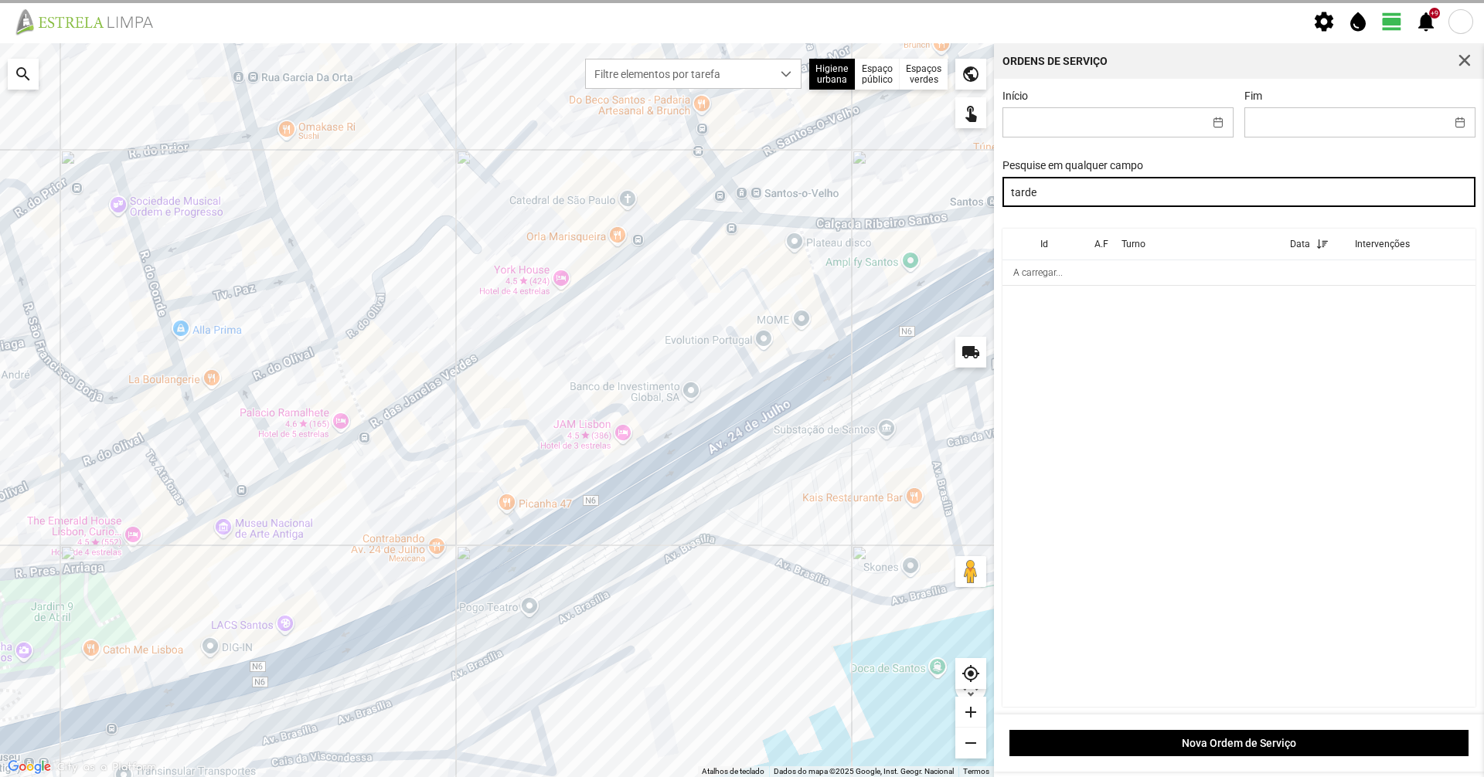
type input "tarde"
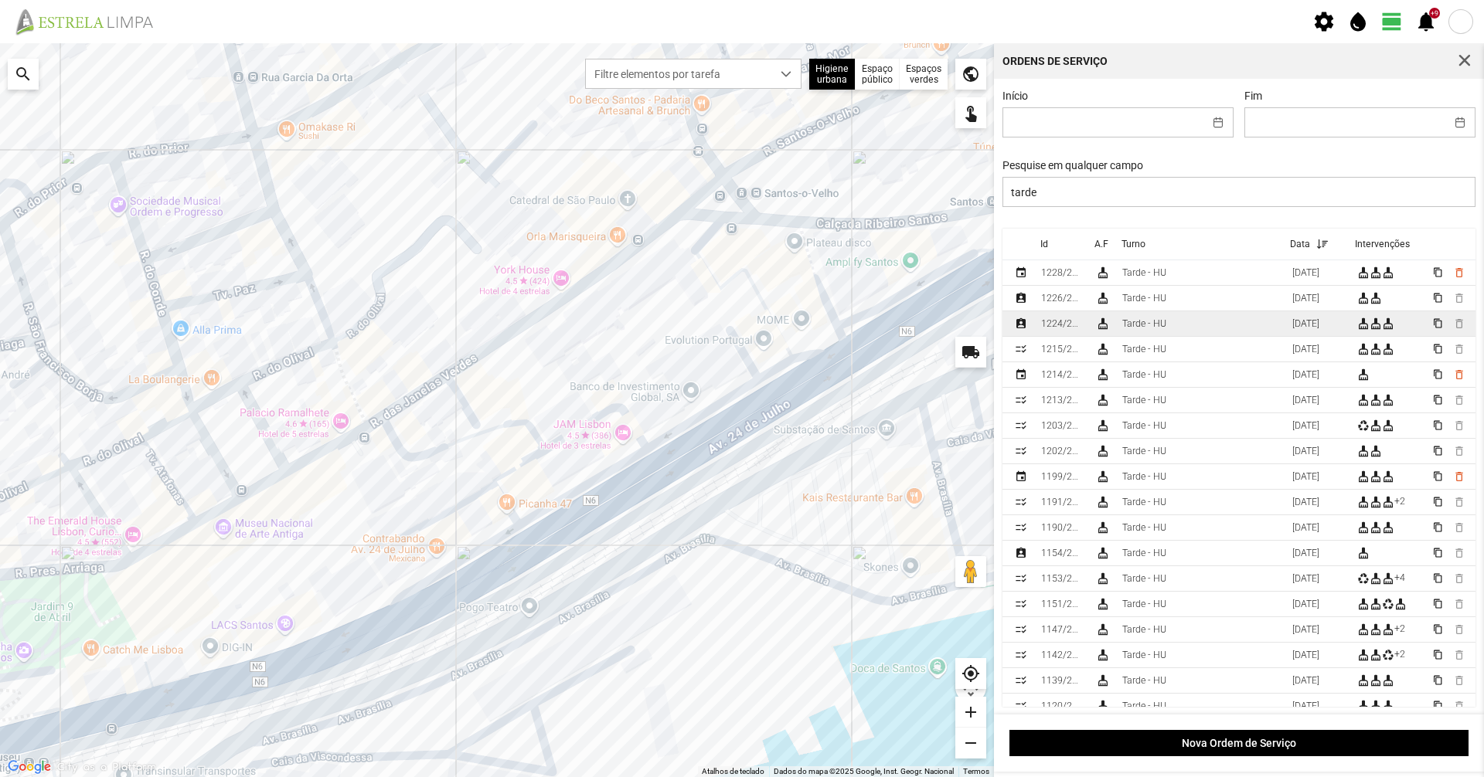
click at [1080, 321] on td "1224/2025" at bounding box center [1062, 324] width 54 height 26
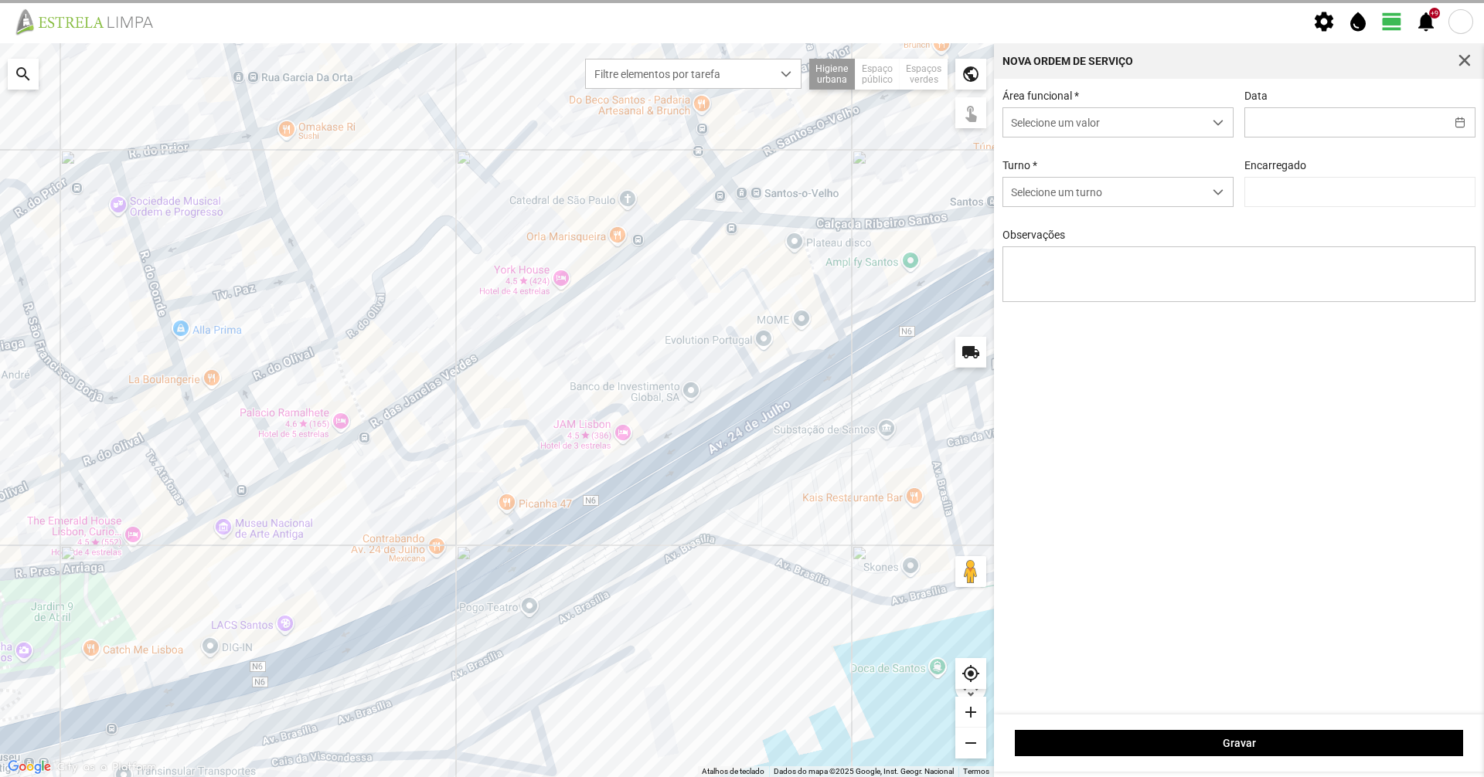
type input "[DATE]"
type input "[PERSON_NAME]"
type textarea "[PERSON_NAME] e [PERSON_NAME]: Ferias"
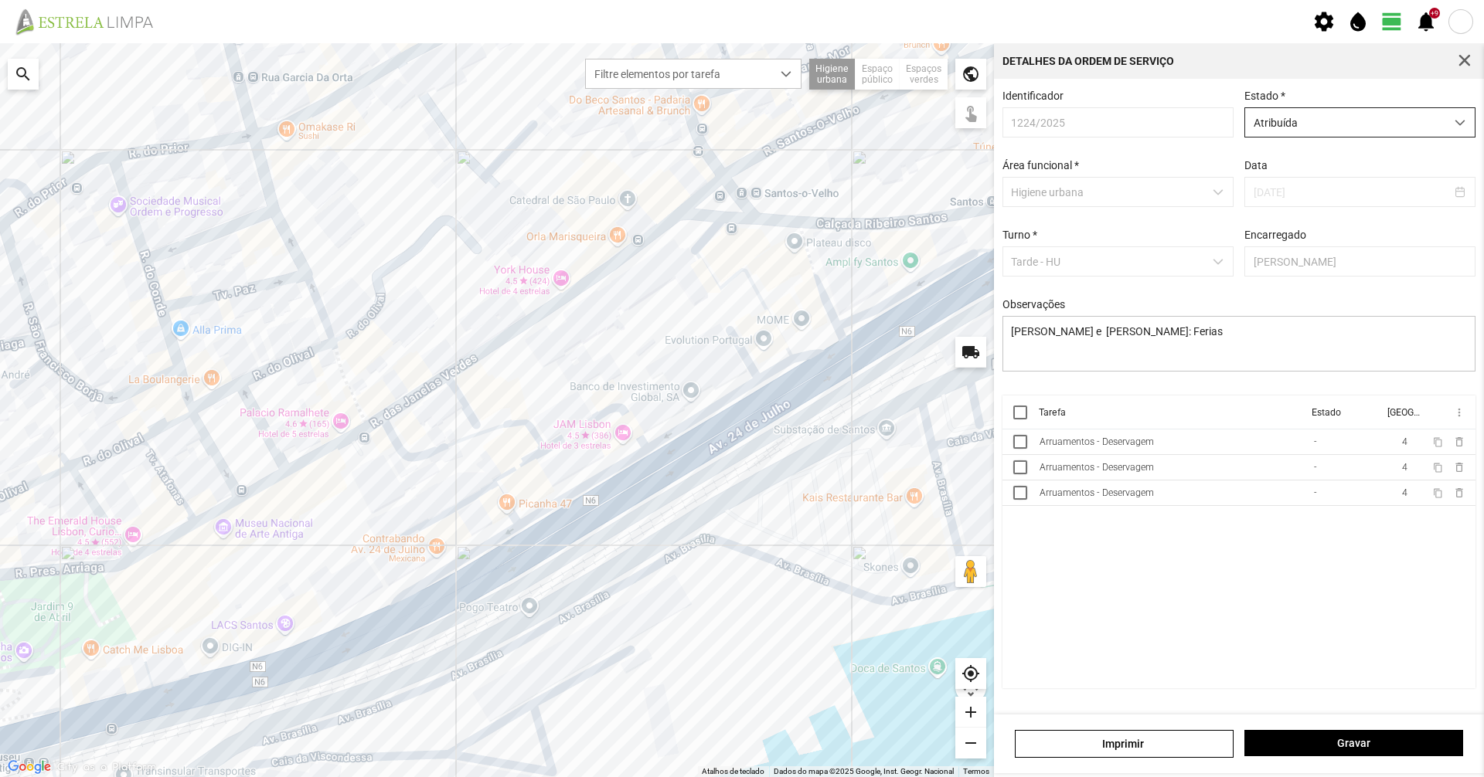
drag, startPoint x: 1406, startPoint y: 114, endPoint x: 1402, endPoint y: 137, distance: 22.7
click at [1406, 114] on span "Atribuída" at bounding box center [1345, 122] width 200 height 29
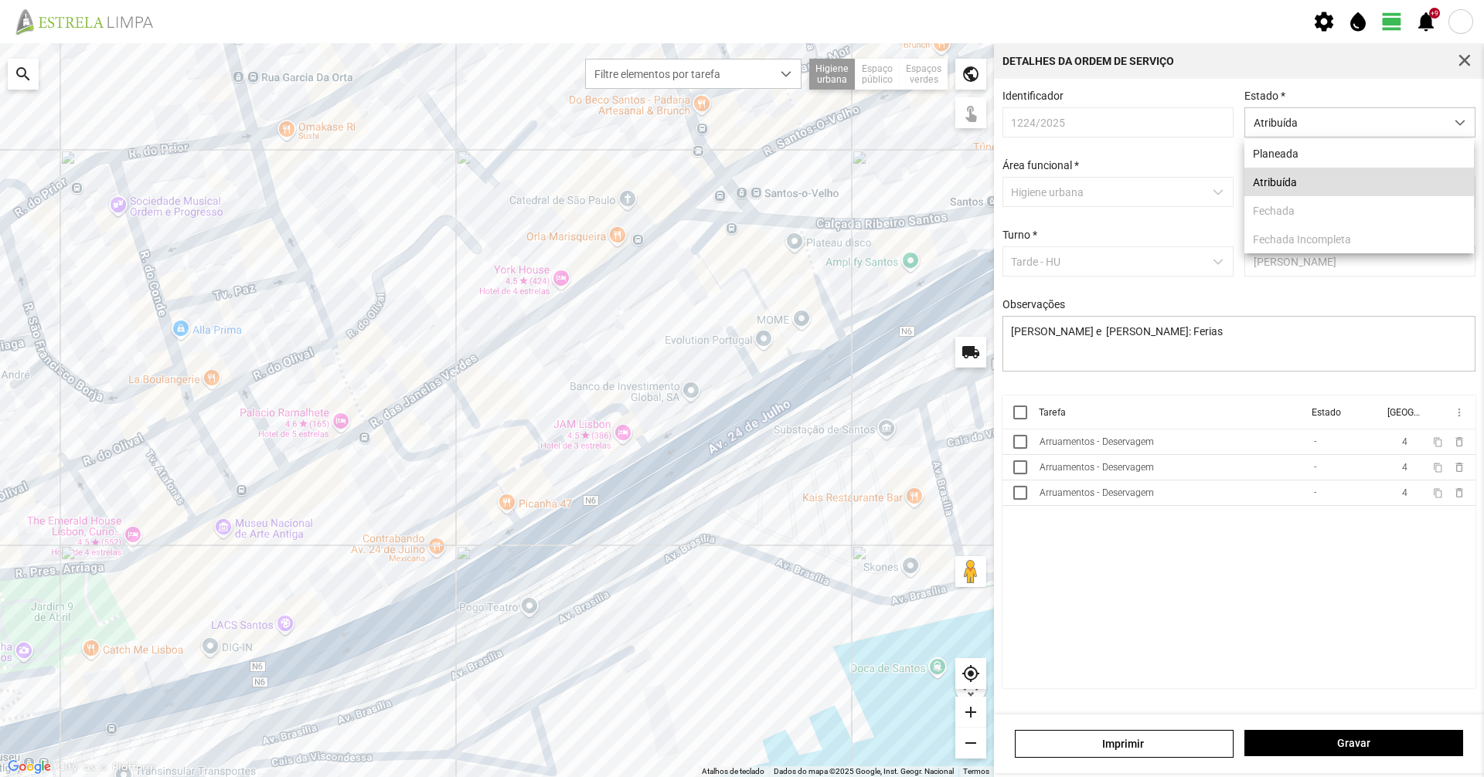
click at [1263, 559] on cdk-virtual-scroll-viewport "Tarefa Estado [GEOGRAPHIC_DATA] more_vert Arruamentos - Deservagem - 4 content_…" at bounding box center [1239, 542] width 474 height 293
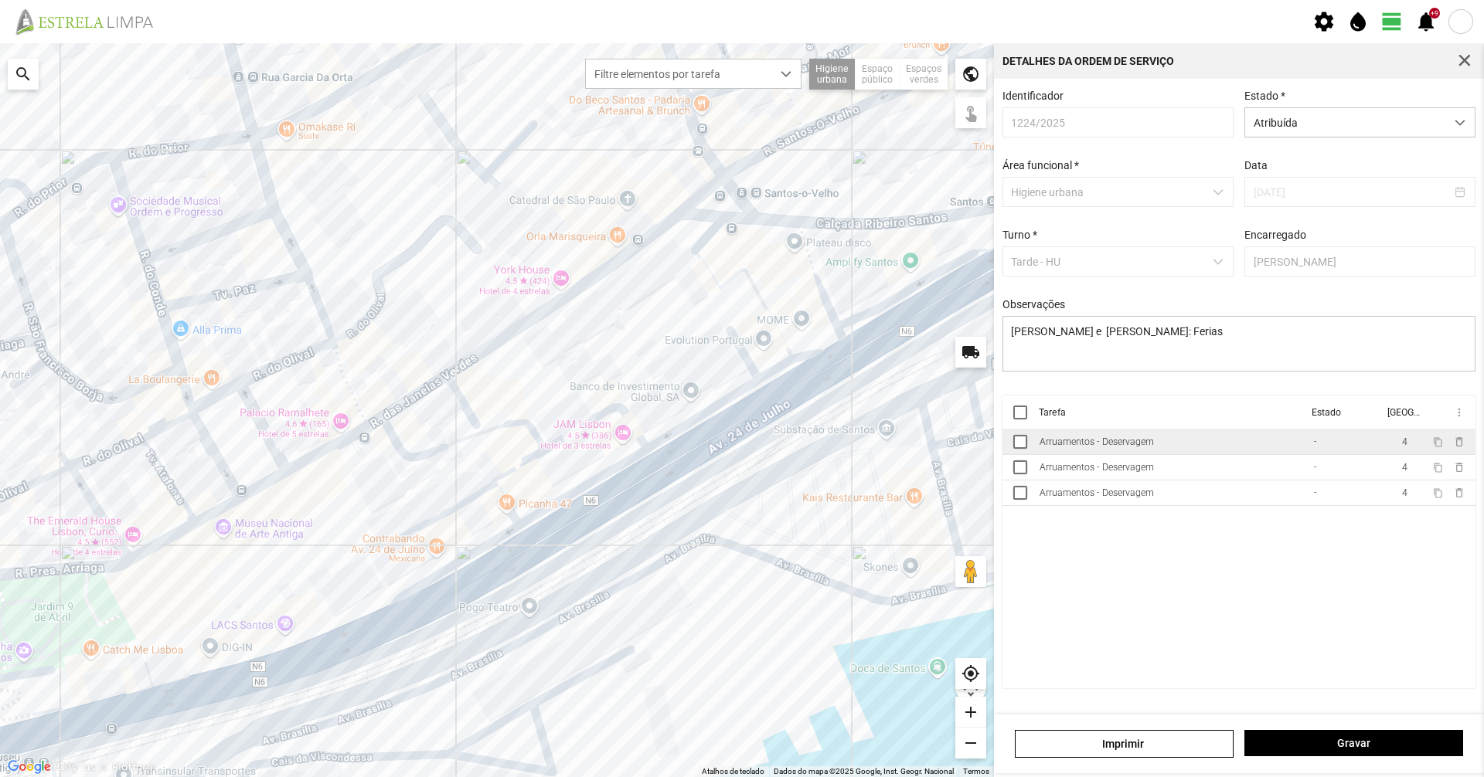
click at [1202, 442] on td "Arruamentos - Deservagem" at bounding box center [1170, 443] width 274 height 26
